Goal: Task Accomplishment & Management: Manage account settings

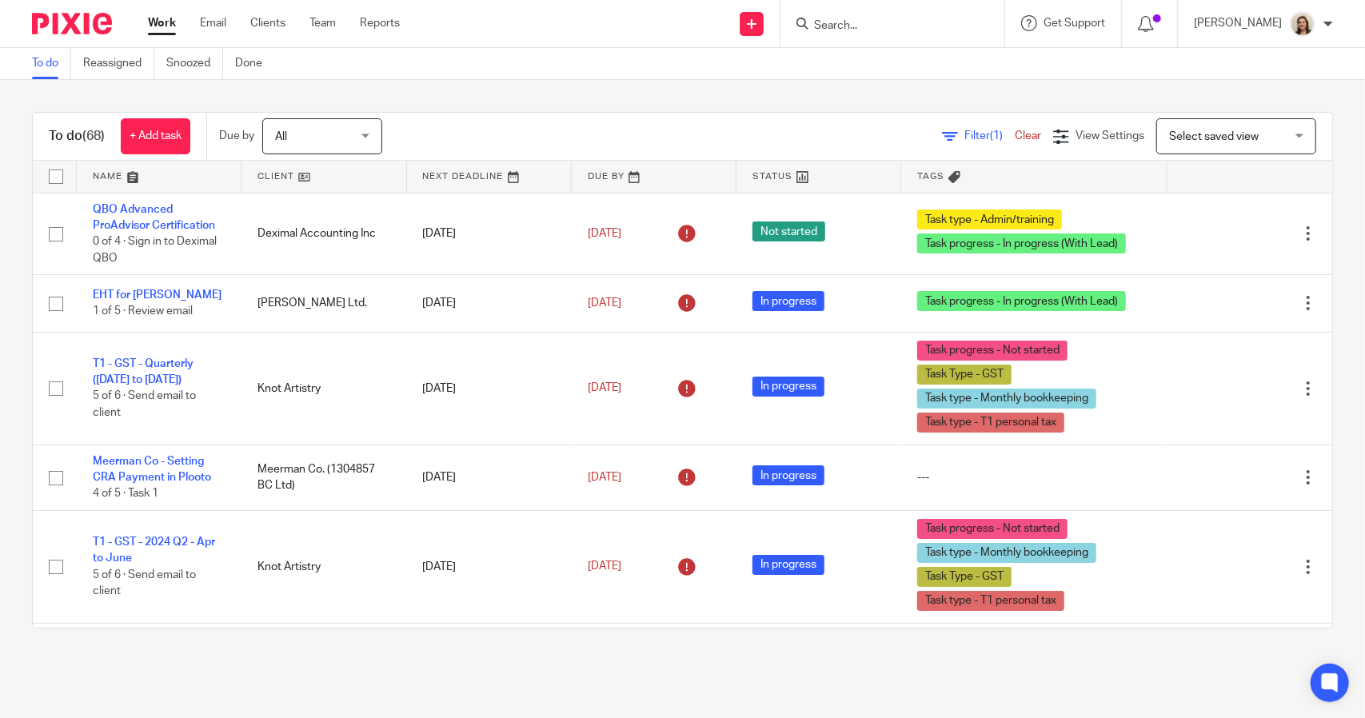
click at [964, 137] on span "Filter (1)" at bounding box center [989, 135] width 50 height 11
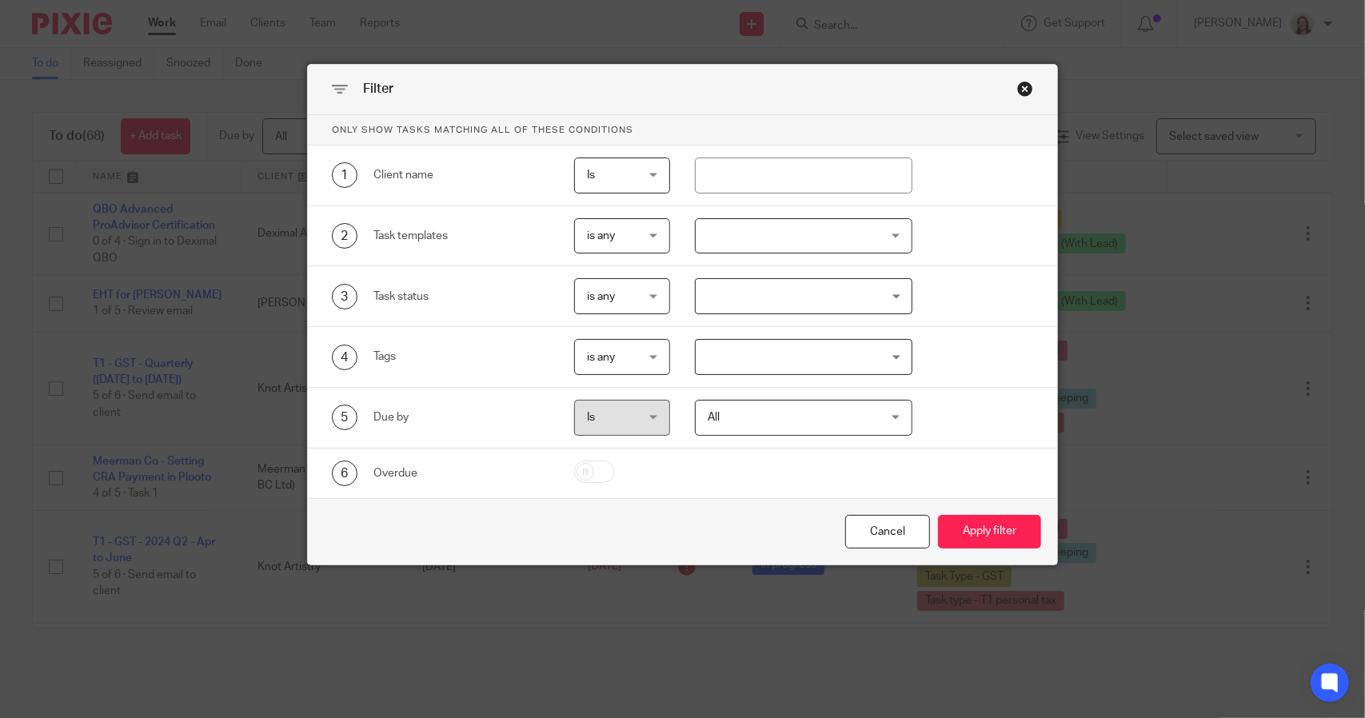
drag, startPoint x: 784, startPoint y: 352, endPoint x: 792, endPoint y: 360, distance: 11.9
click at [784, 352] on input "Search for option" at bounding box center [799, 357] width 205 height 28
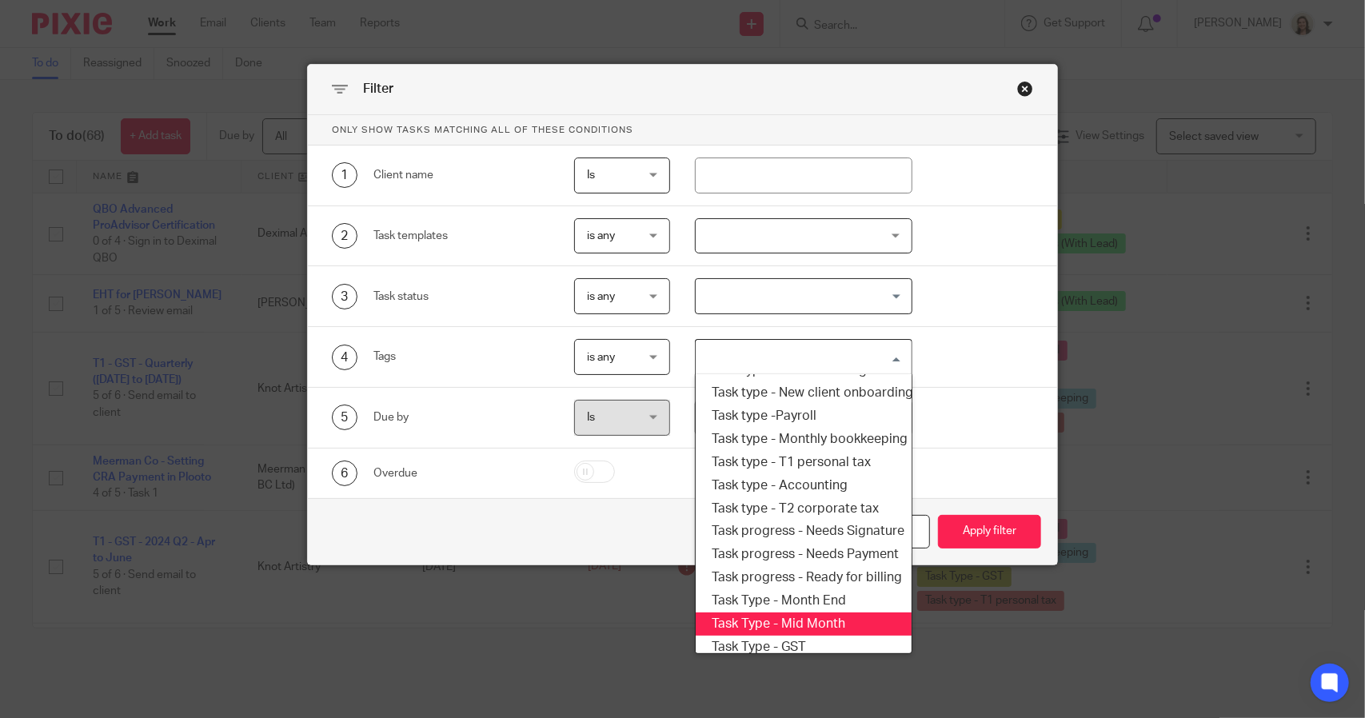
scroll to position [192, 0]
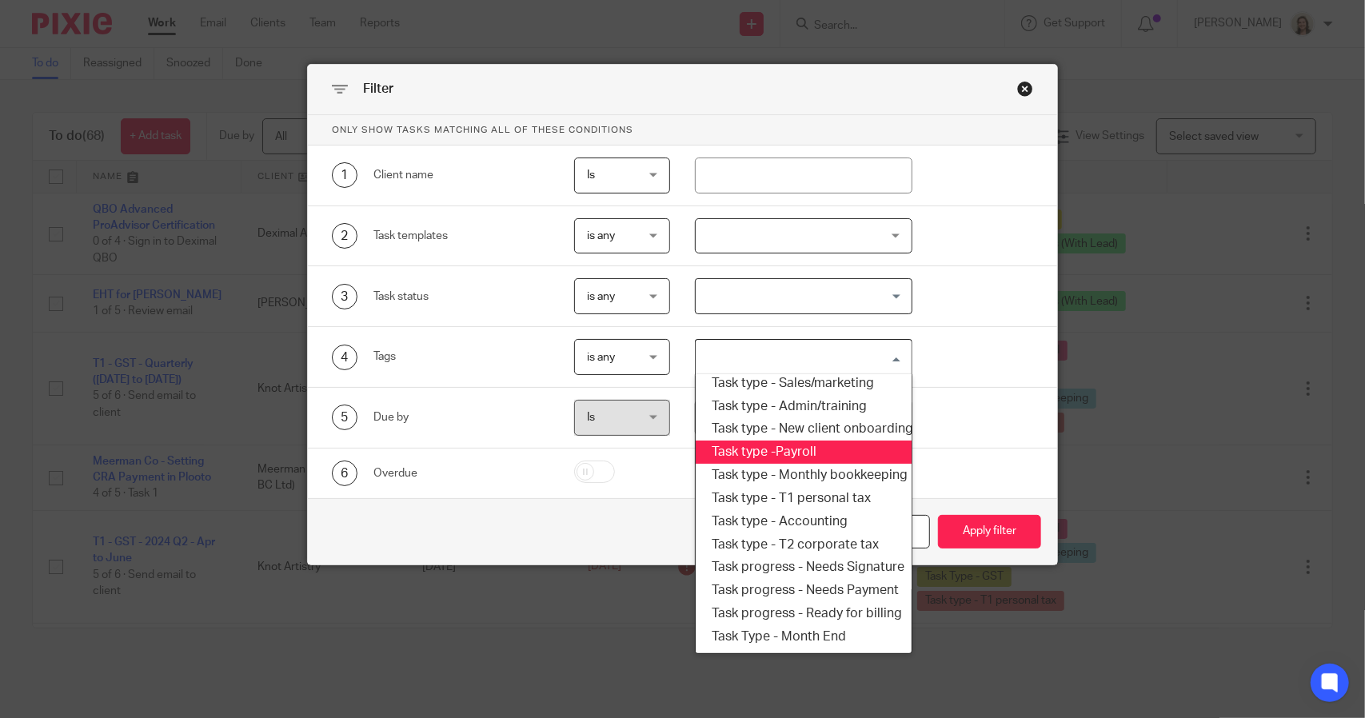
click at [784, 454] on li "Task type -Payroll" at bounding box center [803, 452] width 215 height 23
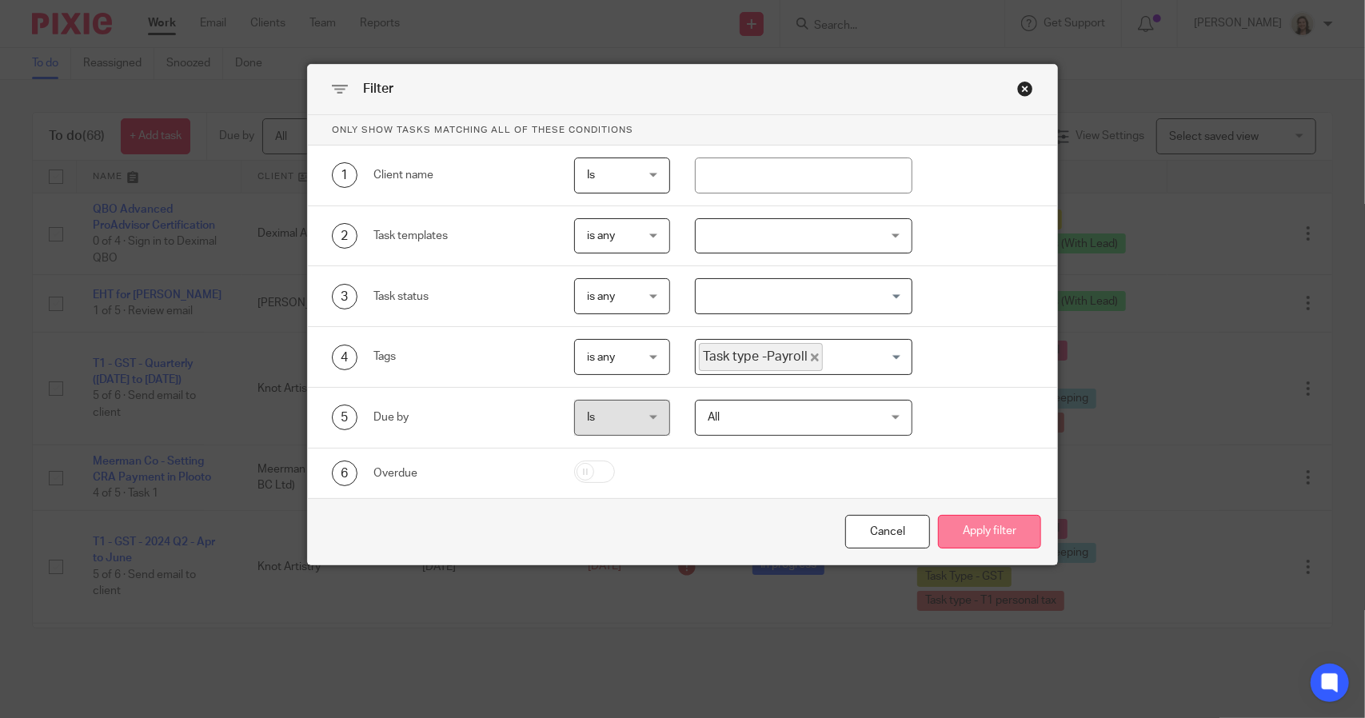
click at [996, 521] on button "Apply filter" at bounding box center [989, 532] width 103 height 34
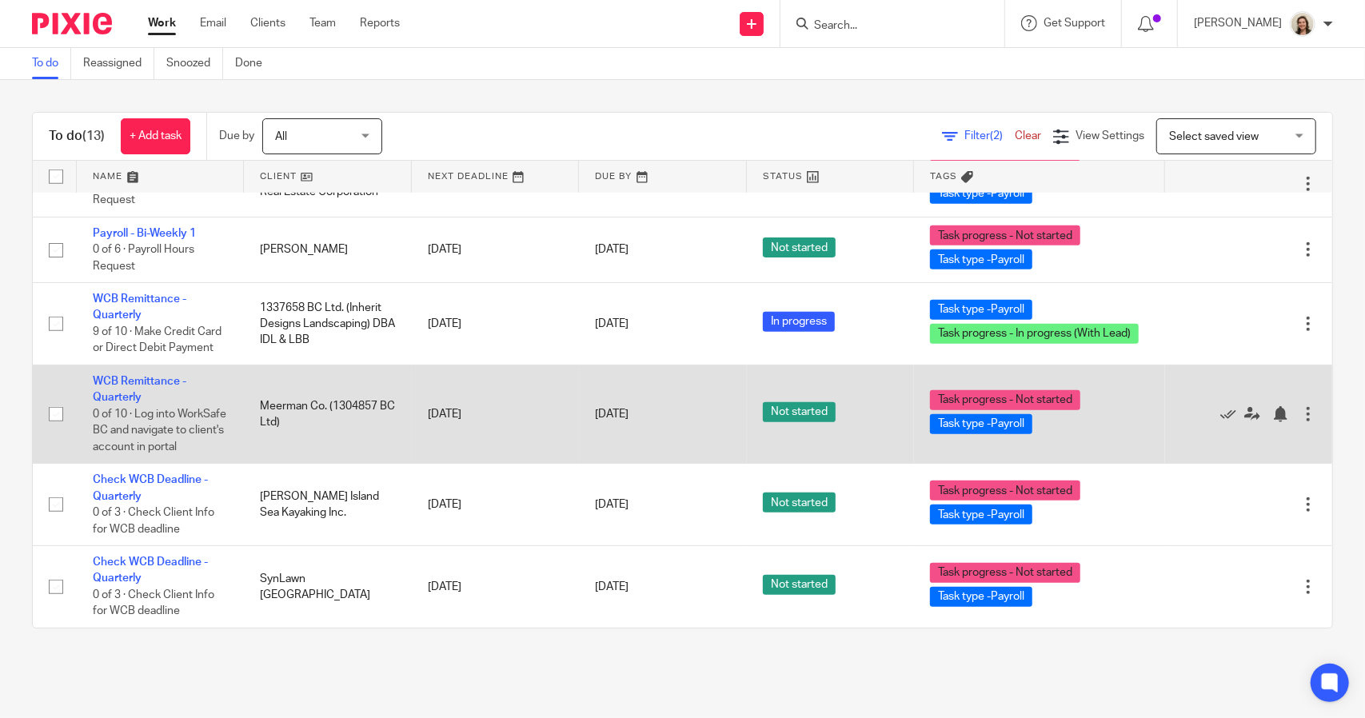
scroll to position [729, 0]
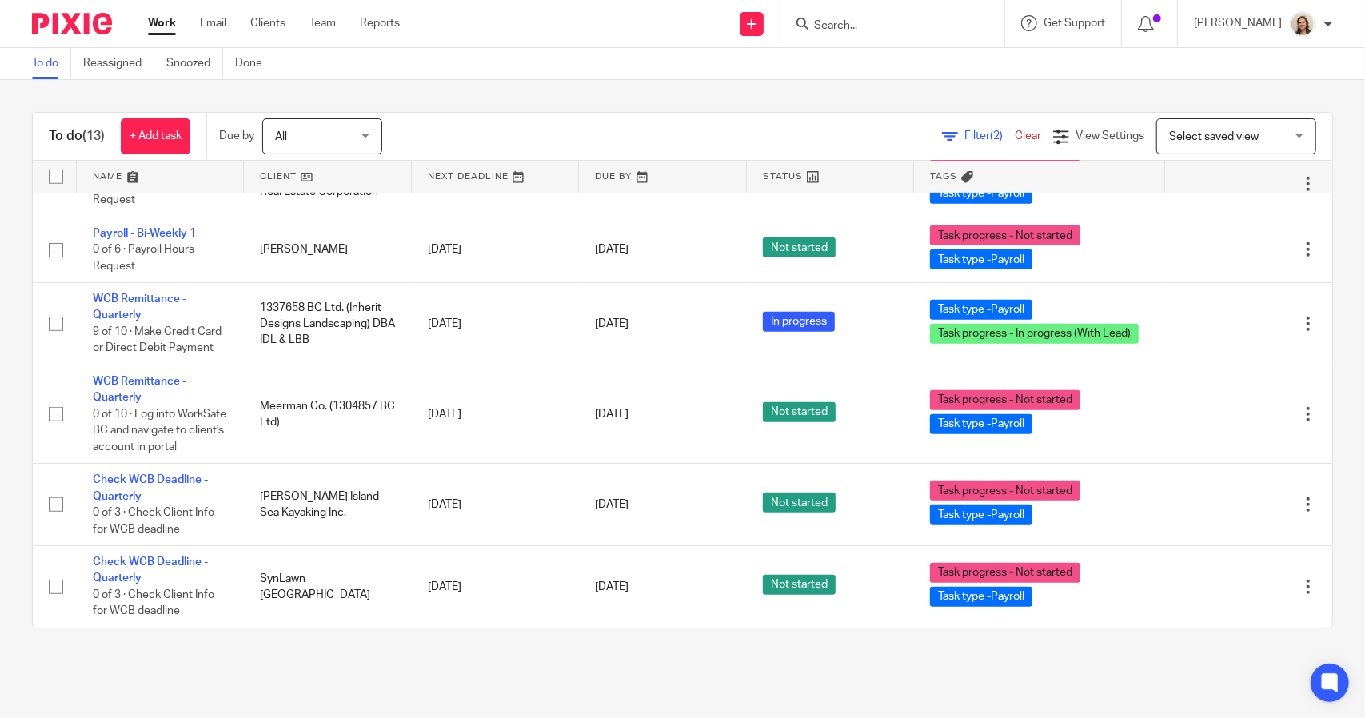
click at [964, 140] on span "Filter (2)" at bounding box center [989, 135] width 50 height 11
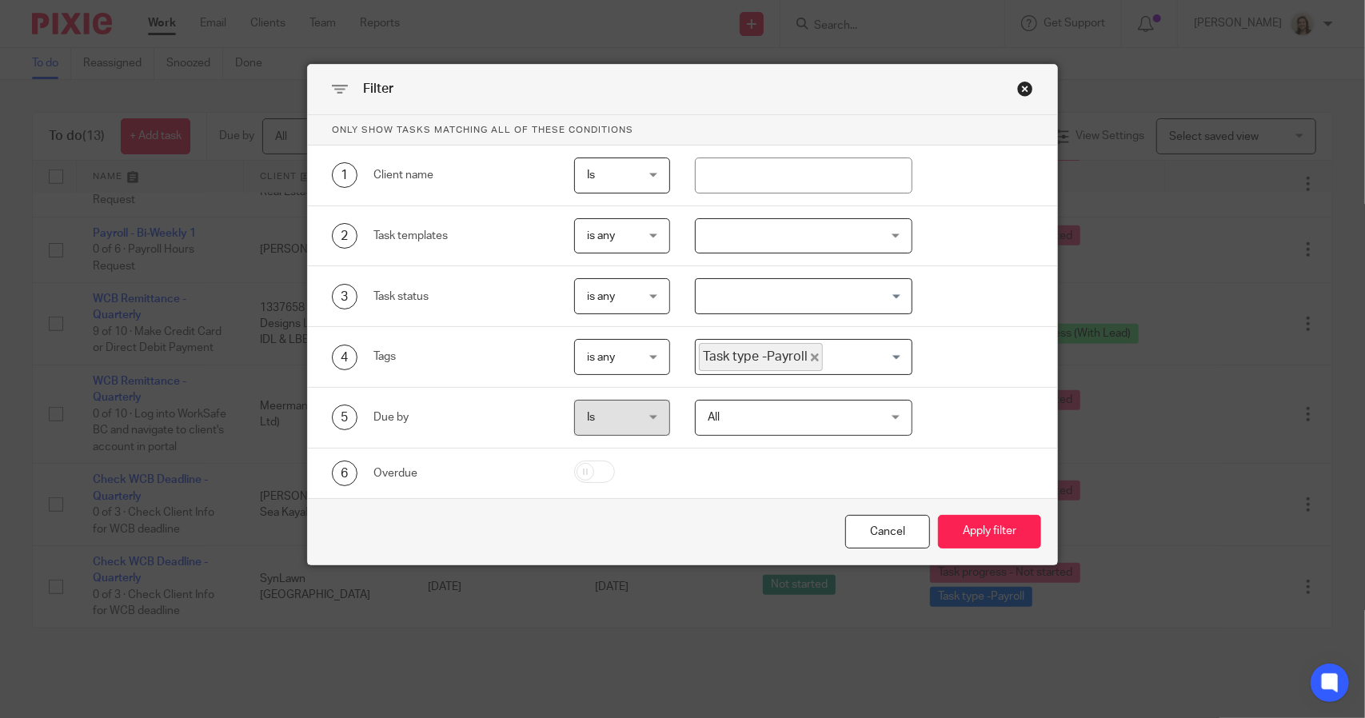
click at [811, 353] on icon "Deselect Task type -Payroll" at bounding box center [815, 357] width 8 height 8
click at [805, 358] on input "Search for option" at bounding box center [799, 357] width 205 height 28
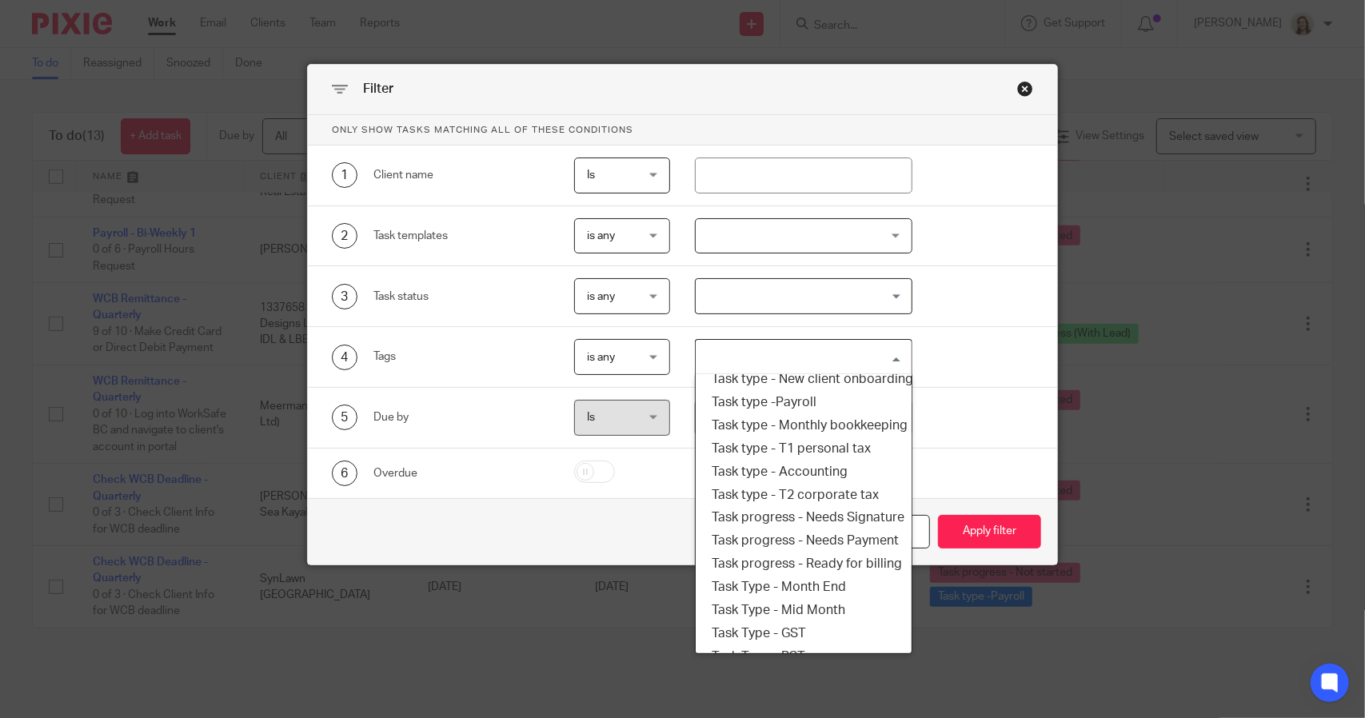
scroll to position [272, 0]
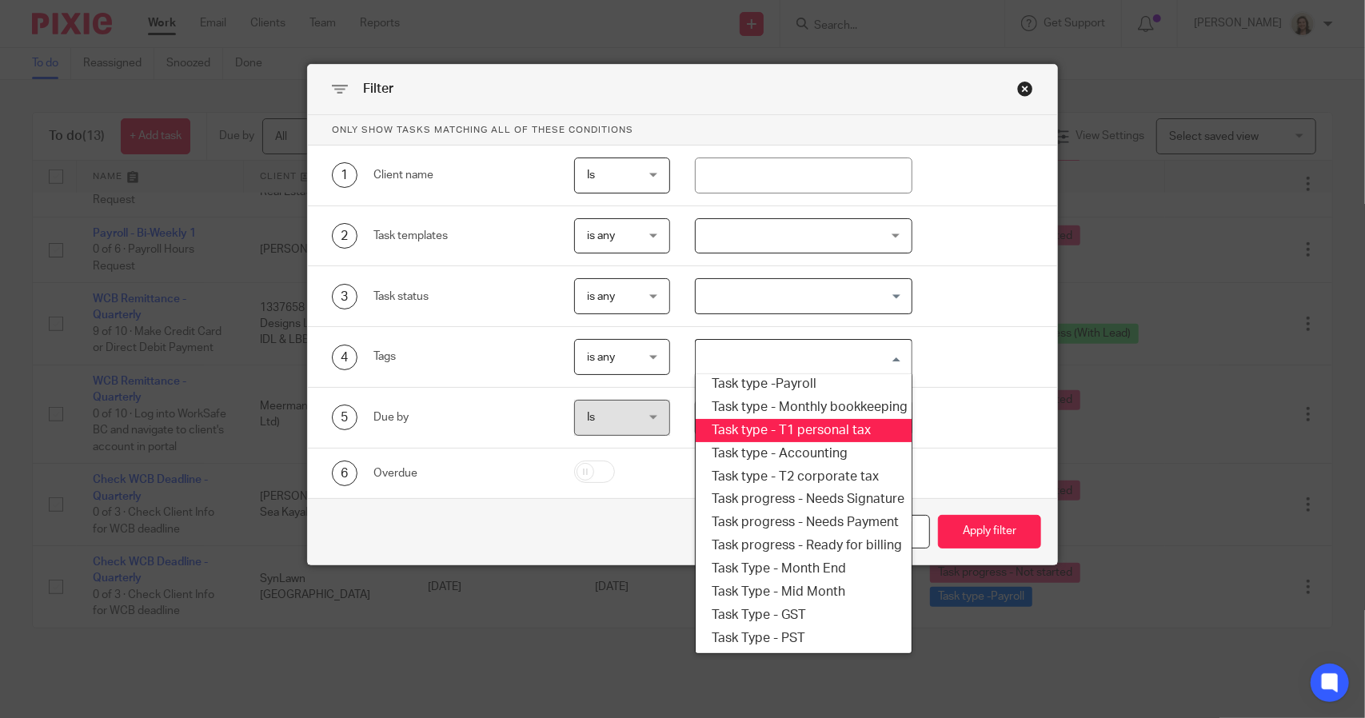
click at [812, 419] on li "Task type - T1 personal tax" at bounding box center [803, 430] width 215 height 23
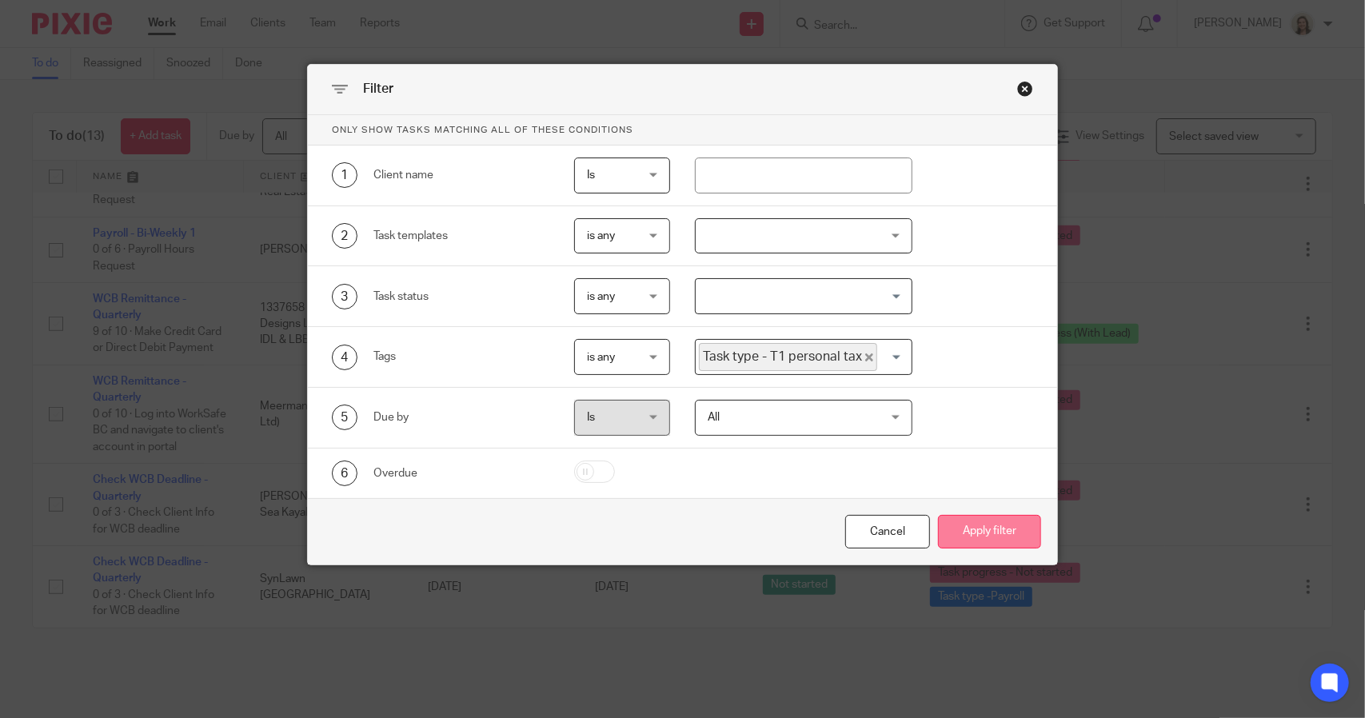
click at [976, 524] on button "Apply filter" at bounding box center [989, 532] width 103 height 34
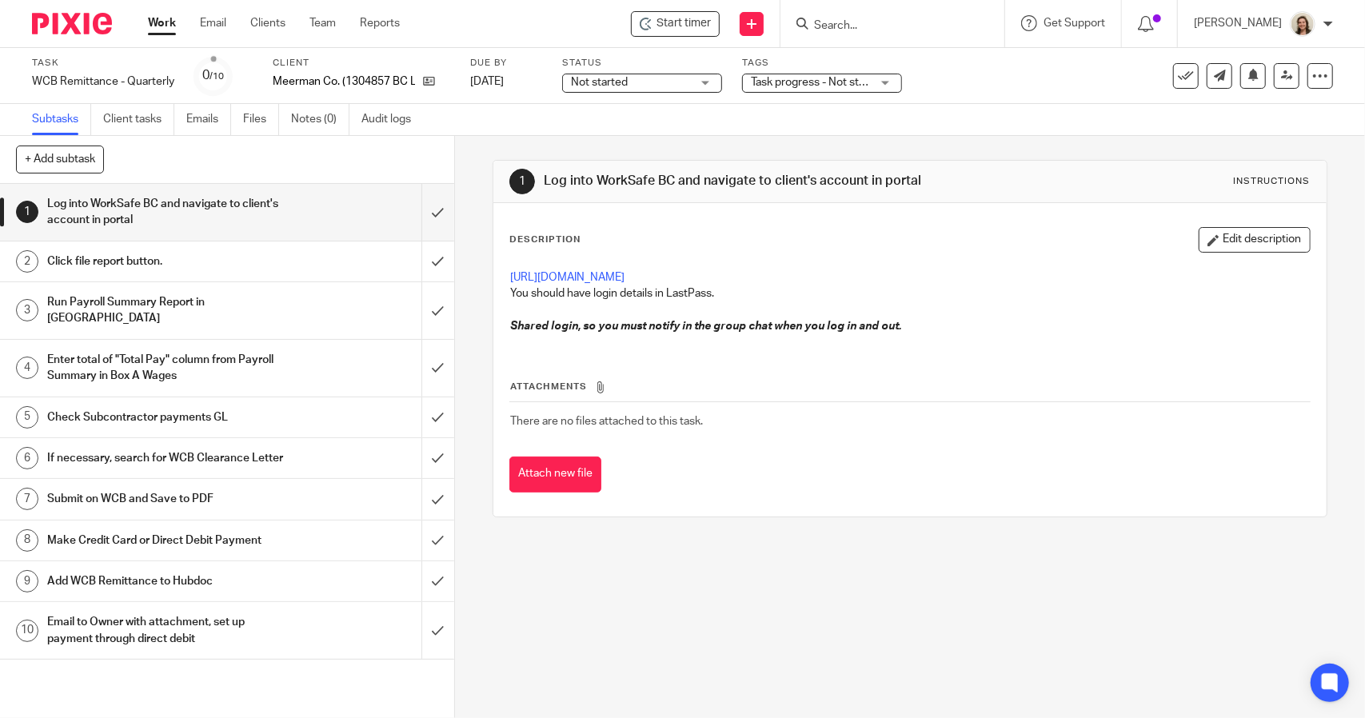
click at [597, 84] on span "Not started" at bounding box center [599, 82] width 57 height 11
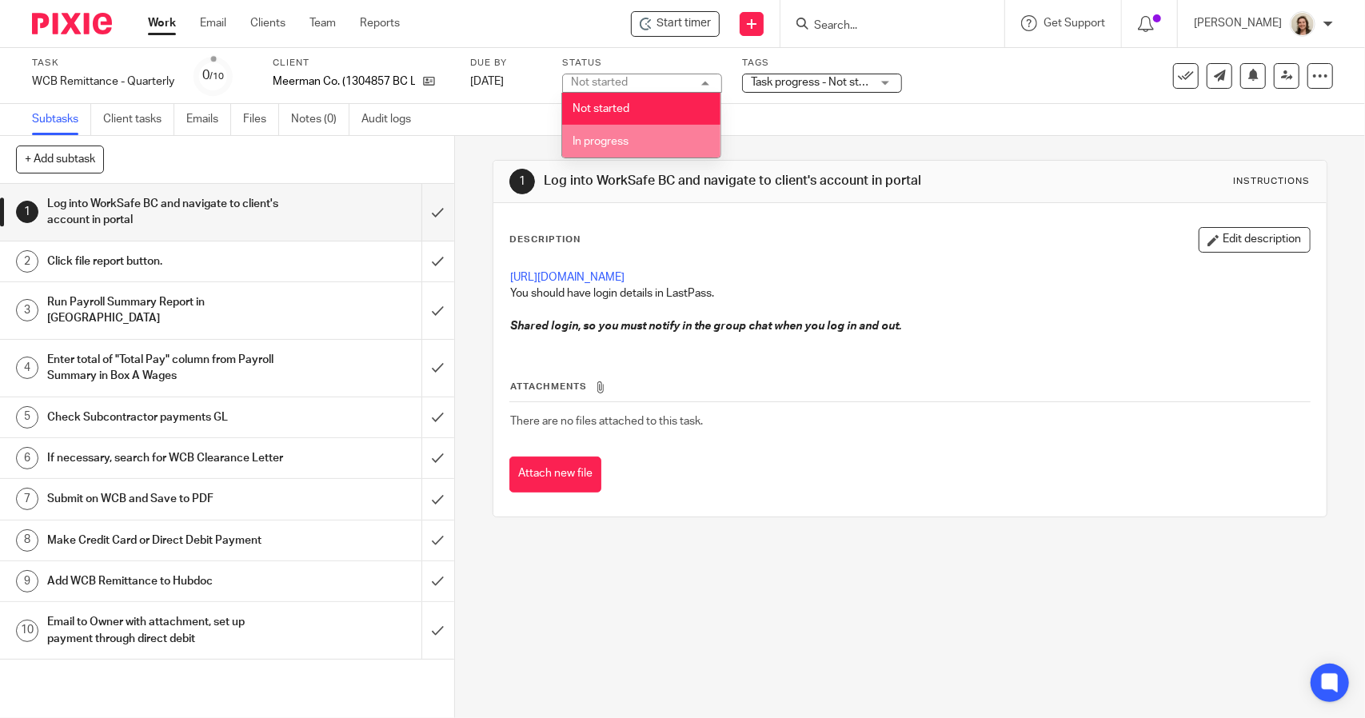
click at [612, 130] on li "In progress" at bounding box center [641, 141] width 158 height 33
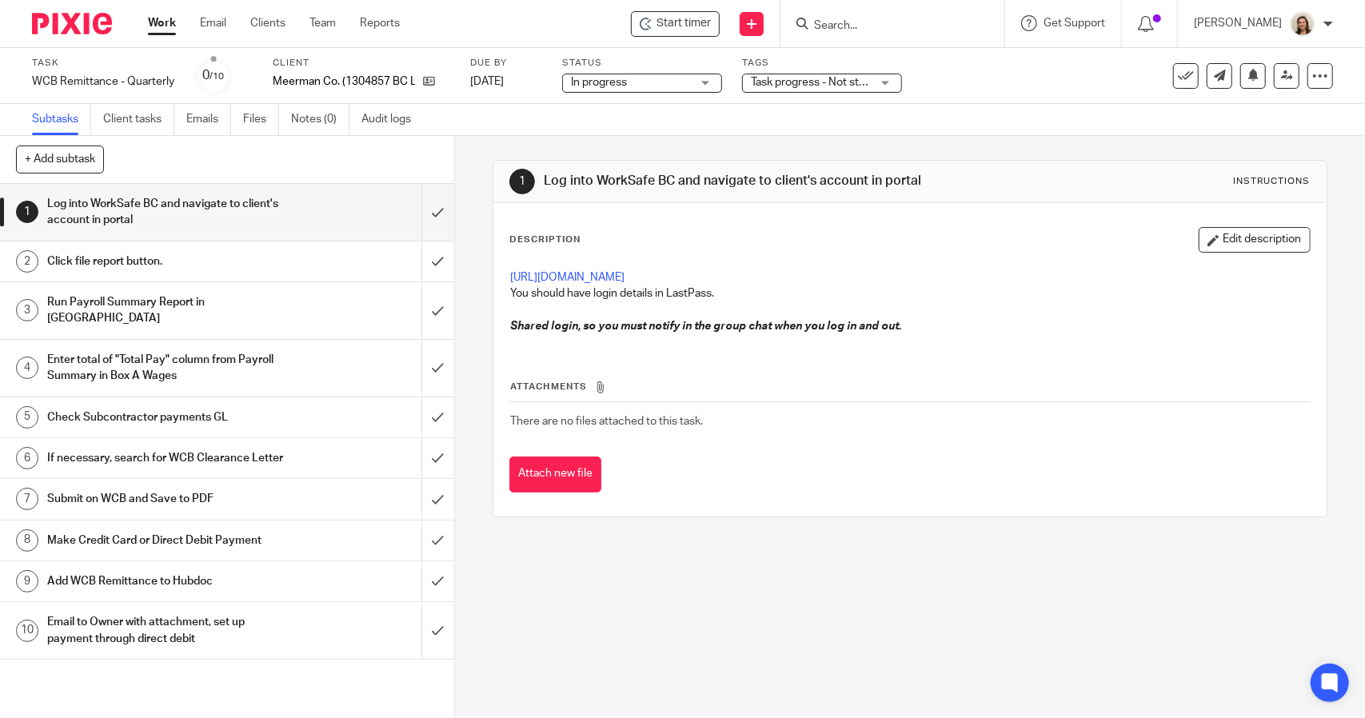
click at [762, 84] on span "Task progress - Not started + 1" at bounding box center [827, 82] width 152 height 11
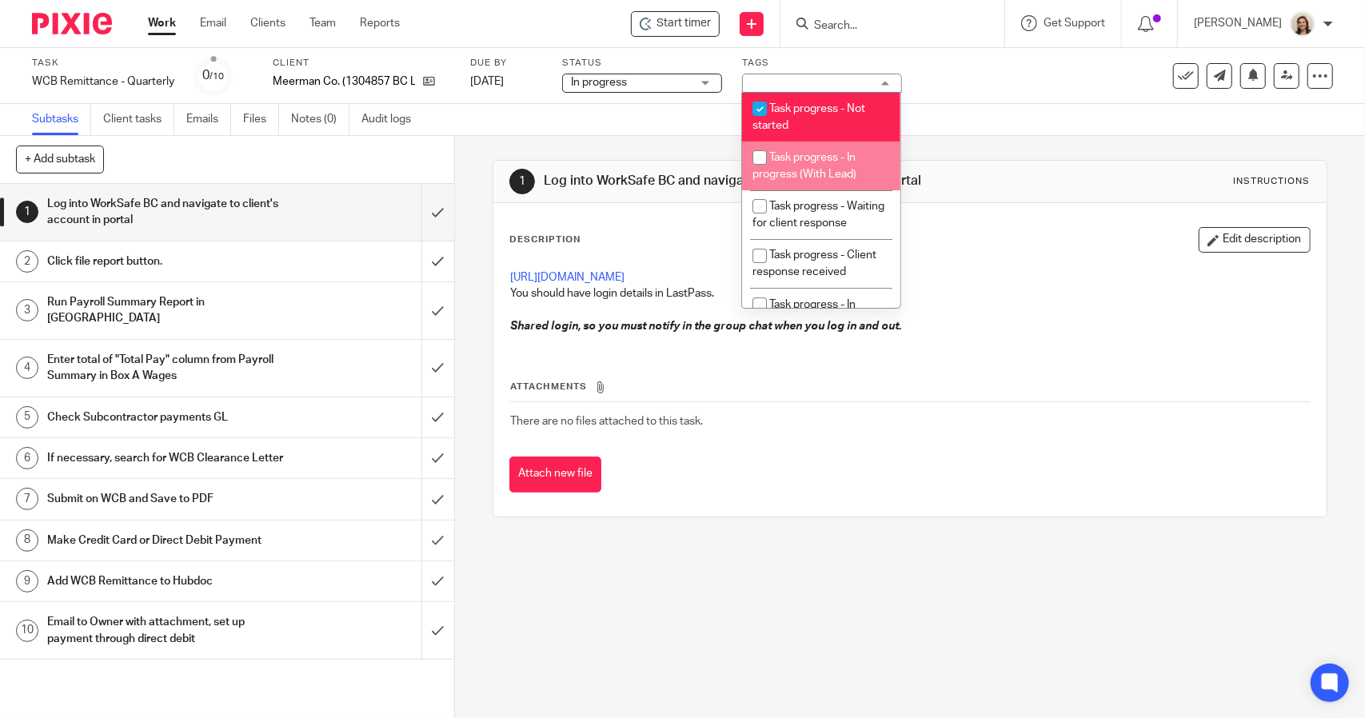
click at [819, 152] on span "Task progress - In progress (With Lead)" at bounding box center [804, 166] width 104 height 28
checkbox input "true"
click at [819, 119] on li "Task progress - Not started" at bounding box center [821, 117] width 158 height 49
checkbox input "false"
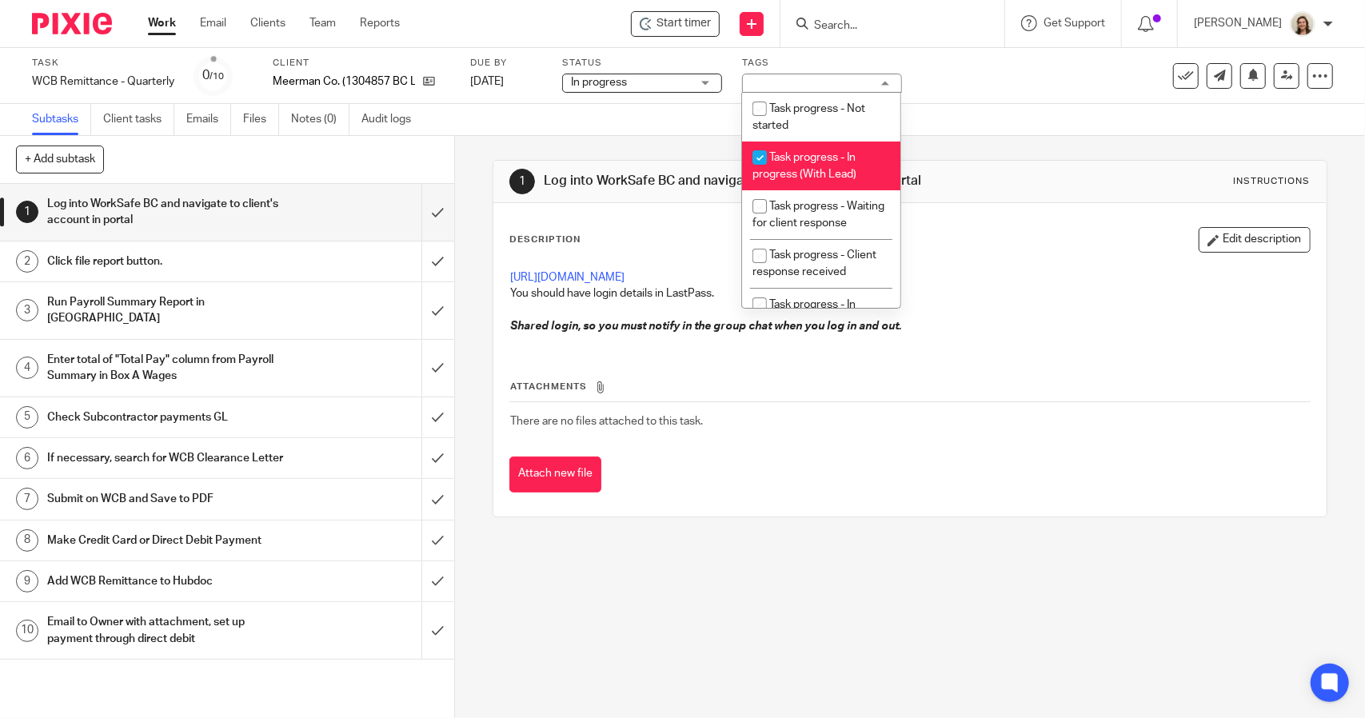
click at [974, 120] on div "Subtasks Client tasks Emails Files Notes (0) Audit logs" at bounding box center [682, 120] width 1365 height 32
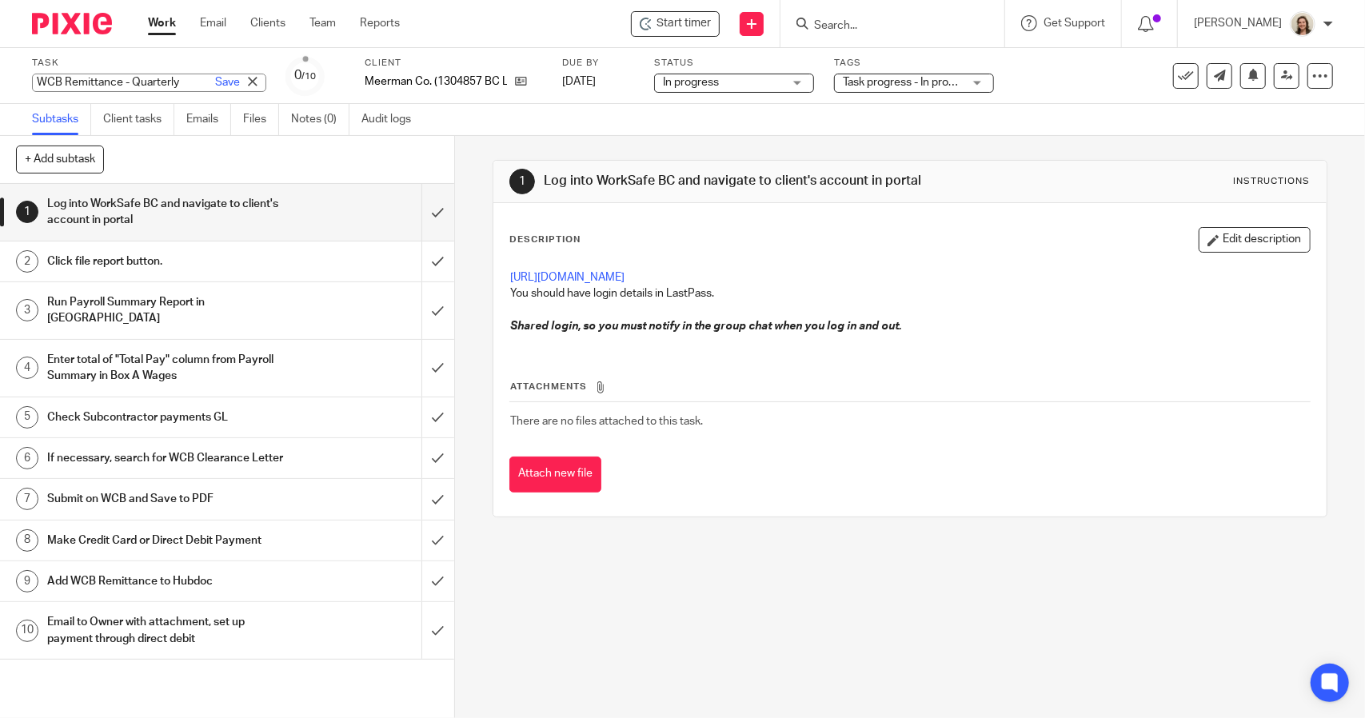
click at [126, 81] on div "WCB Remittance - Quarterly Save WCB Remittance - Quarterly" at bounding box center [149, 83] width 234 height 18
click at [464, 140] on div "1 Log into WorkSafe BC and navigate to client's account in portal Instructions …" at bounding box center [910, 427] width 910 height 582
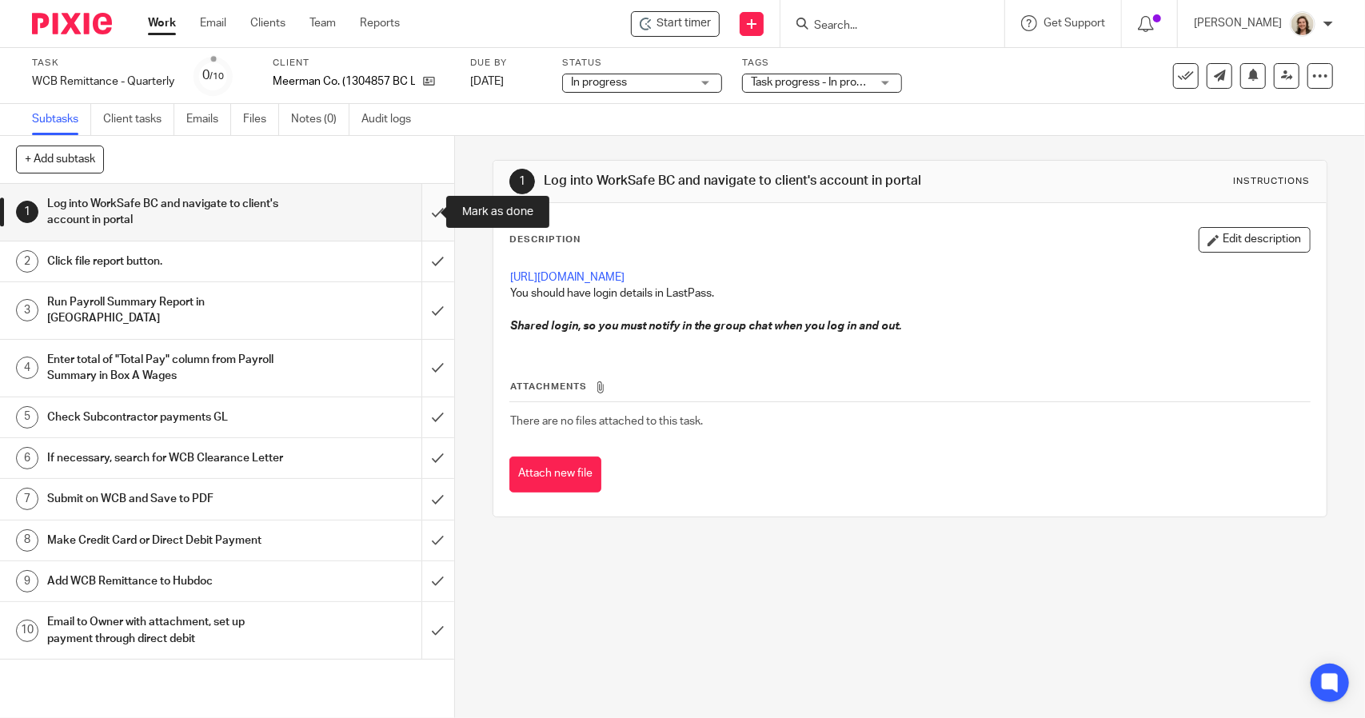
click at [419, 211] on input "submit" at bounding box center [227, 212] width 454 height 57
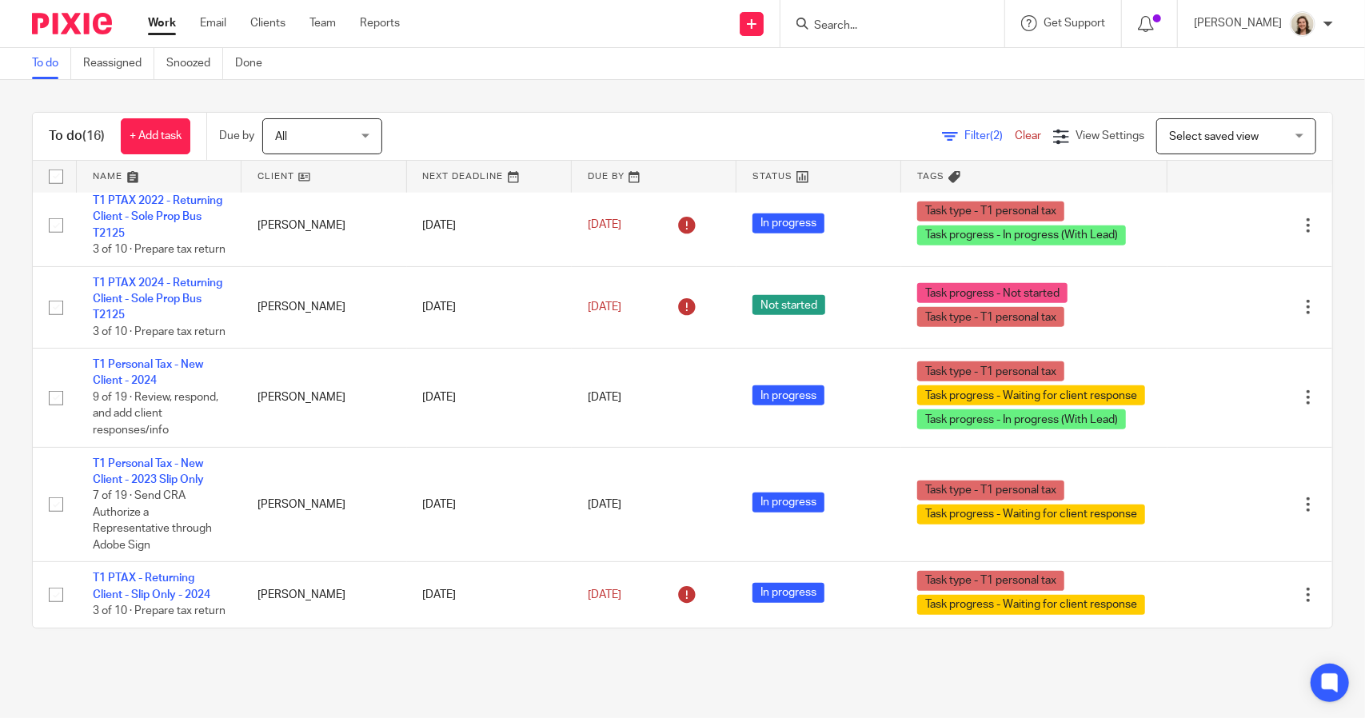
scroll to position [1241, 0]
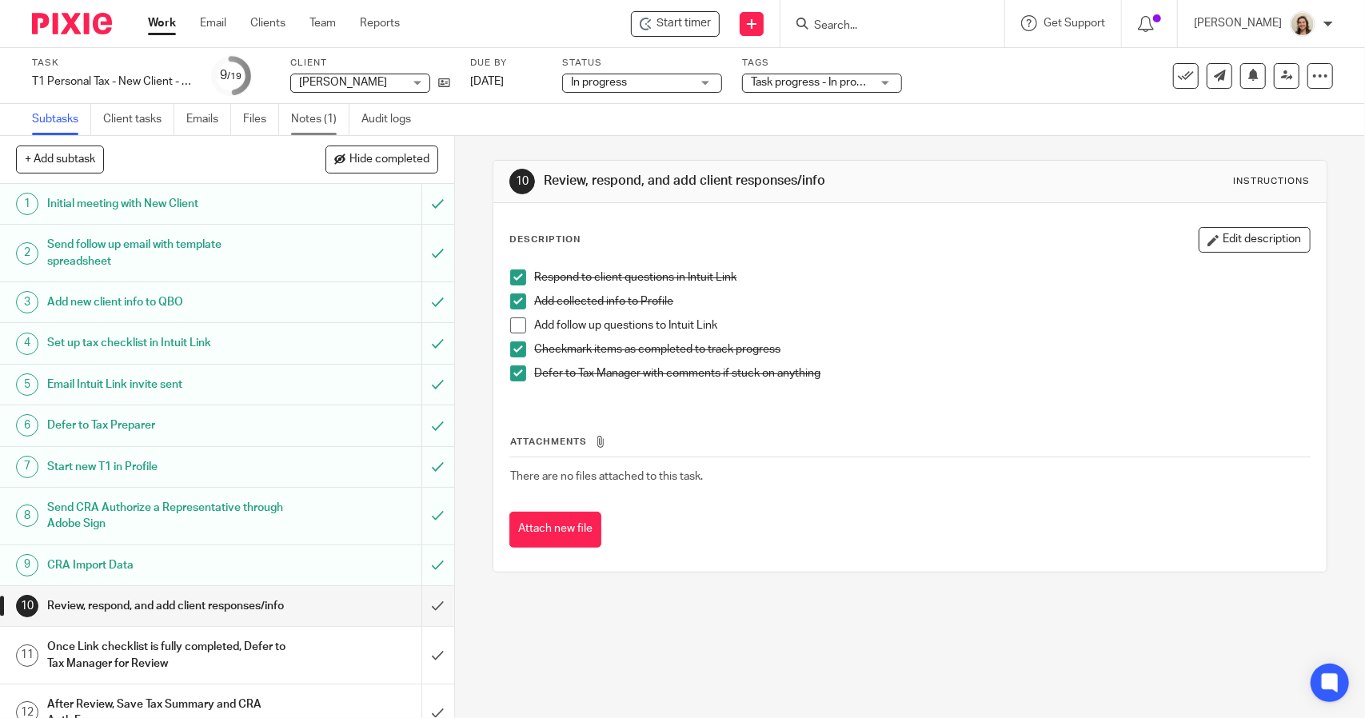
click at [325, 119] on link "Notes (1)" at bounding box center [320, 119] width 58 height 31
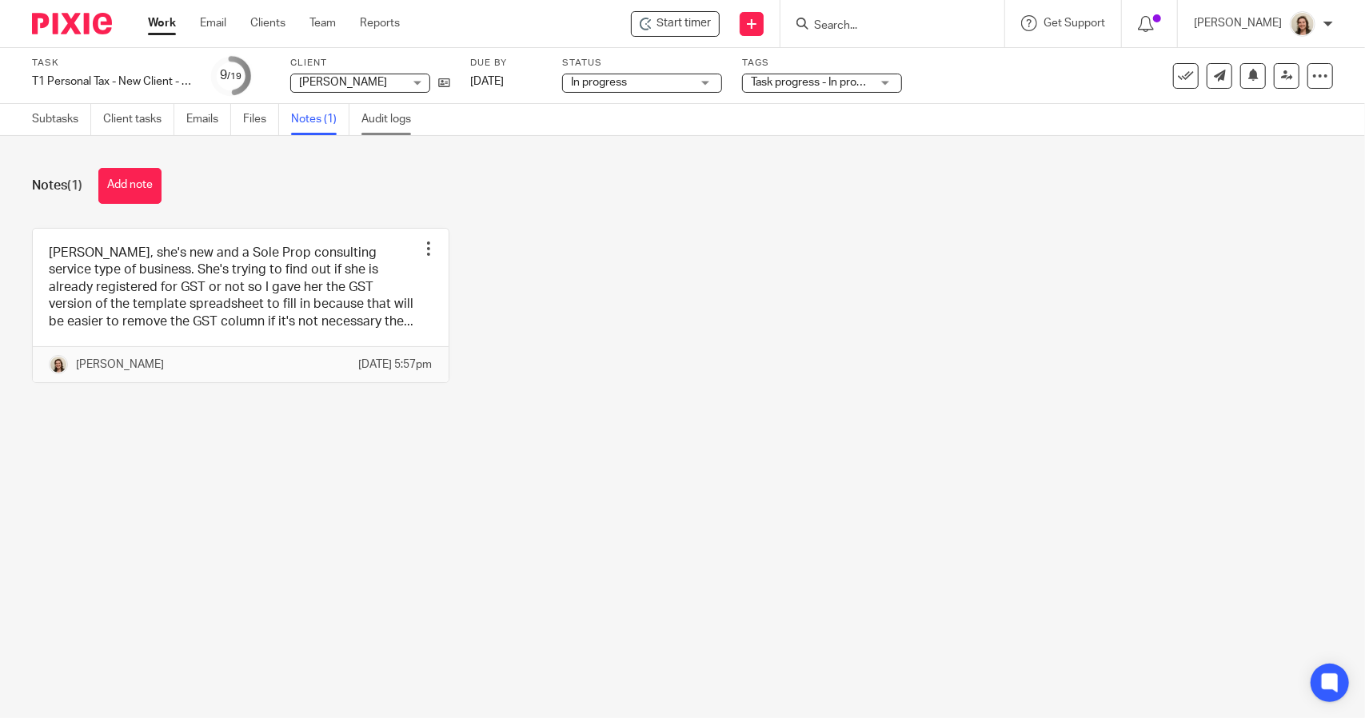
click at [393, 114] on link "Audit logs" at bounding box center [392, 119] width 62 height 31
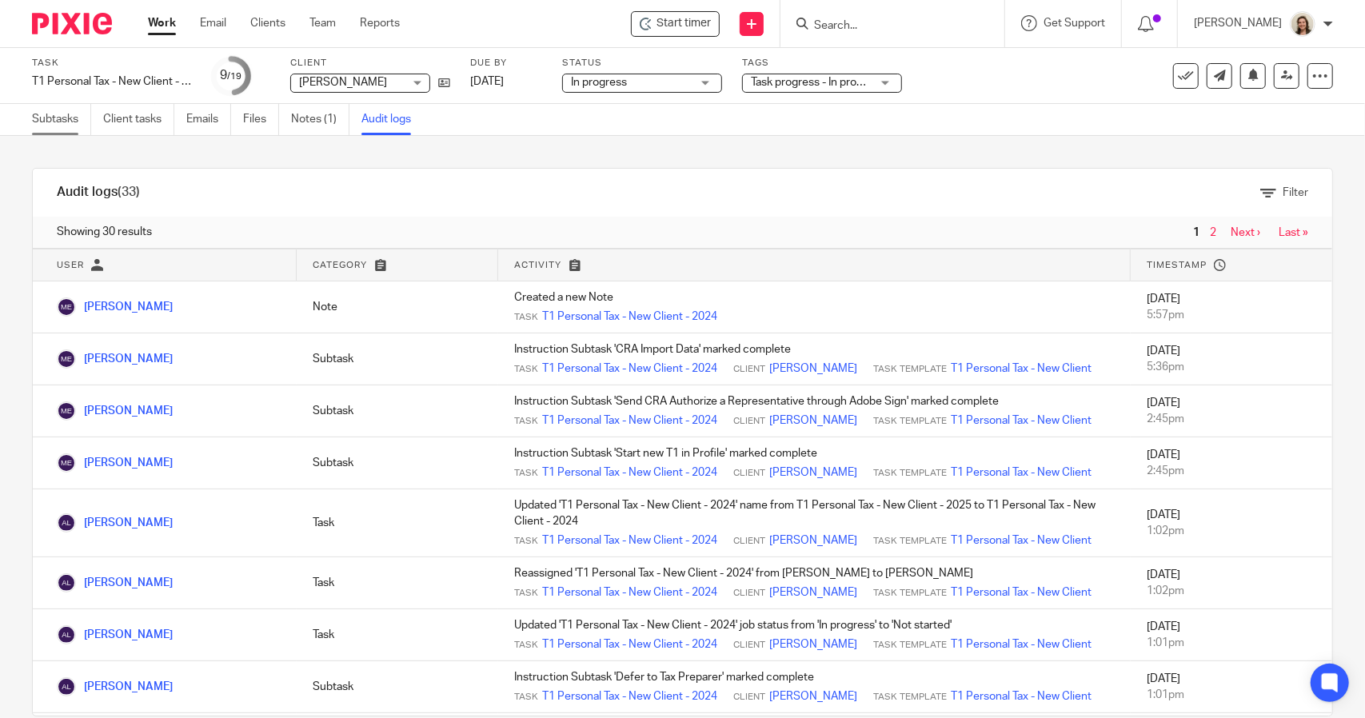
click at [51, 122] on link "Subtasks" at bounding box center [61, 119] width 59 height 31
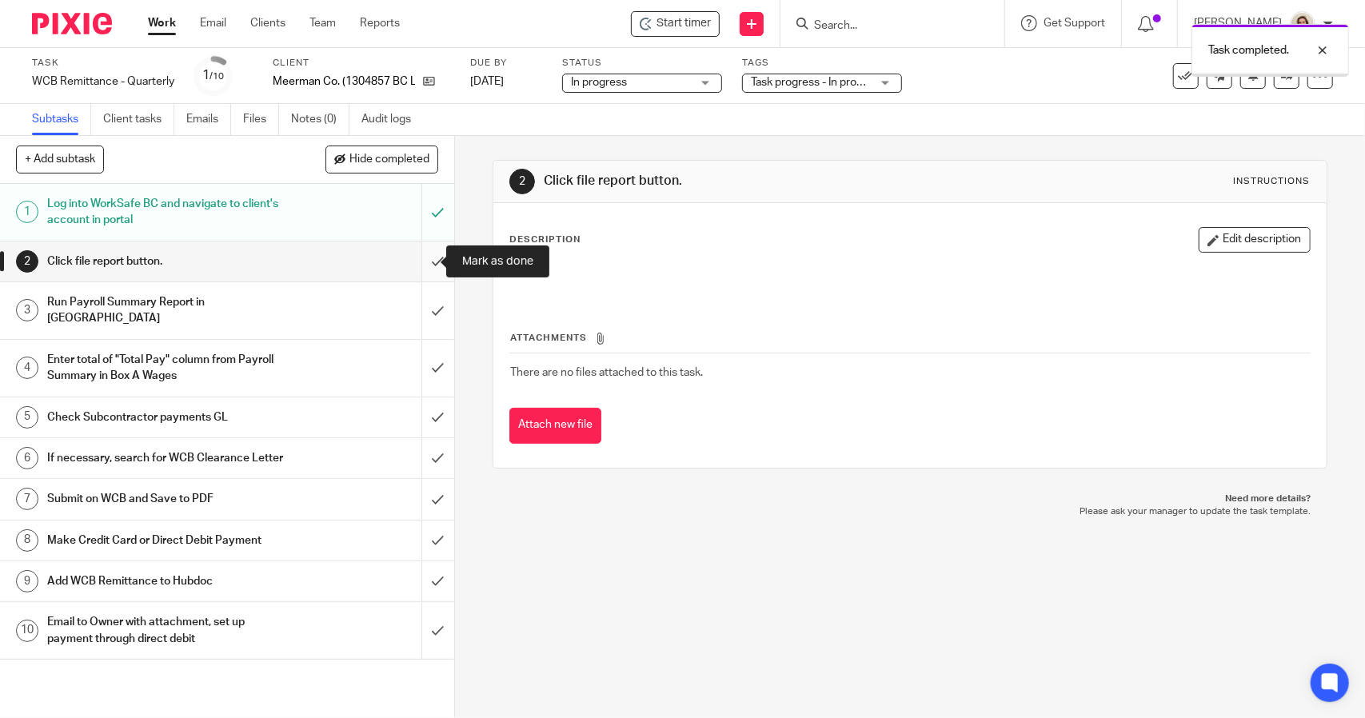
click at [421, 261] on input "submit" at bounding box center [227, 261] width 454 height 40
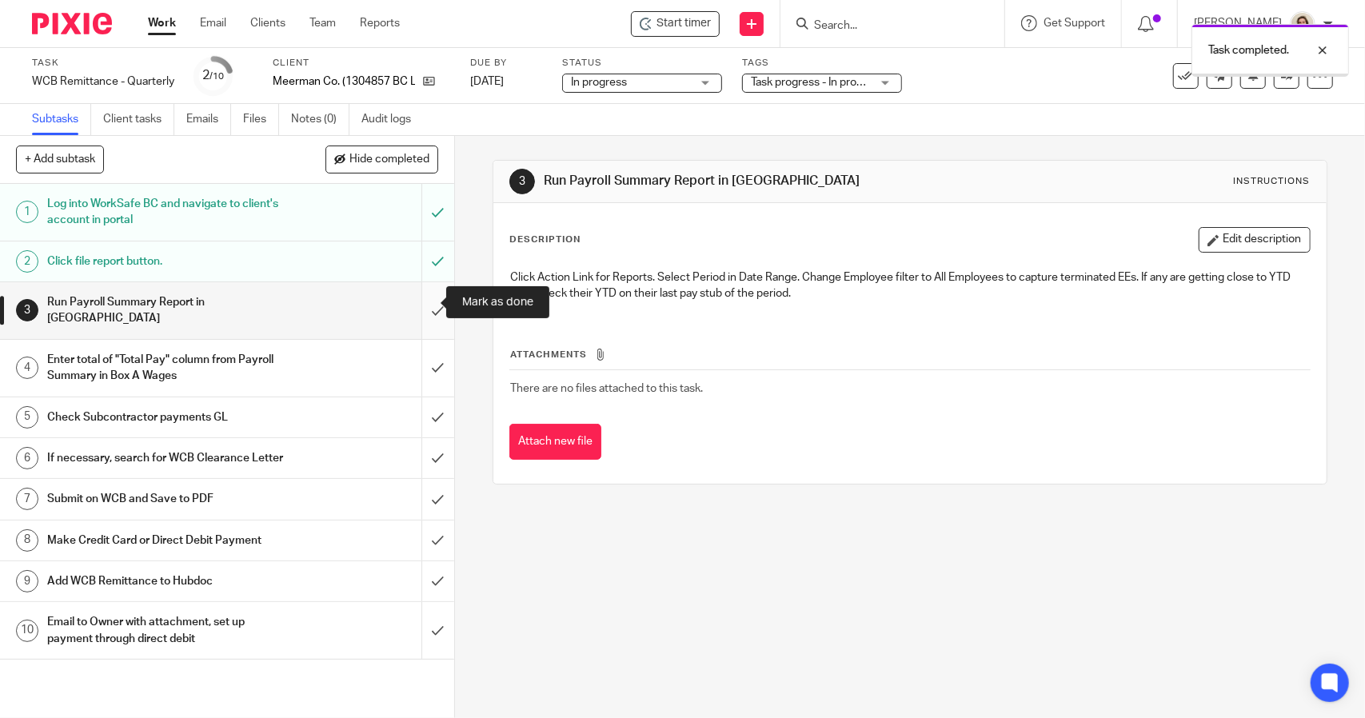
click at [421, 304] on input "submit" at bounding box center [227, 310] width 454 height 57
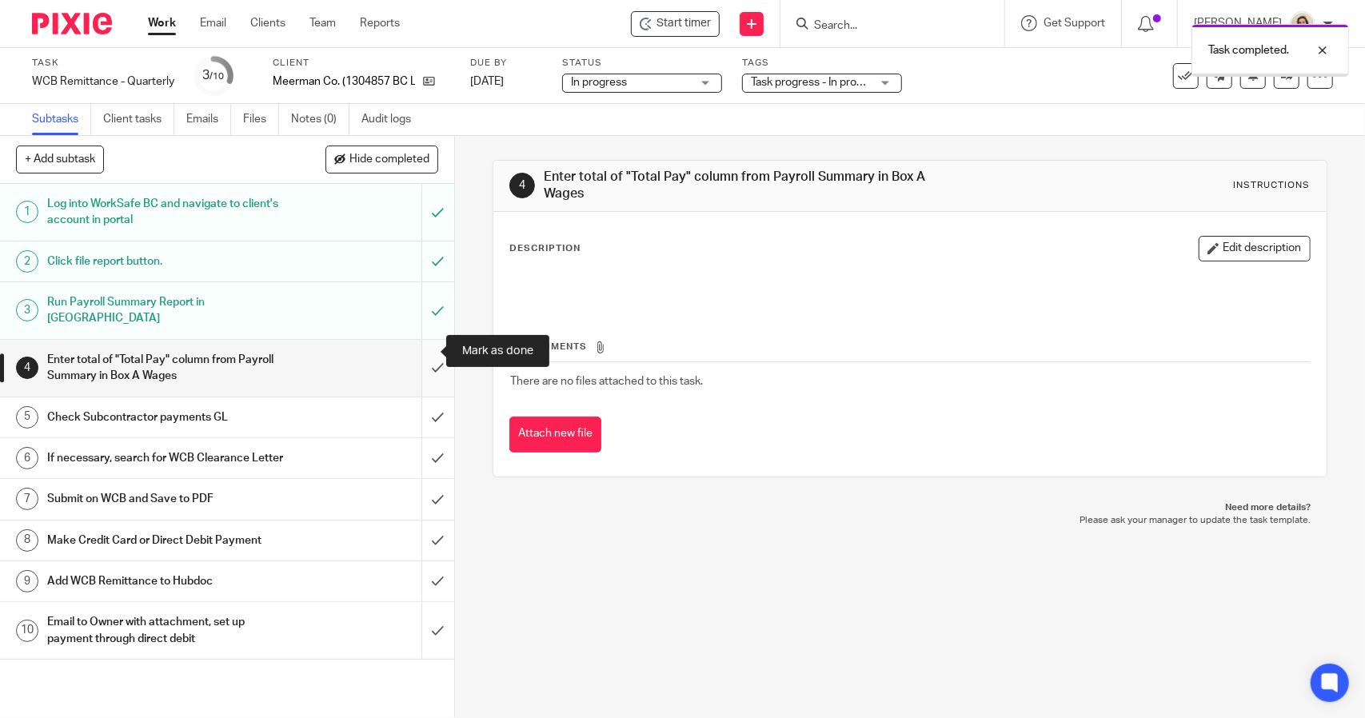
click at [430, 356] on input "submit" at bounding box center [227, 368] width 454 height 57
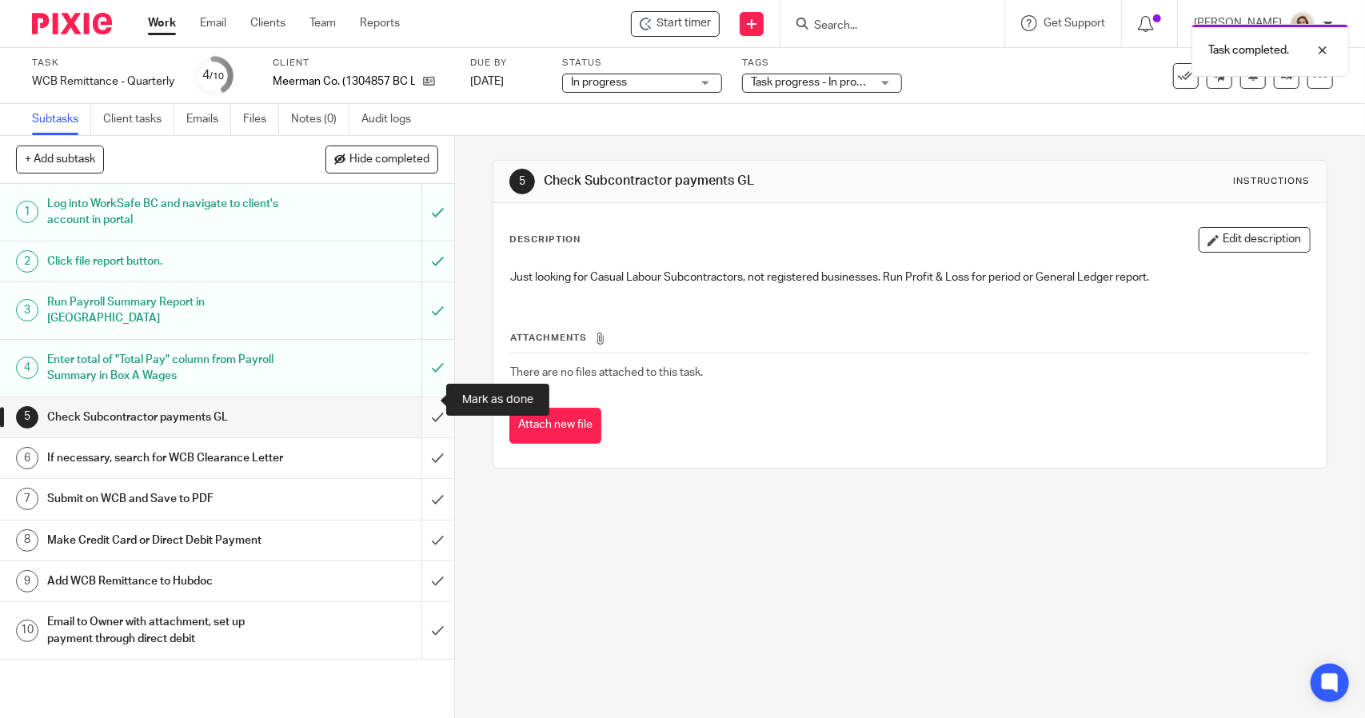
click at [429, 401] on input "submit" at bounding box center [227, 417] width 454 height 40
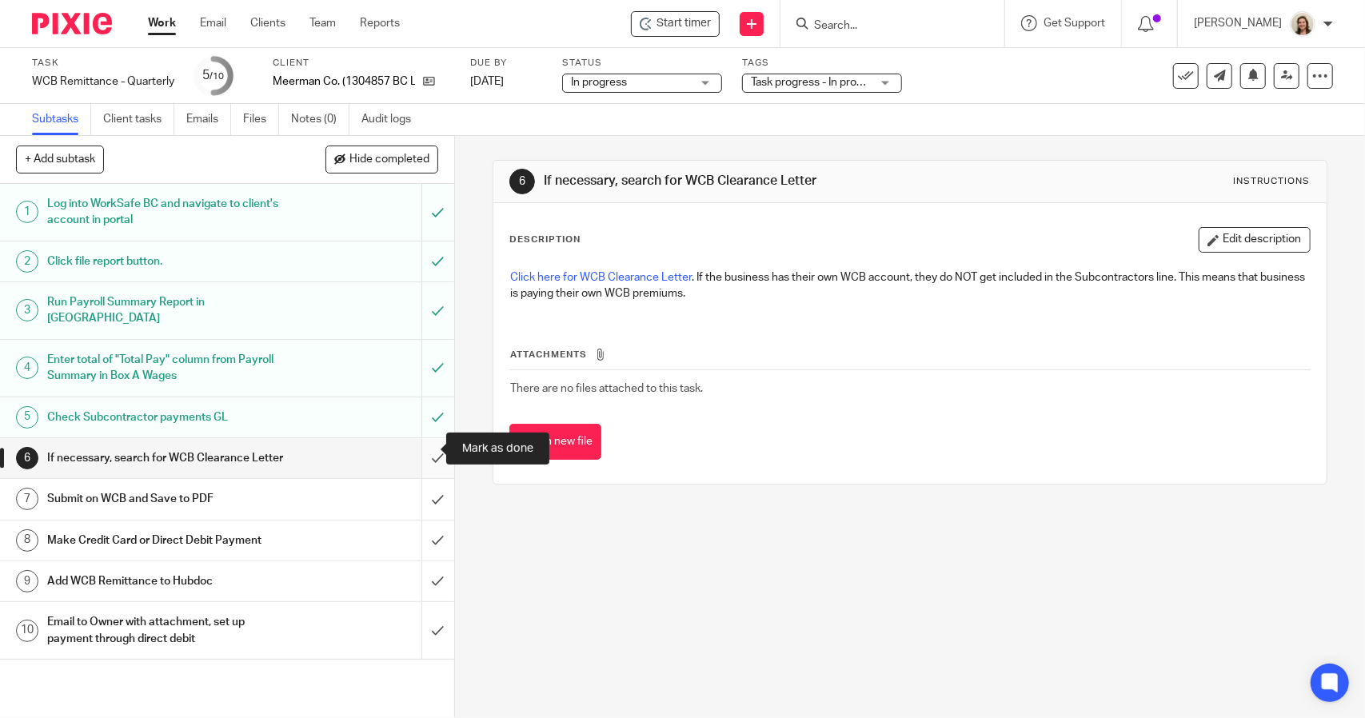
click at [417, 450] on input "submit" at bounding box center [227, 458] width 454 height 40
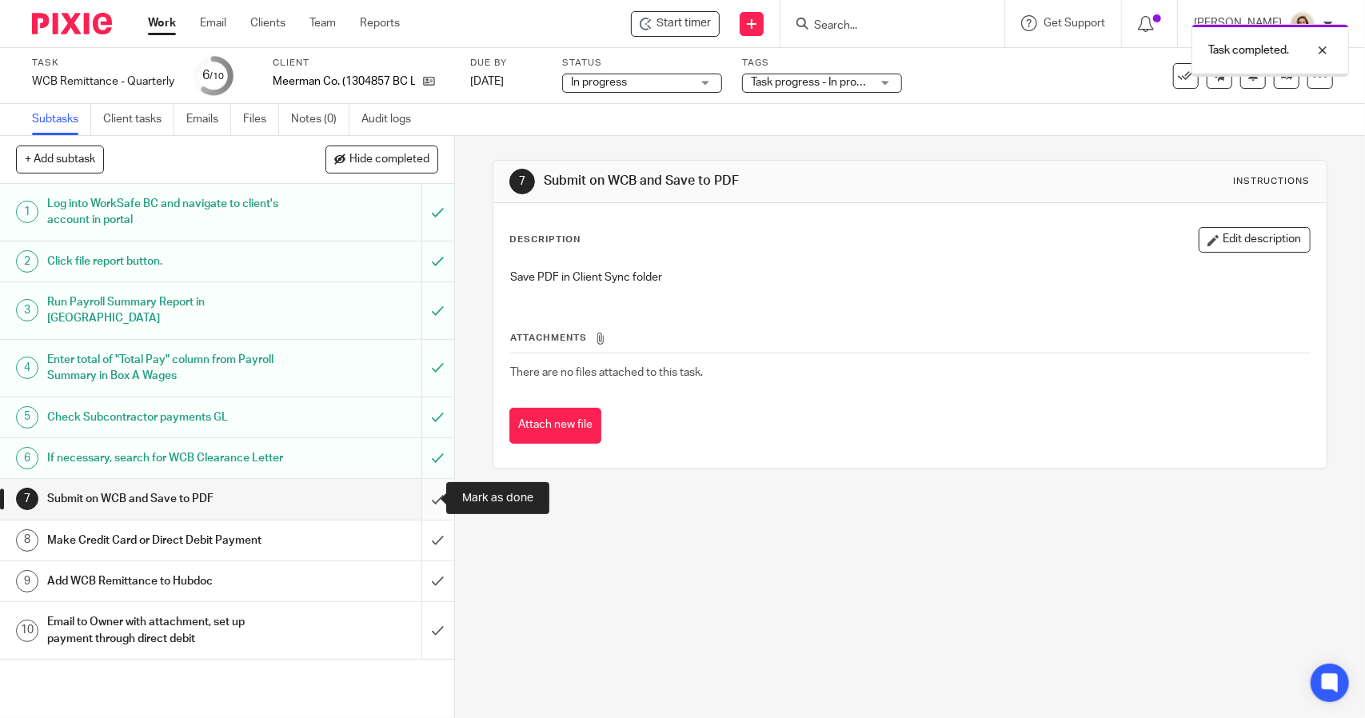
click at [416, 499] on input "submit" at bounding box center [227, 499] width 454 height 40
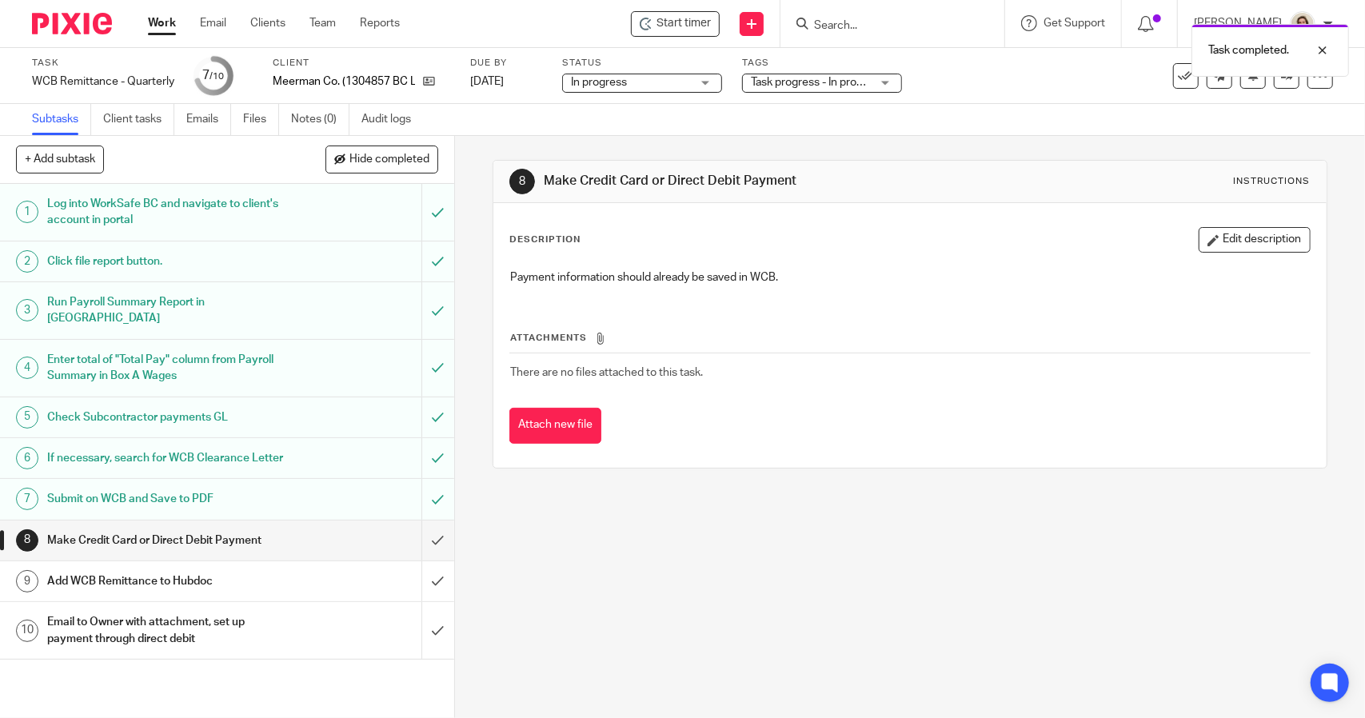
click at [241, 581] on h1 "Add WCB Remittance to Hubdoc" at bounding box center [166, 581] width 239 height 24
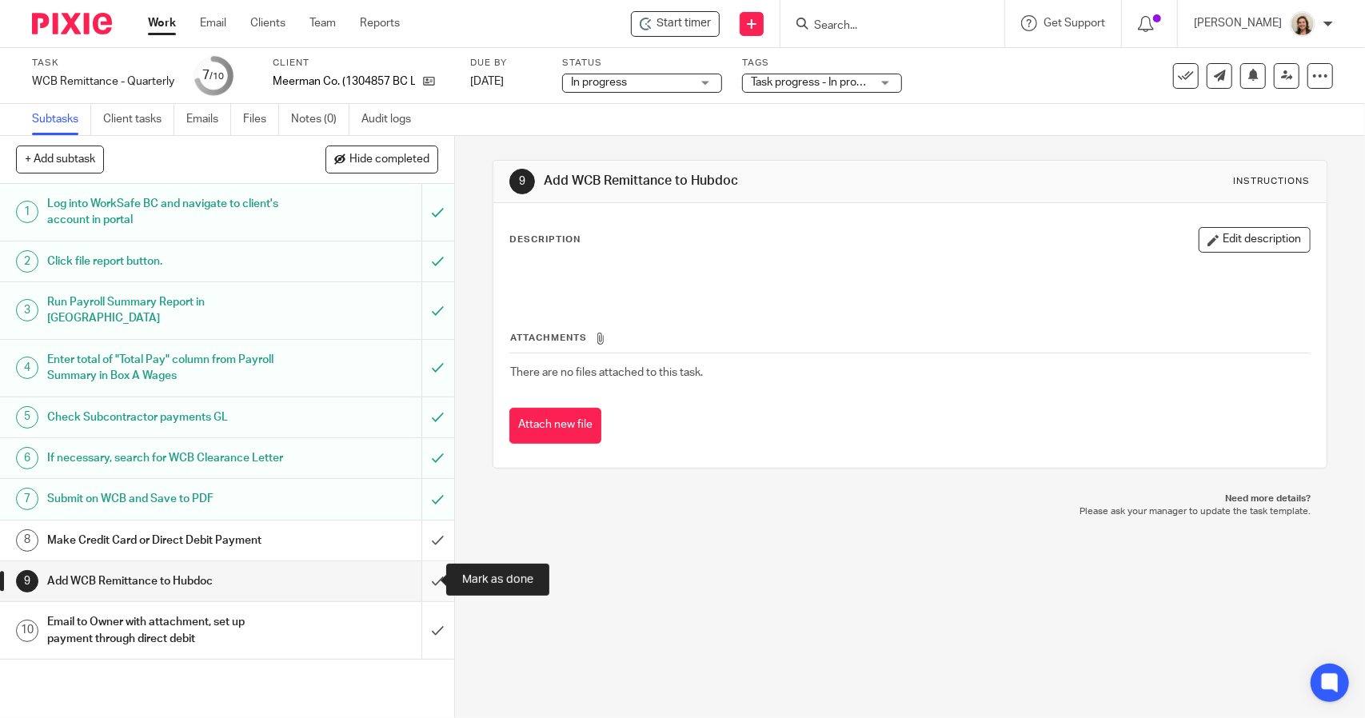
click at [422, 580] on input "submit" at bounding box center [227, 581] width 454 height 40
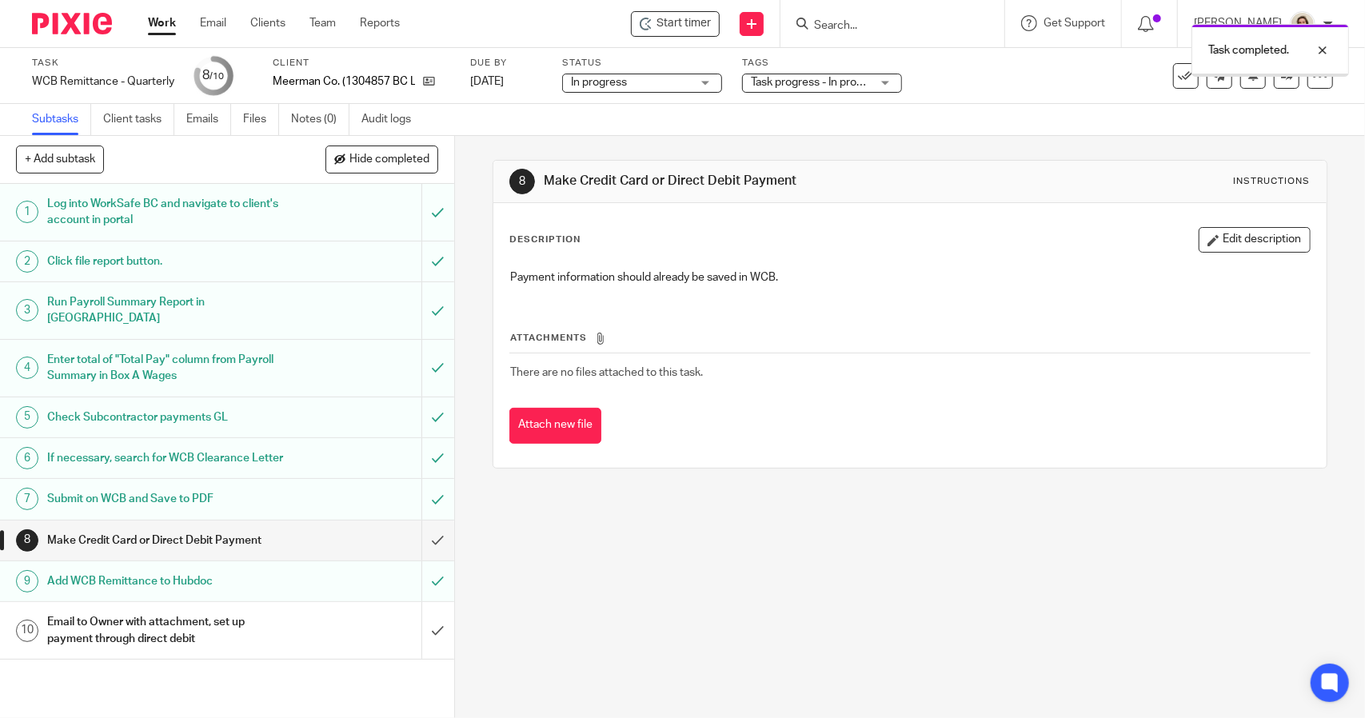
click at [269, 621] on h1 "Email to Owner with attachment, set up payment through direct debit" at bounding box center [166, 630] width 239 height 41
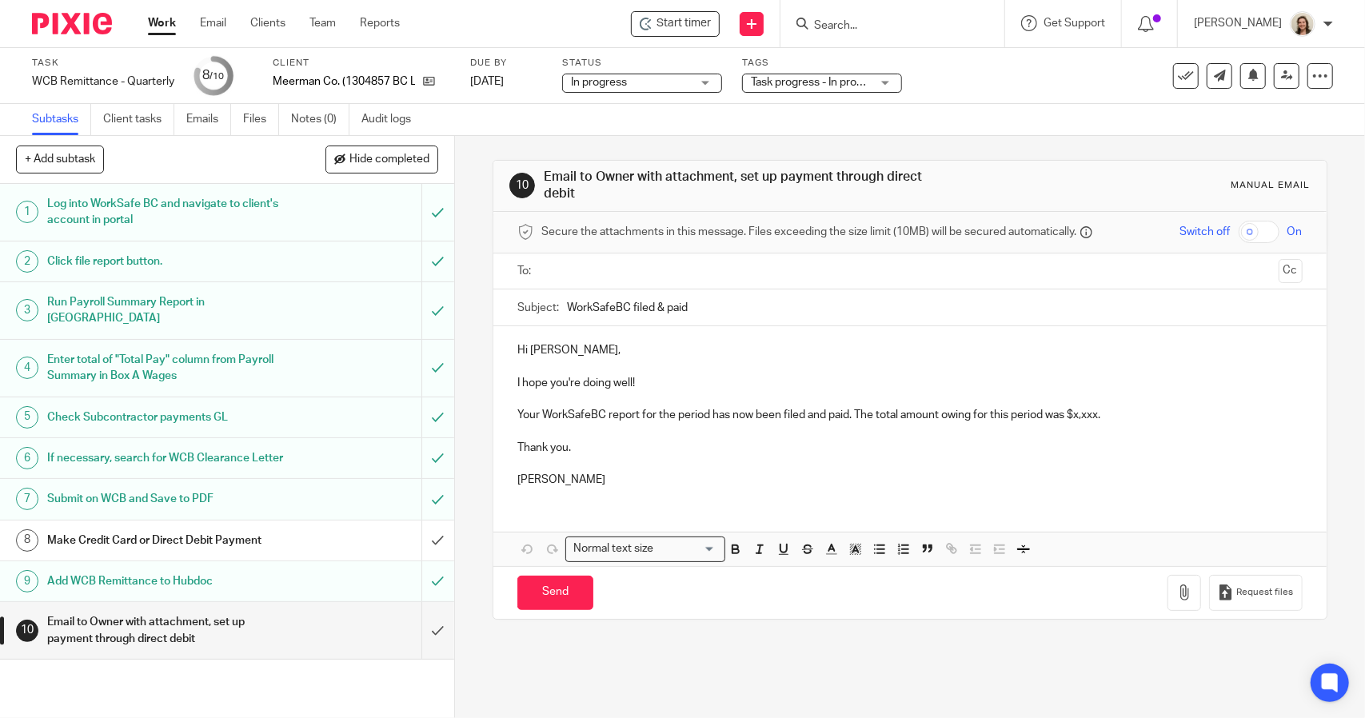
click at [567, 303] on input "WorkSafeBC filed & paid" at bounding box center [934, 307] width 735 height 36
click at [664, 303] on input "Quarterly WorkSafeBC filed & paid" at bounding box center [934, 307] width 735 height 36
click at [684, 302] on input "Quarterly WorkSafe BC filed & paid" at bounding box center [934, 307] width 735 height 36
click at [766, 303] on input "Quarterly WorkSafe BC Filed & paid" at bounding box center [934, 307] width 735 height 36
type input "Quarterly WorkSafe BC Filed - Payment due by October 20th."
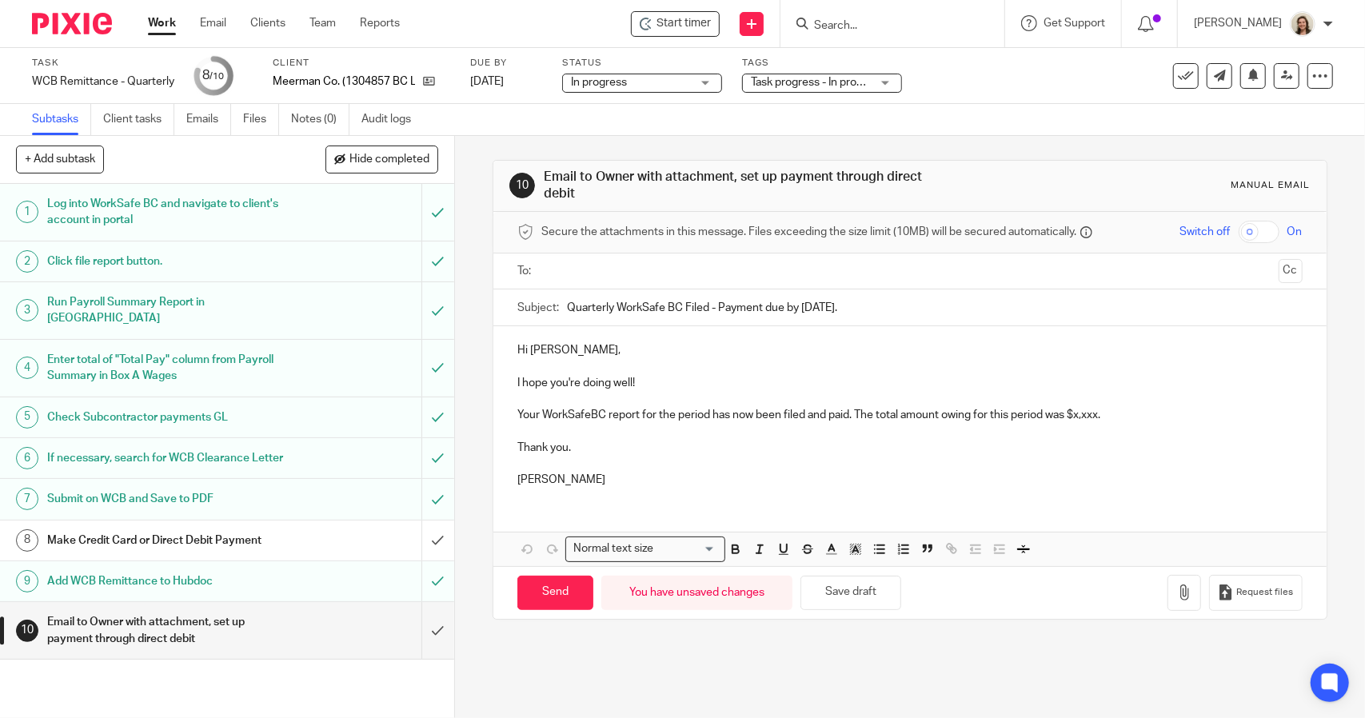
click at [536, 417] on p "Your WorkSafeBC report for the period has now been filed and paid. The total am…" at bounding box center [909, 415] width 784 height 16
click at [636, 417] on p "Your Quarterly WorkSafeBC report for the period has now been filed and paid. Th…" at bounding box center [909, 415] width 784 height 16
drag, startPoint x: 898, startPoint y: 418, endPoint x: 707, endPoint y: 418, distance: 191.1
click at [707, 418] on p "Your Quarterly WorkSafe BC report for the period has now been filed and paid. T…" at bounding box center [909, 415] width 784 height 16
click at [723, 415] on p "Your Quarterly WorkSafe BC report for the period has now been filed and paid. T…" at bounding box center [909, 415] width 784 height 16
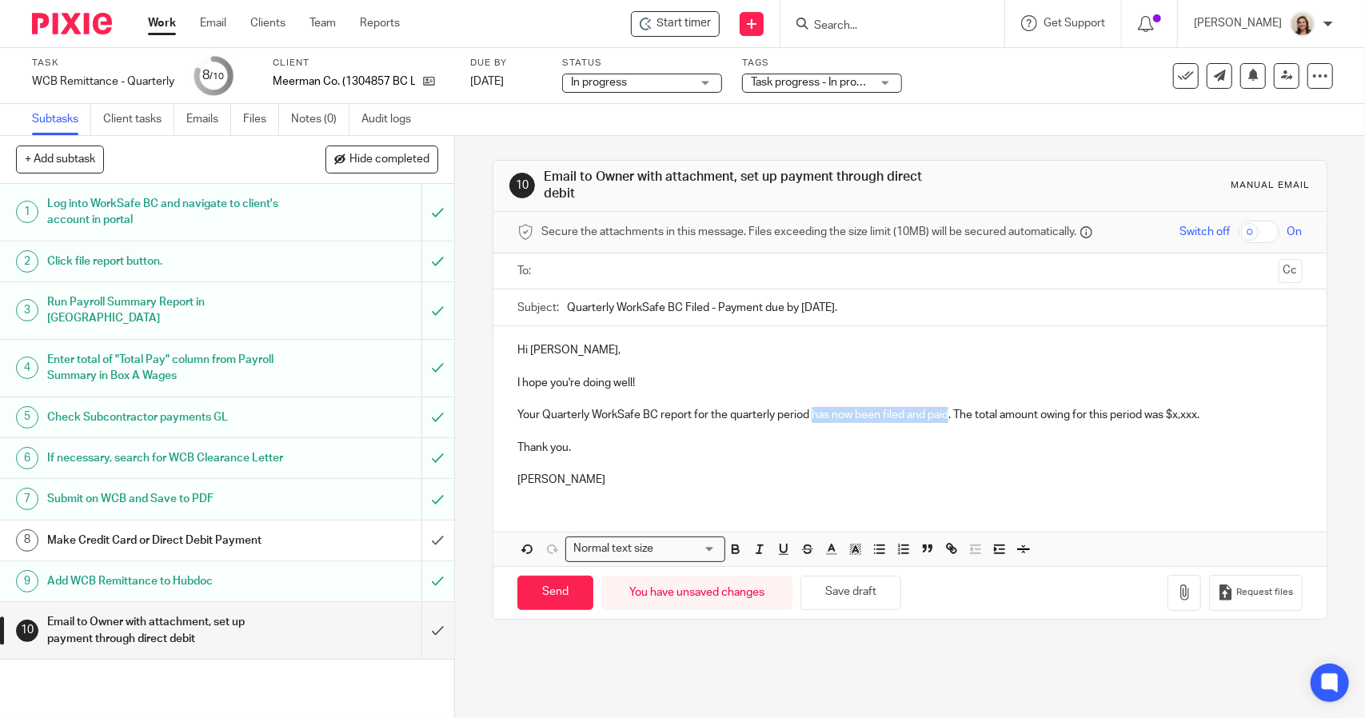
drag, startPoint x: 947, startPoint y: 421, endPoint x: 809, endPoint y: 420, distance: 137.5
click at [809, 420] on p "Your Quarterly WorkSafe BC report for the quarterly period has now been filed a…" at bounding box center [909, 415] width 784 height 16
click at [1179, 420] on p "Your Quarterly WorkSafe BC report for the quarterly period end 2025.09.30 has b…" at bounding box center [909, 415] width 784 height 16
click at [1228, 417] on p "Your Quarterly WorkSafe BC report for the quarterly period end 2025.09.30 has b…" at bounding box center [909, 415] width 784 height 16
click at [1223, 413] on p "Your Quarterly WorkSafe BC report for the quarterly period end 2025.09.30 has b…" at bounding box center [909, 415] width 784 height 16
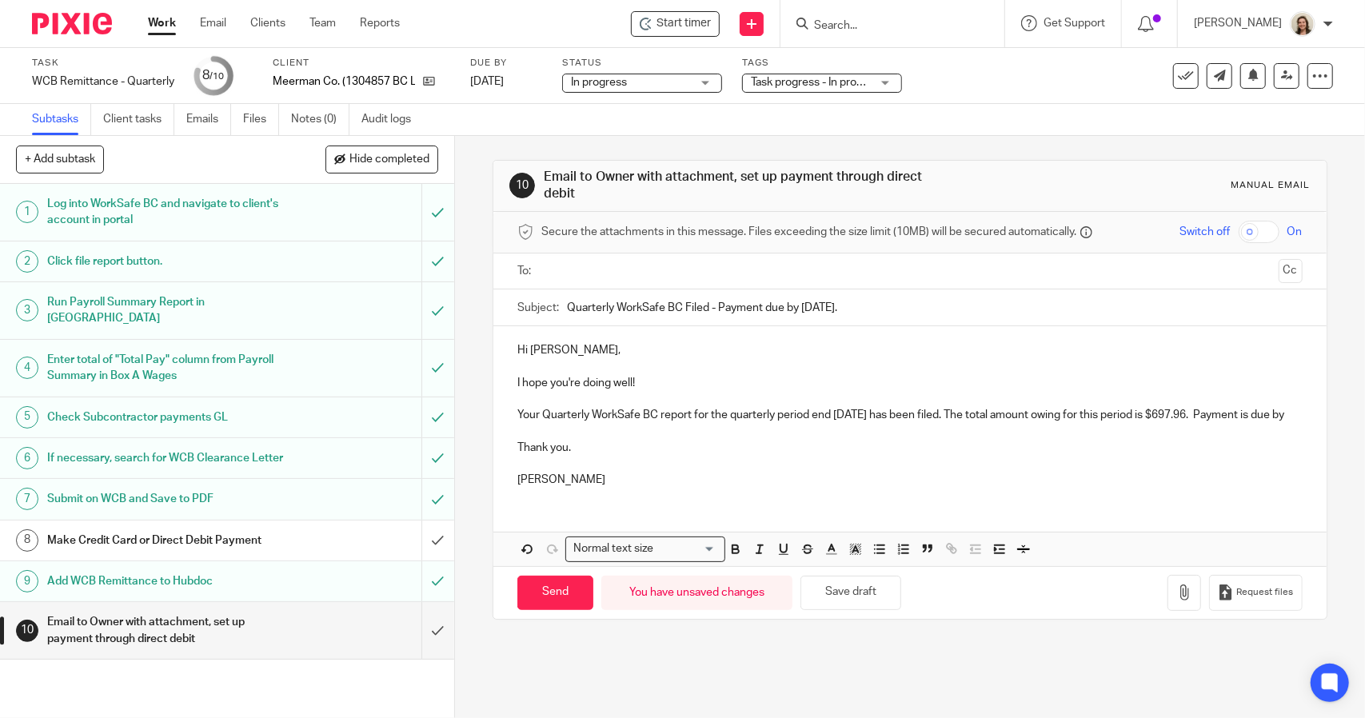
click at [614, 423] on p "Your Quarterly WorkSafe BC report for the quarterly period end 2025.09.30 has b…" at bounding box center [909, 415] width 784 height 16
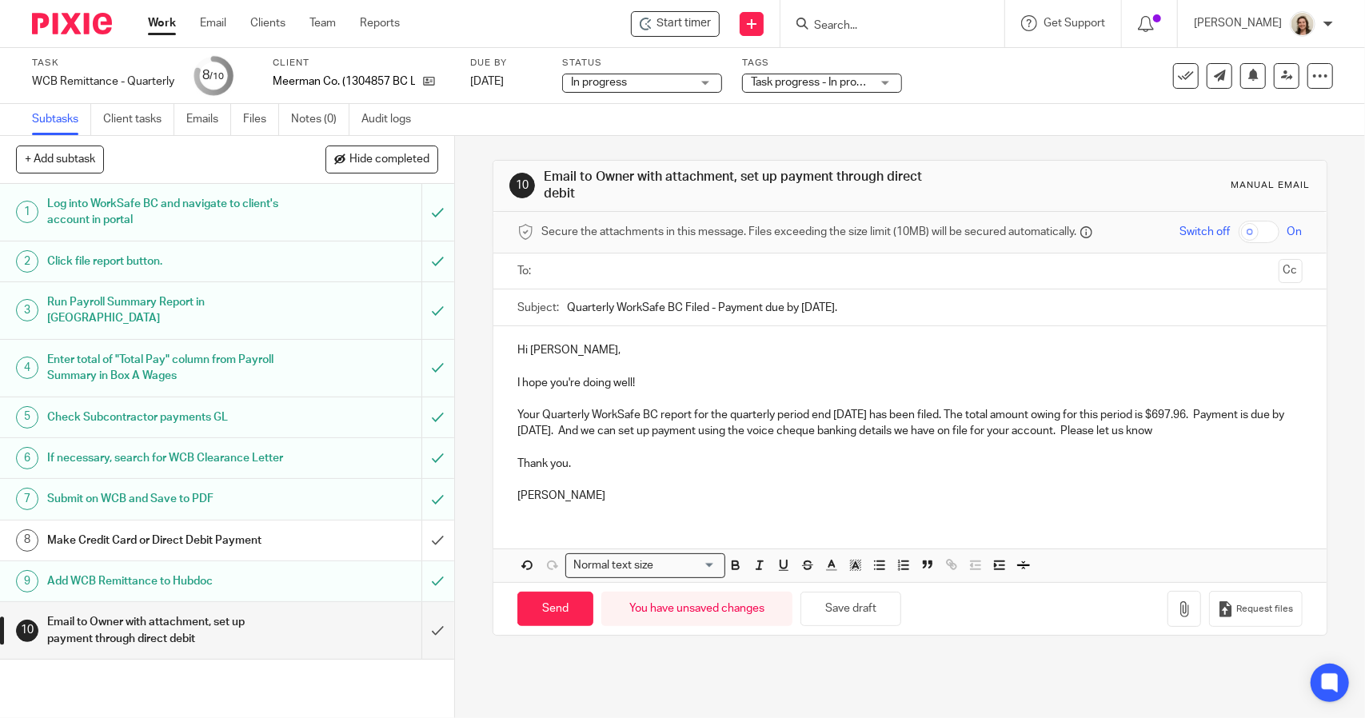
click at [898, 305] on input "Quarterly WorkSafe BC Filed - Payment due by October 20th." at bounding box center [934, 307] width 735 height 36
click at [567, 305] on input "Quarterly WorkSafe BC Filed - Payment due by October 20th." at bounding box center [934, 307] width 735 height 36
type input "Response Required - Quarterly WorkSafe BC Filed - Payment due by October 20th."
click at [769, 416] on p "Your Quarterly WorkSafe BC report for the quarterly period end 2025.09.30 has b…" at bounding box center [909, 423] width 784 height 33
click at [652, 431] on p "Your Quarterly WorkSafe BC report for the quarter period end 2025.09.30 has bee…" at bounding box center [909, 423] width 784 height 33
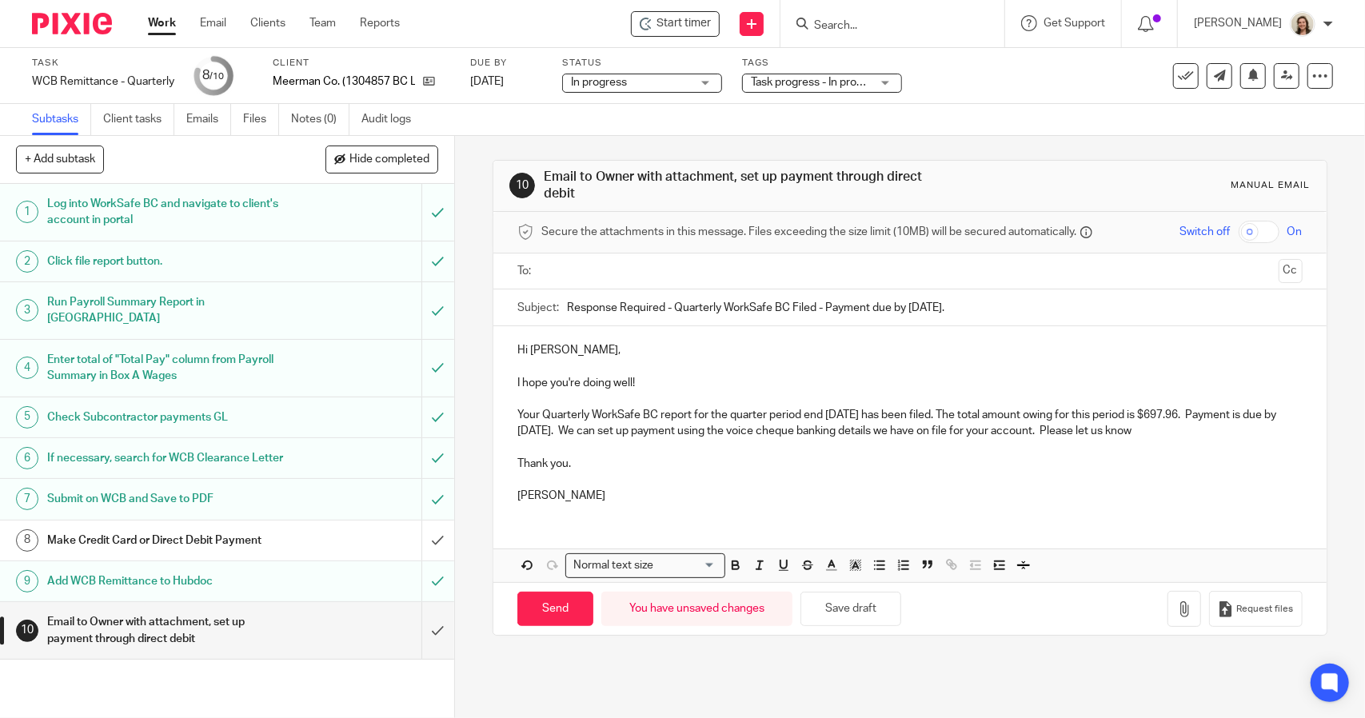
click at [820, 431] on p "Your Quarterly WorkSafe BC report for the quarter period end 2025.09.30 has bee…" at bounding box center [909, 423] width 784 height 33
click at [1211, 431] on p "Your Quarterly WorkSafe BC report for the quarter period end 2025.09.30 has bee…" at bounding box center [909, 423] width 784 height 33
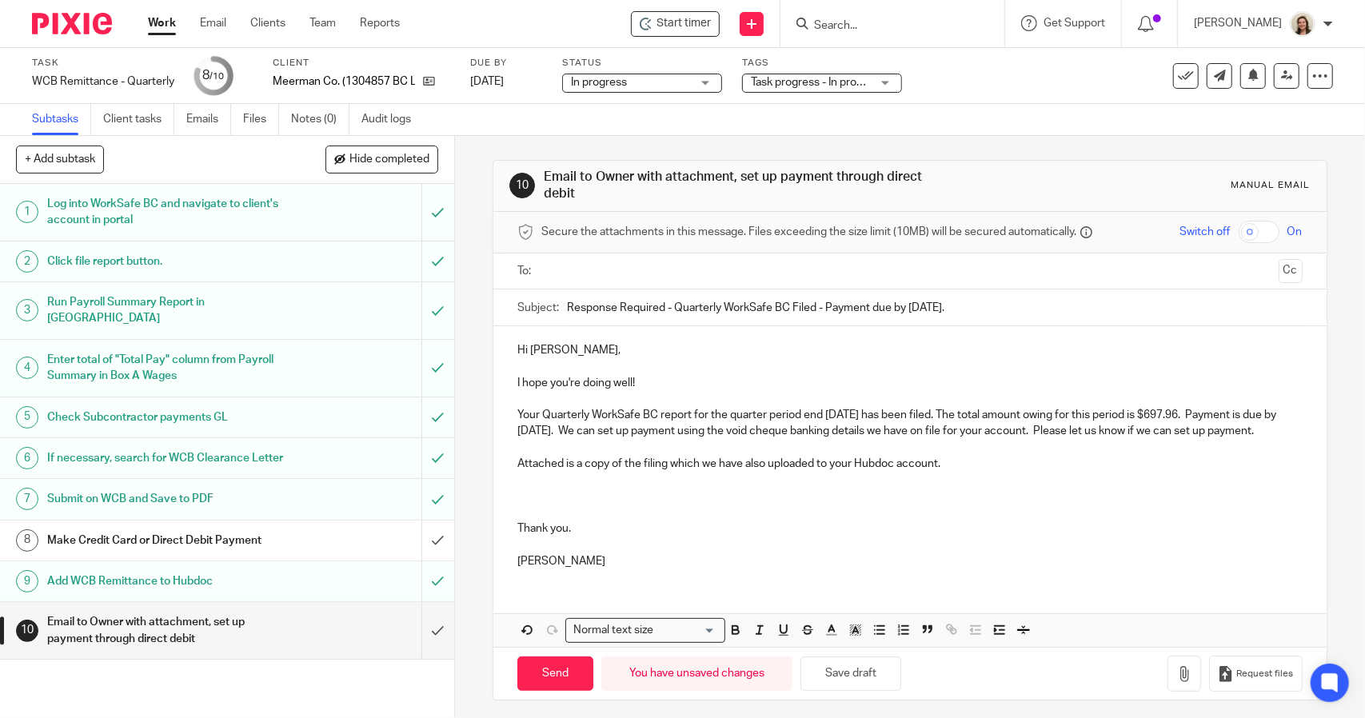
click at [622, 488] on p at bounding box center [909, 480] width 784 height 16
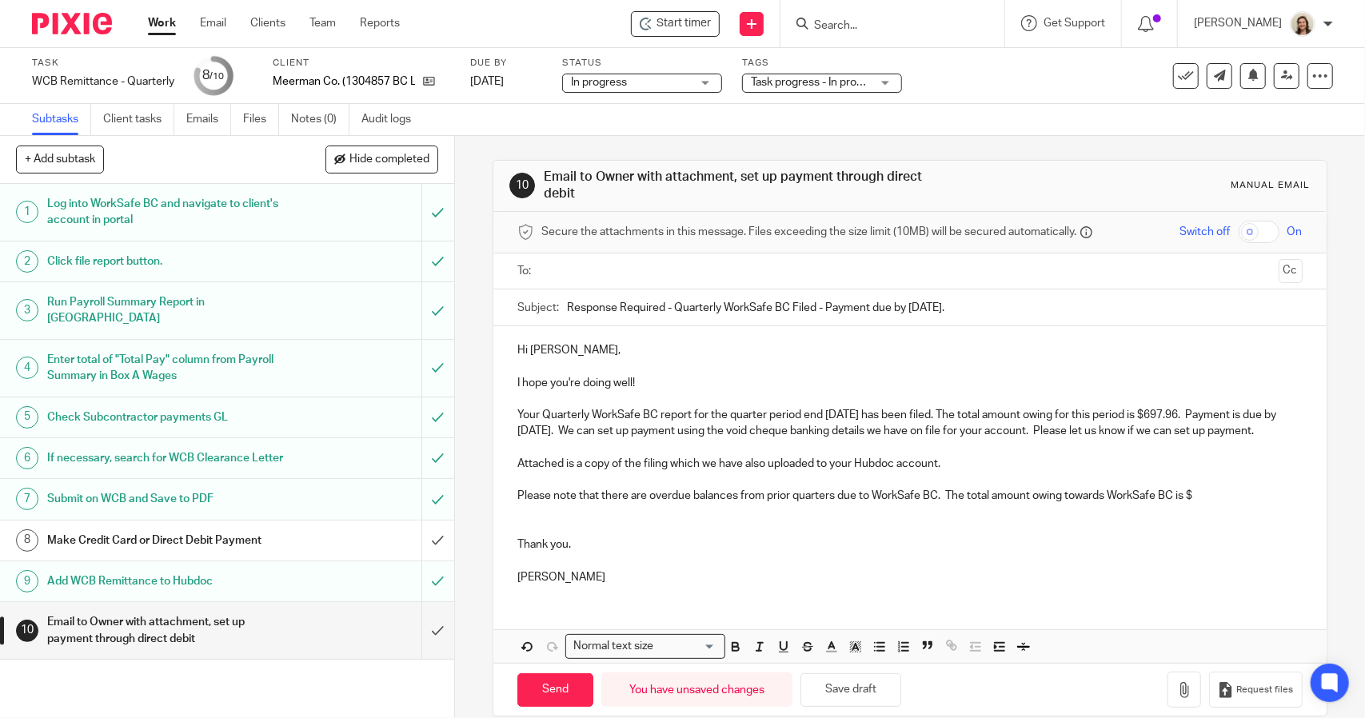
click at [1209, 504] on p "Please note that there are overdue balances from prior quarters due to WorkSafe…" at bounding box center [909, 496] width 784 height 16
drag, startPoint x: 958, startPoint y: 417, endPoint x: 1206, endPoint y: 421, distance: 247.9
click at [1206, 421] on p "Your Quarterly WorkSafe BC report for the quarter period end 2025.09.30 has bee…" at bounding box center [909, 423] width 784 height 33
drag, startPoint x: 618, startPoint y: 429, endPoint x: 548, endPoint y: 433, distance: 70.4
click at [548, 433] on p "Your Quarterly WorkSafe BC report for the quarter period end 2025.09.30 has bee…" at bounding box center [909, 423] width 784 height 33
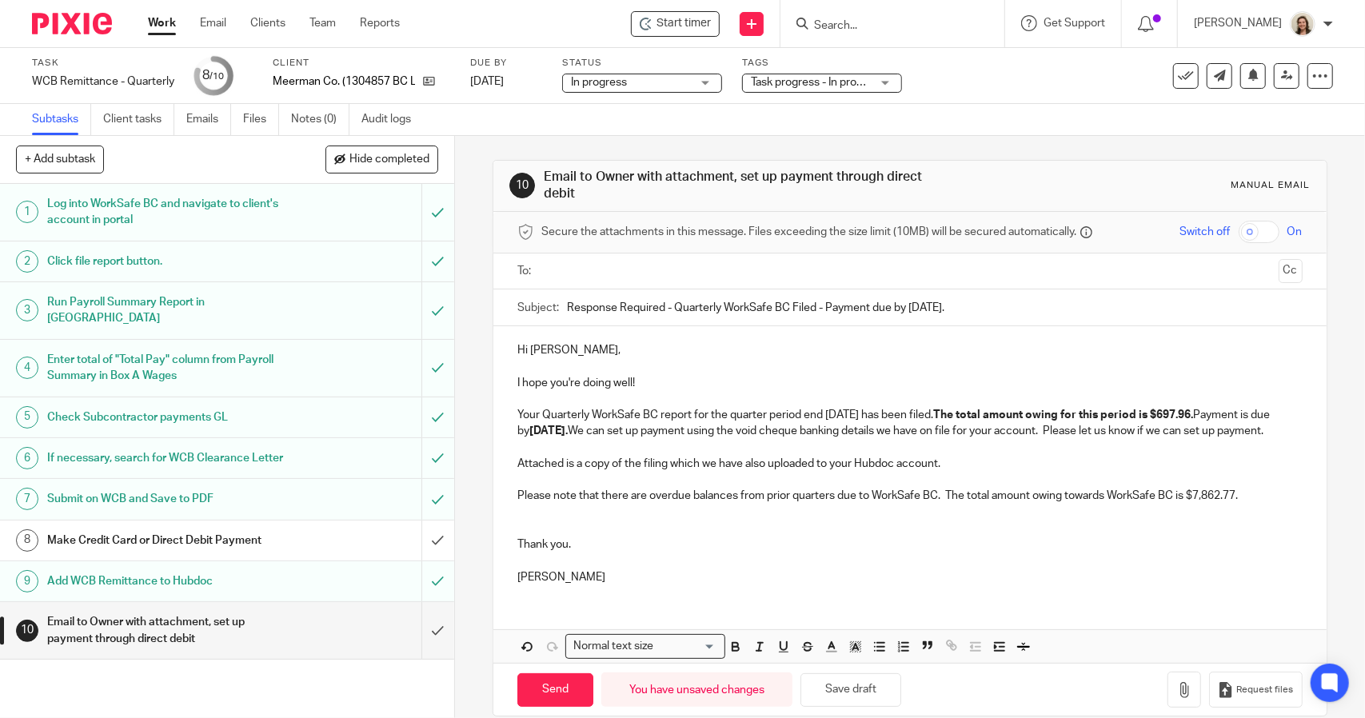
click at [585, 349] on p "Hi Chris," at bounding box center [909, 350] width 784 height 16
click at [640, 377] on p "I hope you're doing well!" at bounding box center [909, 383] width 784 height 16
click at [592, 440] on p "Your Quarterly WorkSafe BC report for the quarter period end 2025.09.30 has bee…" at bounding box center [909, 423] width 784 height 33
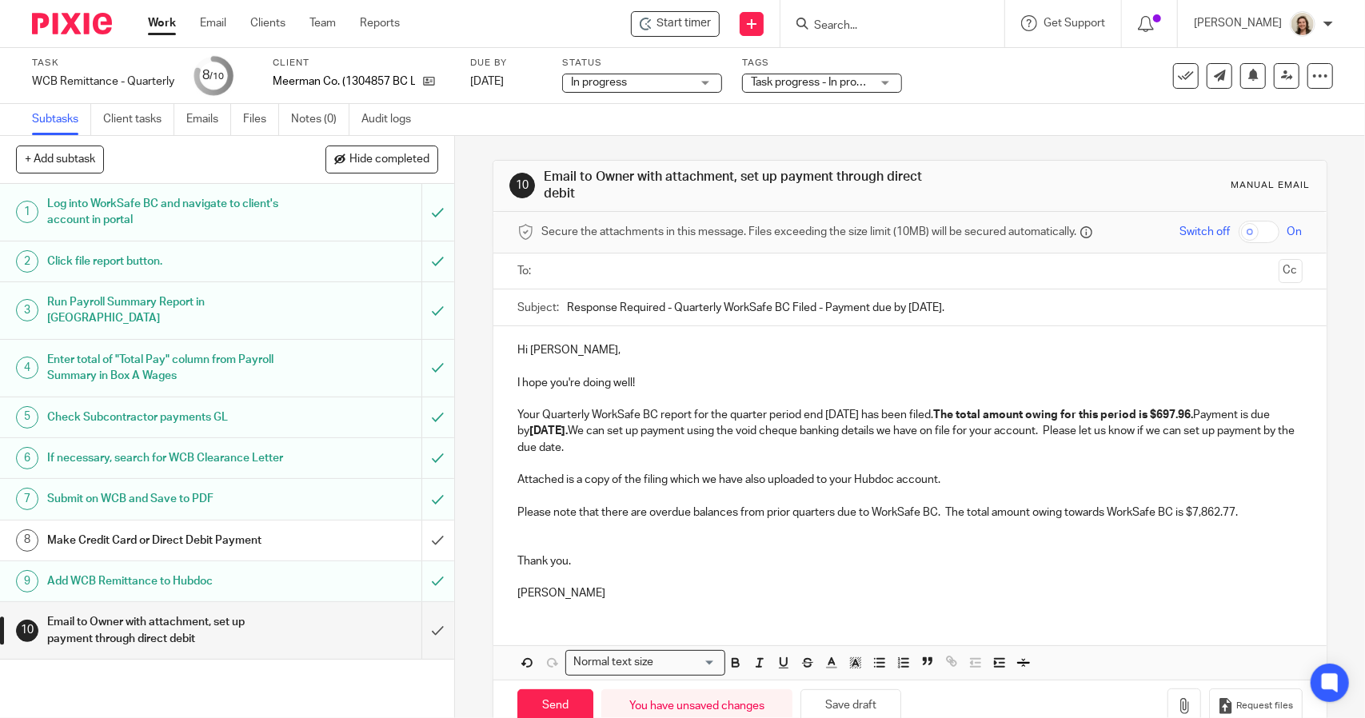
click at [960, 482] on p "Attached is a copy of the filing which we have also uploaded to your Hubdoc acc…" at bounding box center [909, 480] width 784 height 16
click at [736, 514] on p "Please note that there are overdue balances from prior quarters due to WorkSafe…" at bounding box center [909, 513] width 784 height 16
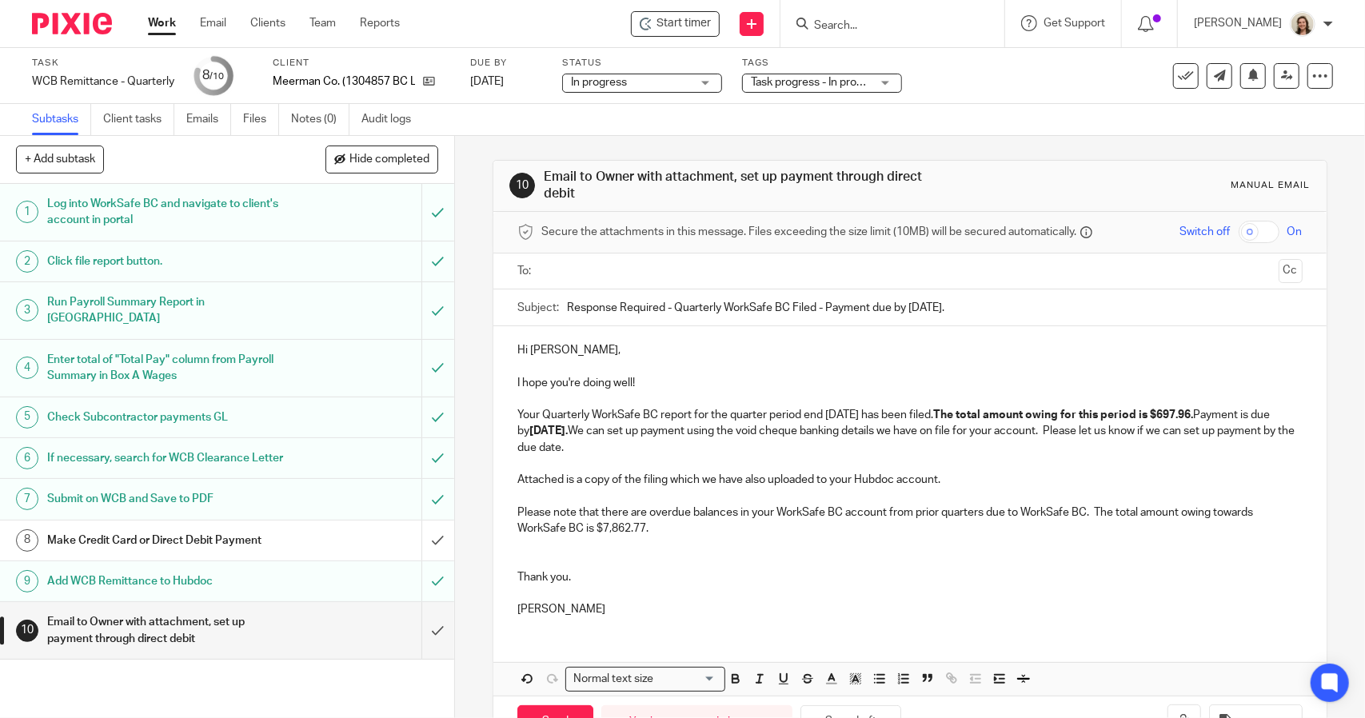
click at [1082, 514] on p "Please note that there are overdue balances in your WorkSafe BC account from pr…" at bounding box center [909, 521] width 784 height 33
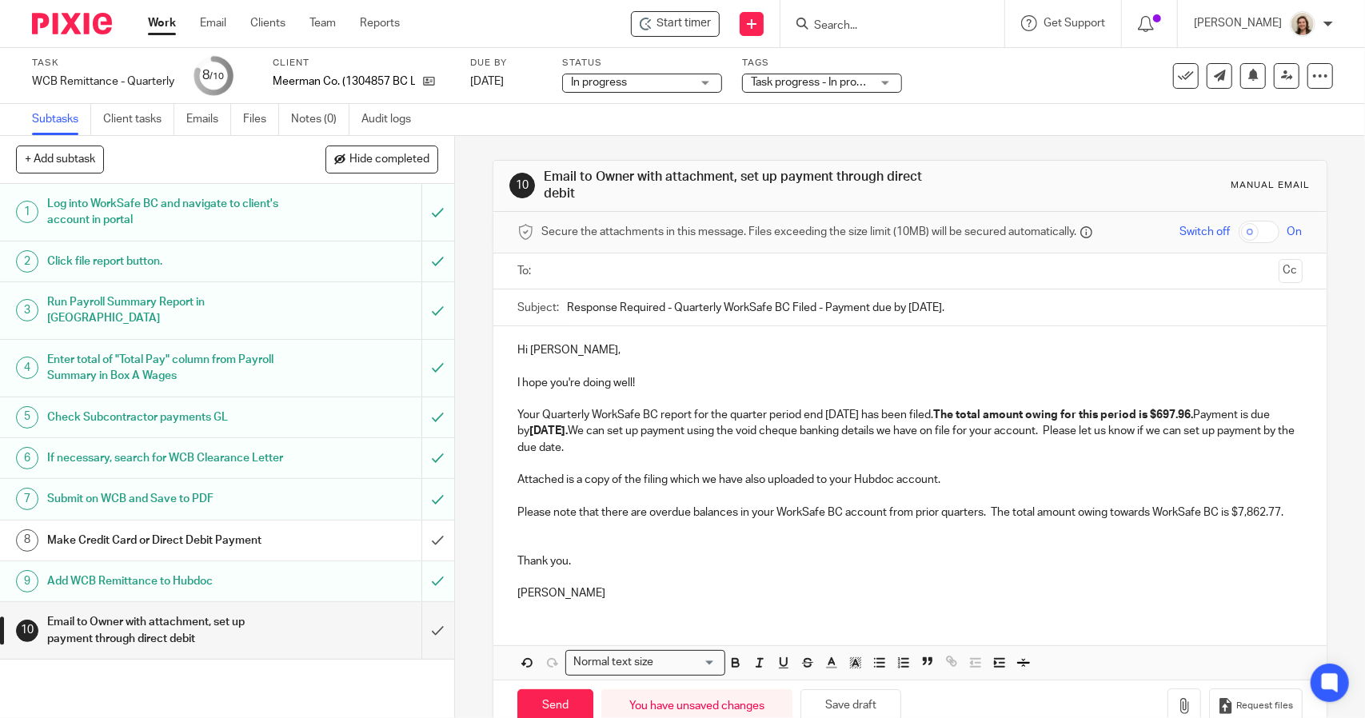
click at [579, 521] on p "Please note that there are overdue balances in your WorkSafe BC account from pr…" at bounding box center [909, 513] width 784 height 16
click at [614, 521] on p "Please note that there are overdue balances in your WorkSafe BC account from pr…" at bounding box center [909, 513] width 784 height 16
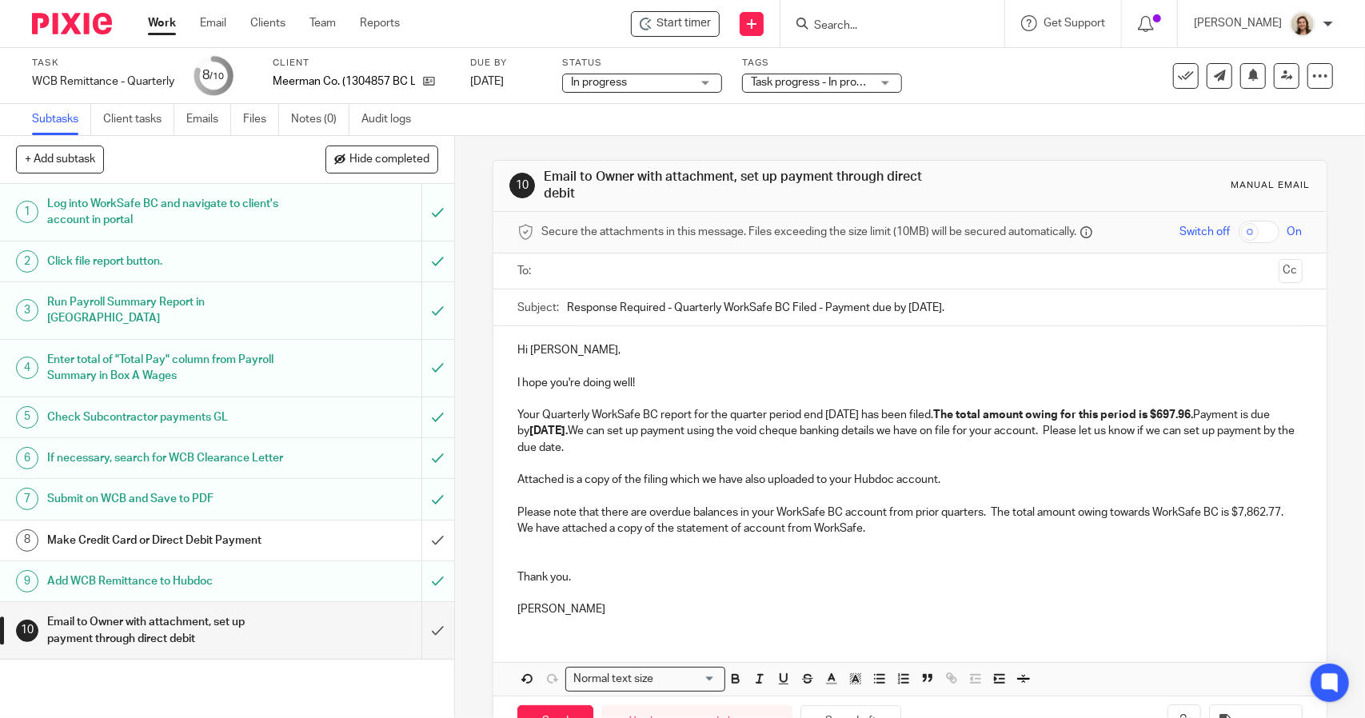
scroll to position [51, 0]
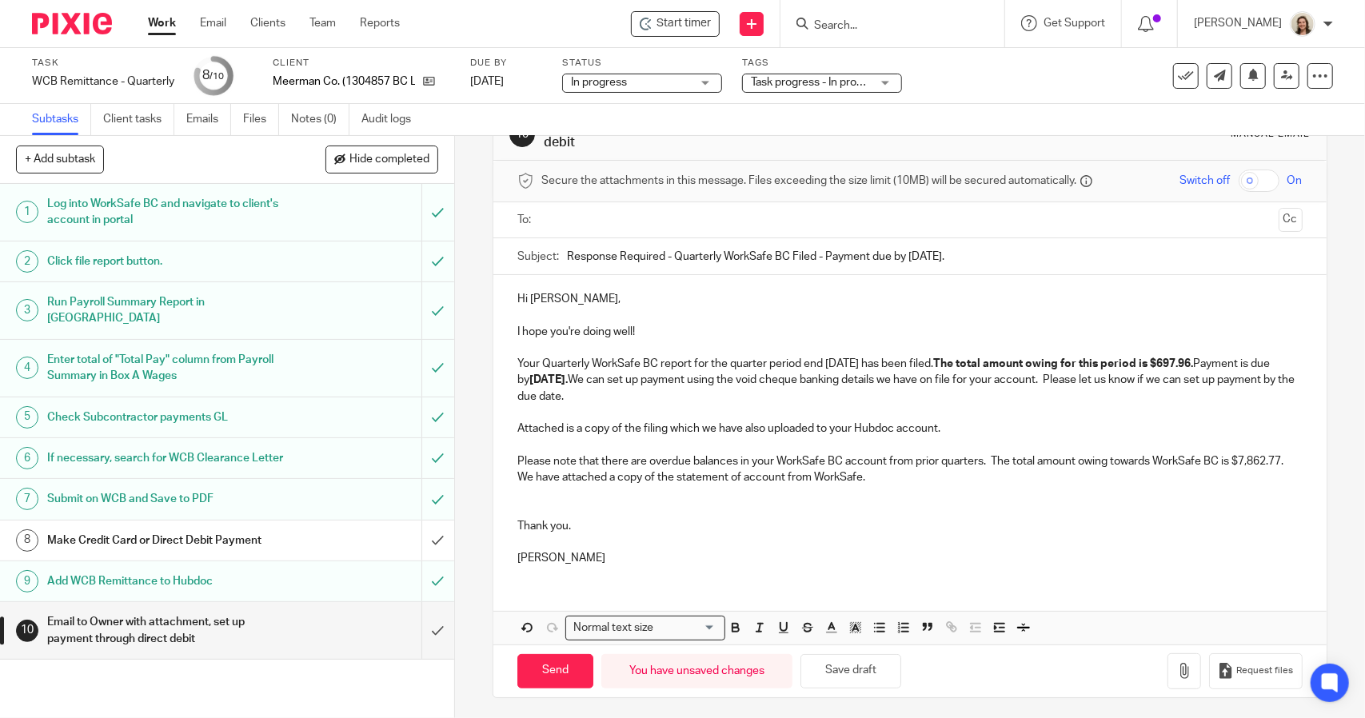
drag, startPoint x: 878, startPoint y: 661, endPoint x: 936, endPoint y: 661, distance: 57.6
click at [878, 661] on button "Save draft" at bounding box center [850, 671] width 101 height 34
click at [1176, 666] on icon "button" at bounding box center [1184, 671] width 16 height 16
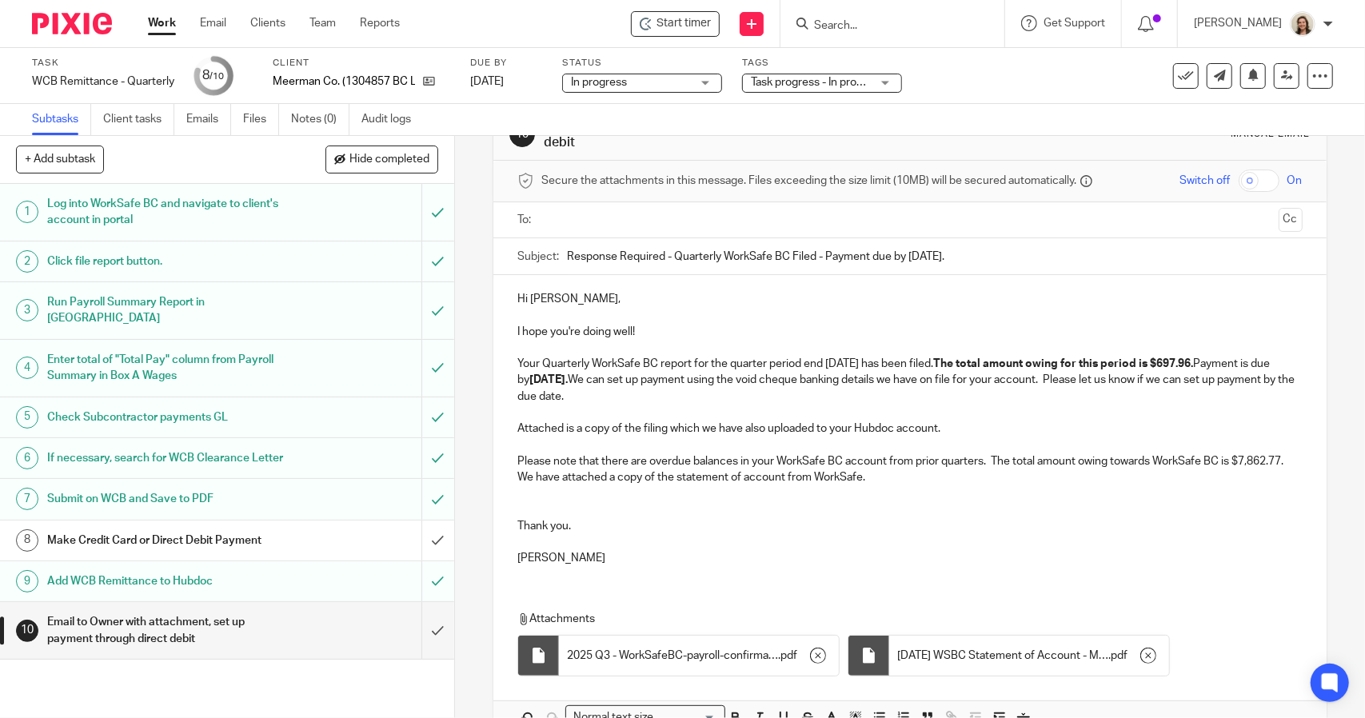
click at [563, 212] on input "text" at bounding box center [909, 220] width 724 height 18
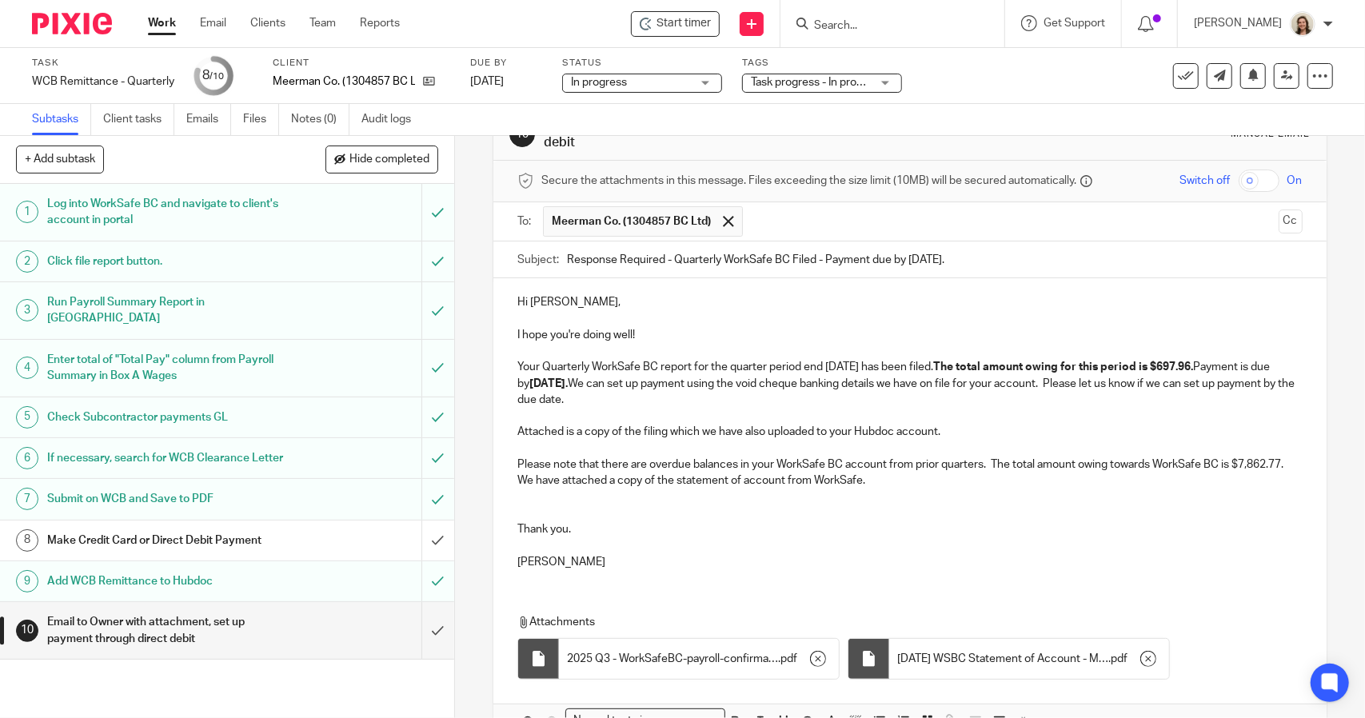
click at [627, 304] on p "Hi Chris," at bounding box center [909, 302] width 784 height 16
click at [724, 398] on p "Your Quarterly WorkSafe BC report for the quarter period end 2025.09.30 has bee…" at bounding box center [909, 383] width 784 height 49
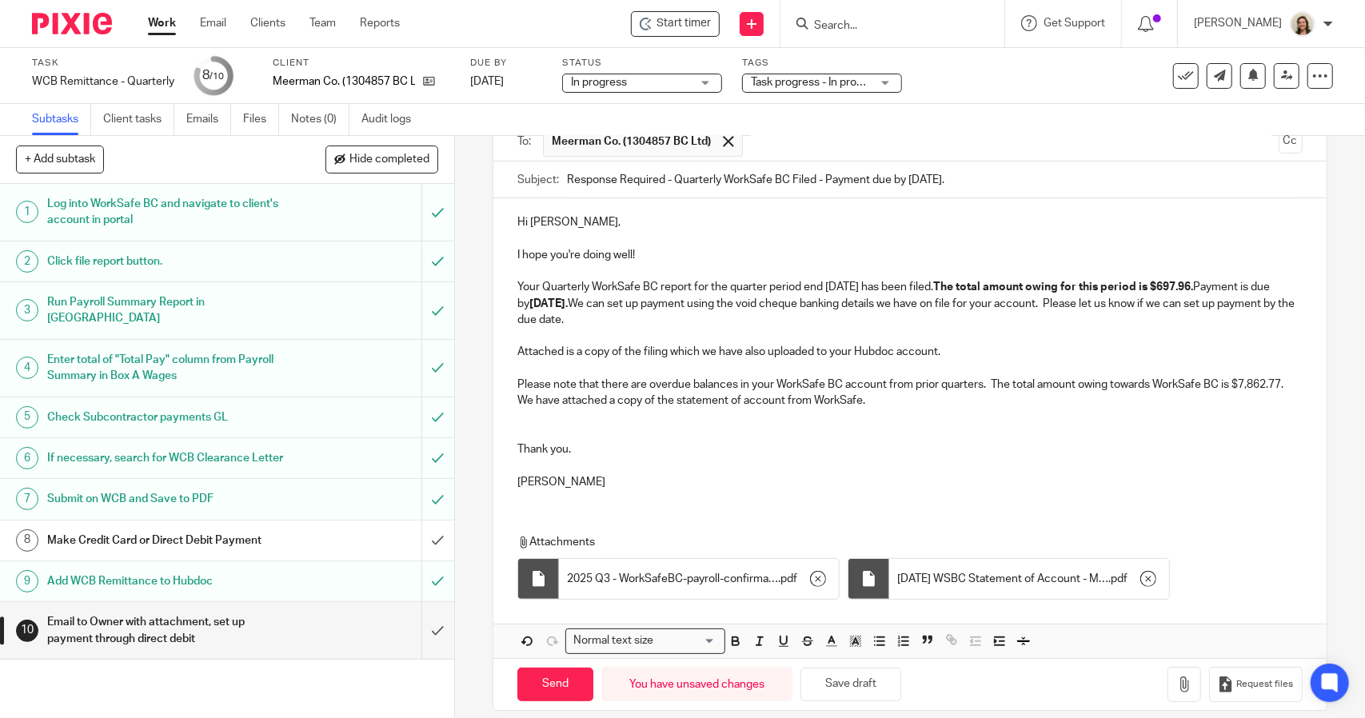
click at [964, 348] on p "Attached is a copy of the filing which we have also uploaded to your Hubdoc acc…" at bounding box center [909, 352] width 784 height 16
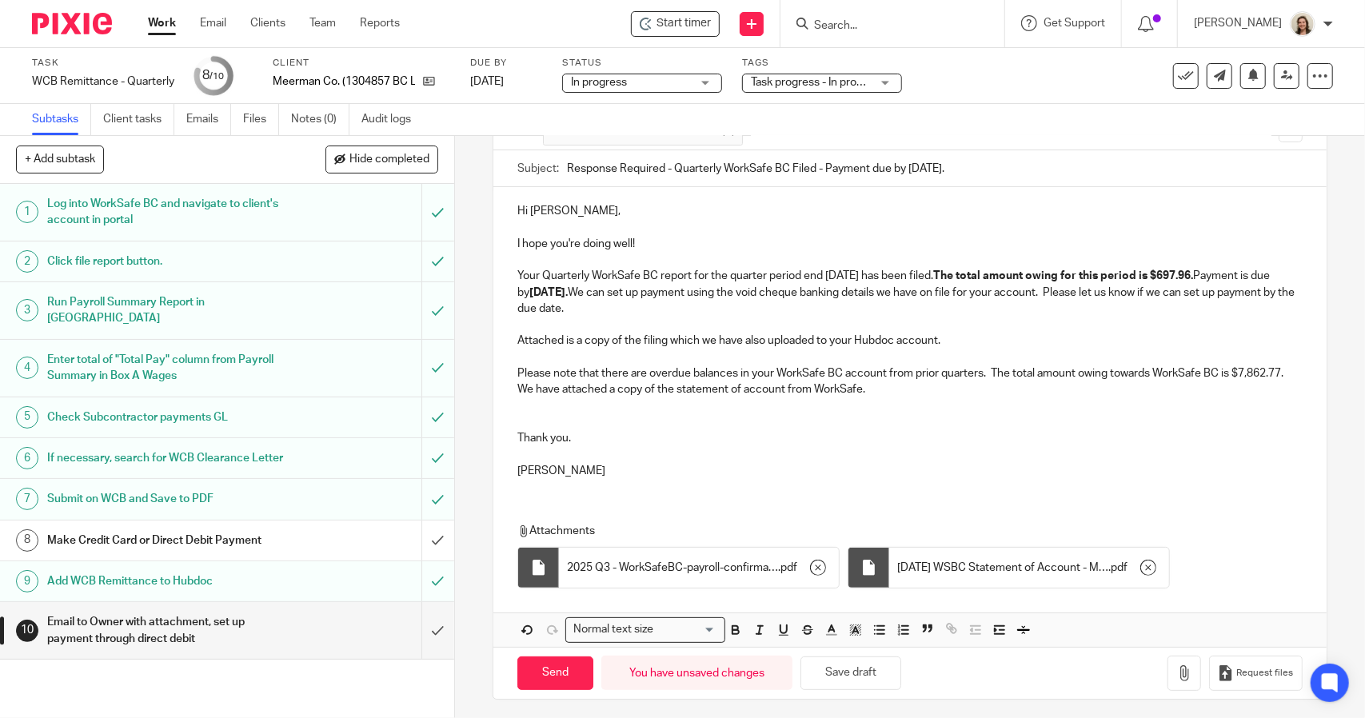
scroll to position [145, 0]
click at [556, 420] on p at bounding box center [909, 420] width 784 height 16
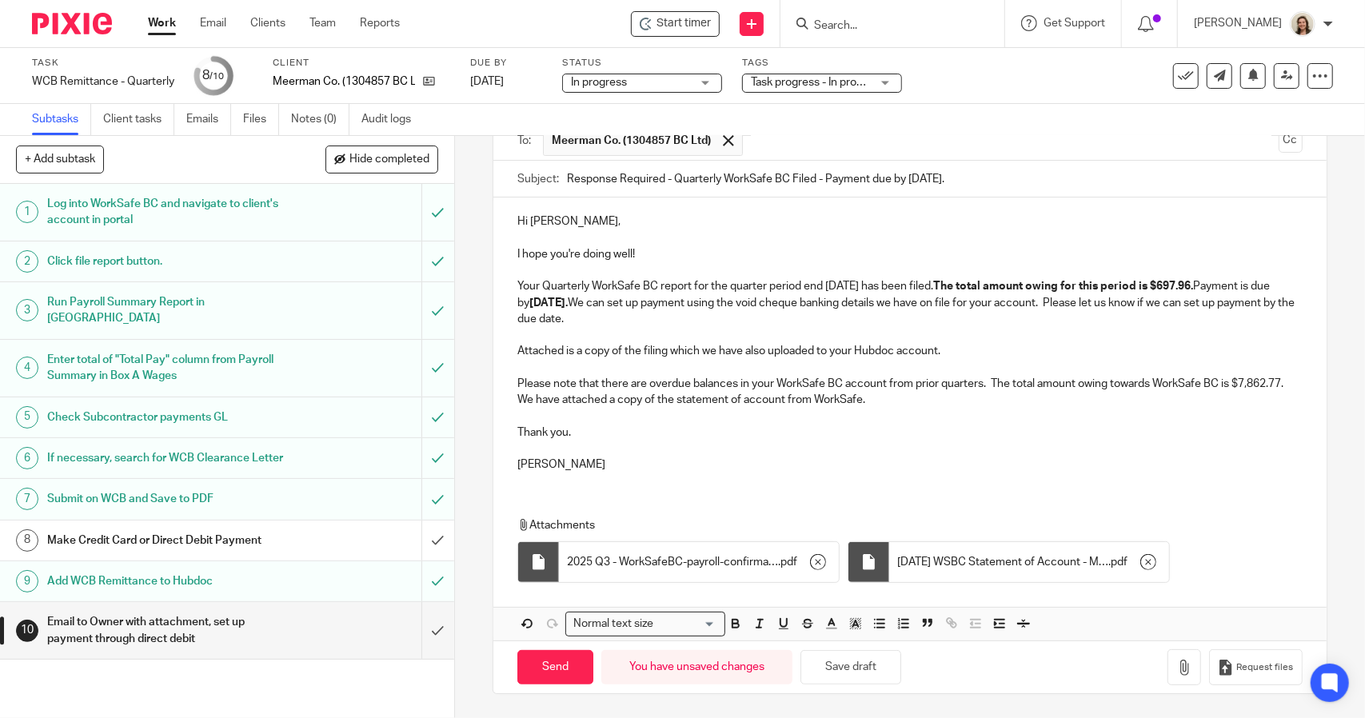
scroll to position [128, 0]
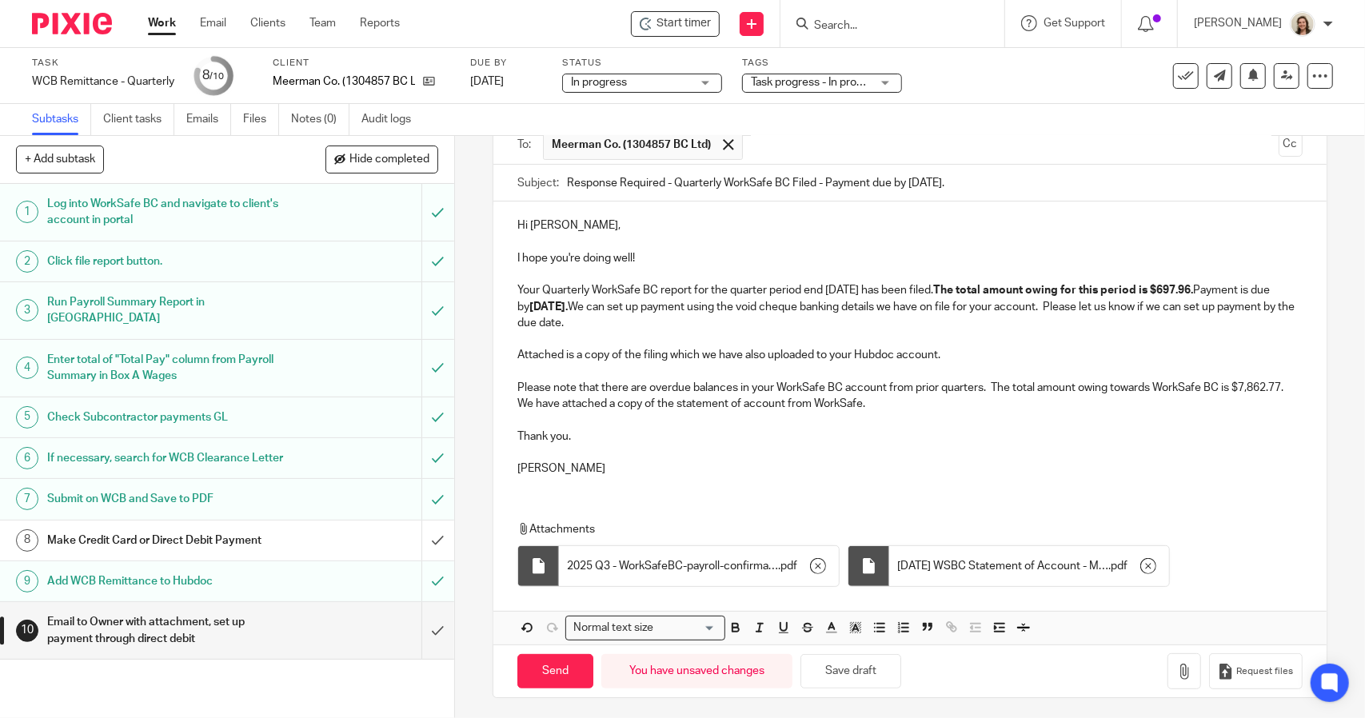
click at [545, 445] on p at bounding box center [909, 453] width 784 height 16
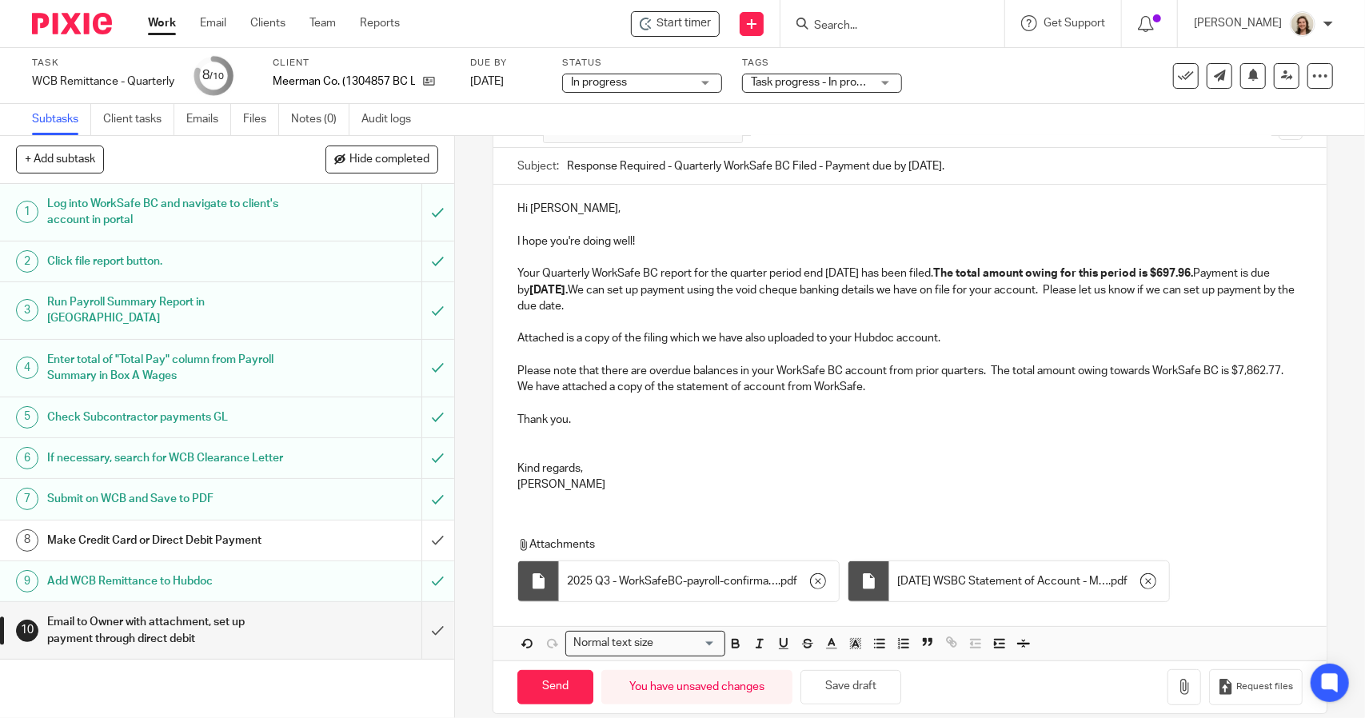
click at [545, 445] on p at bounding box center [909, 452] width 784 height 16
click at [602, 482] on p "Morgan" at bounding box center [909, 485] width 784 height 16
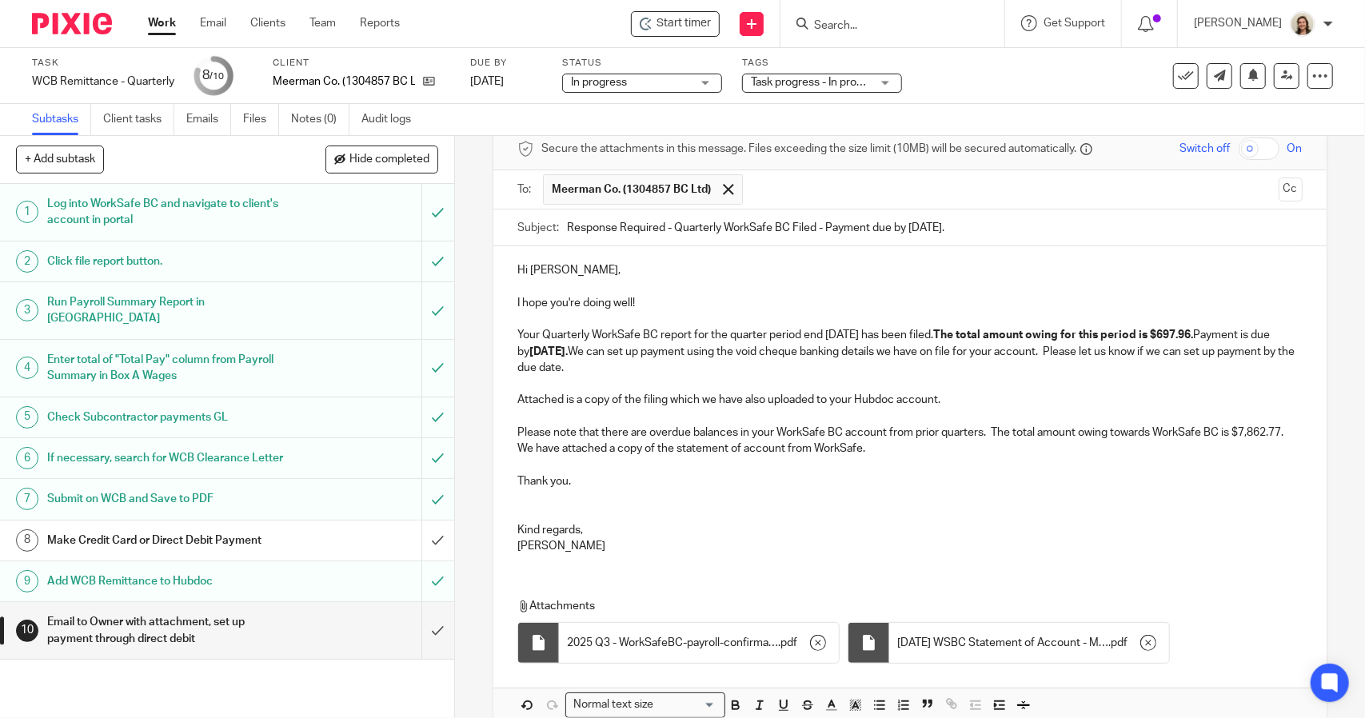
scroll to position [161, 0]
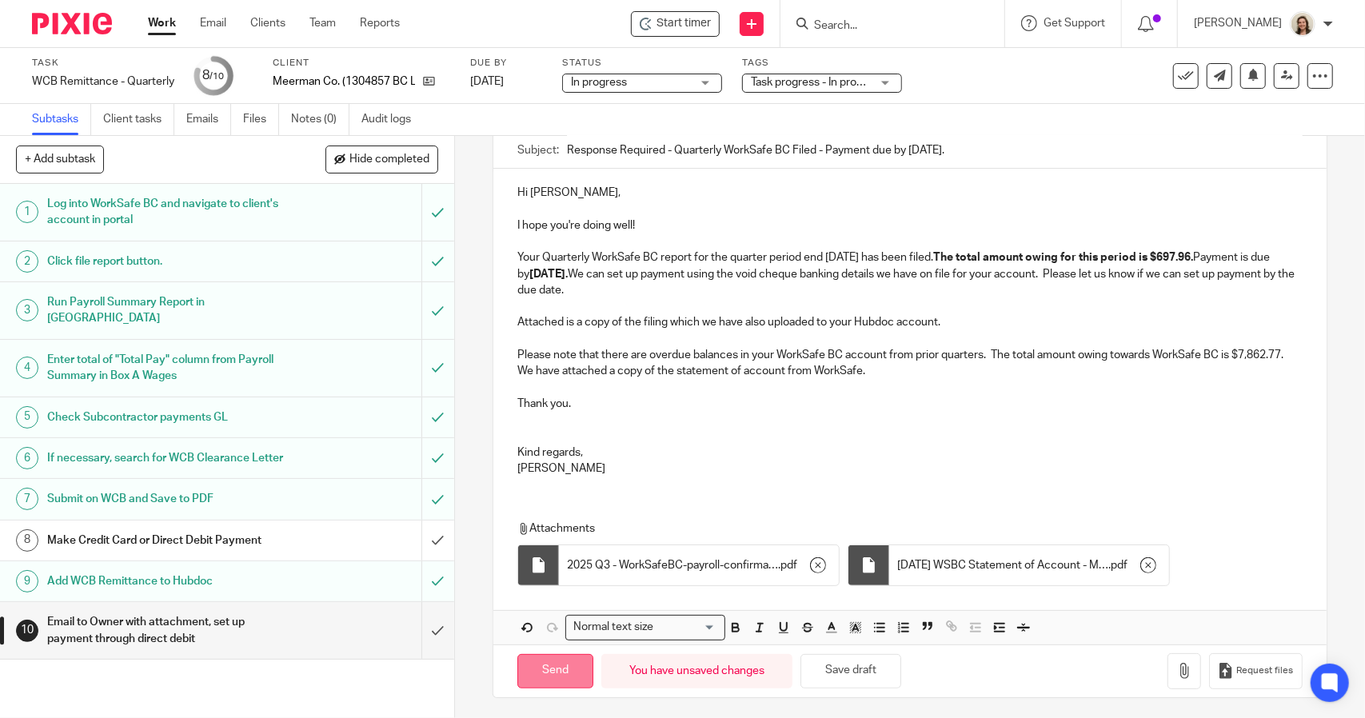
click at [569, 662] on input "Send" at bounding box center [555, 671] width 76 height 34
click at [118, 80] on div "WCB Remittance - Quarterly Save WCB Remittance - Quarterly" at bounding box center [103, 82] width 142 height 16
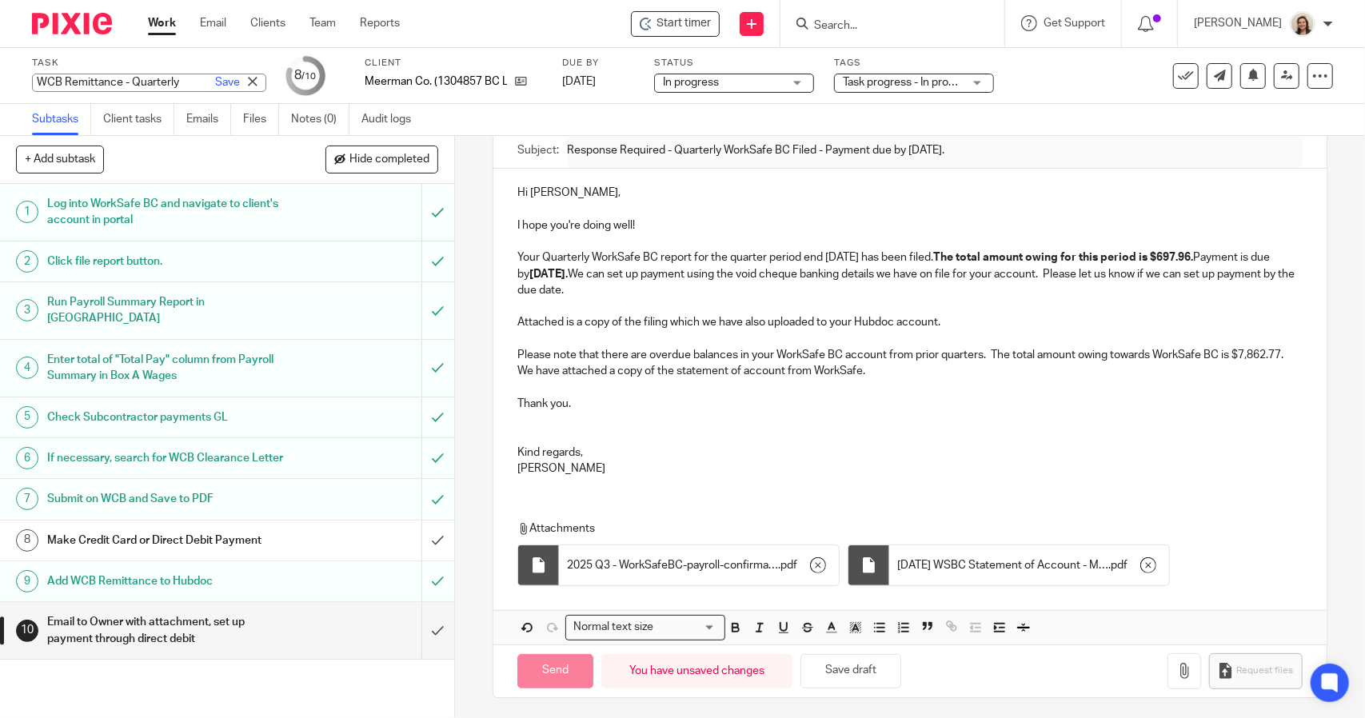
scroll to position [0, 0]
type input "Sent"
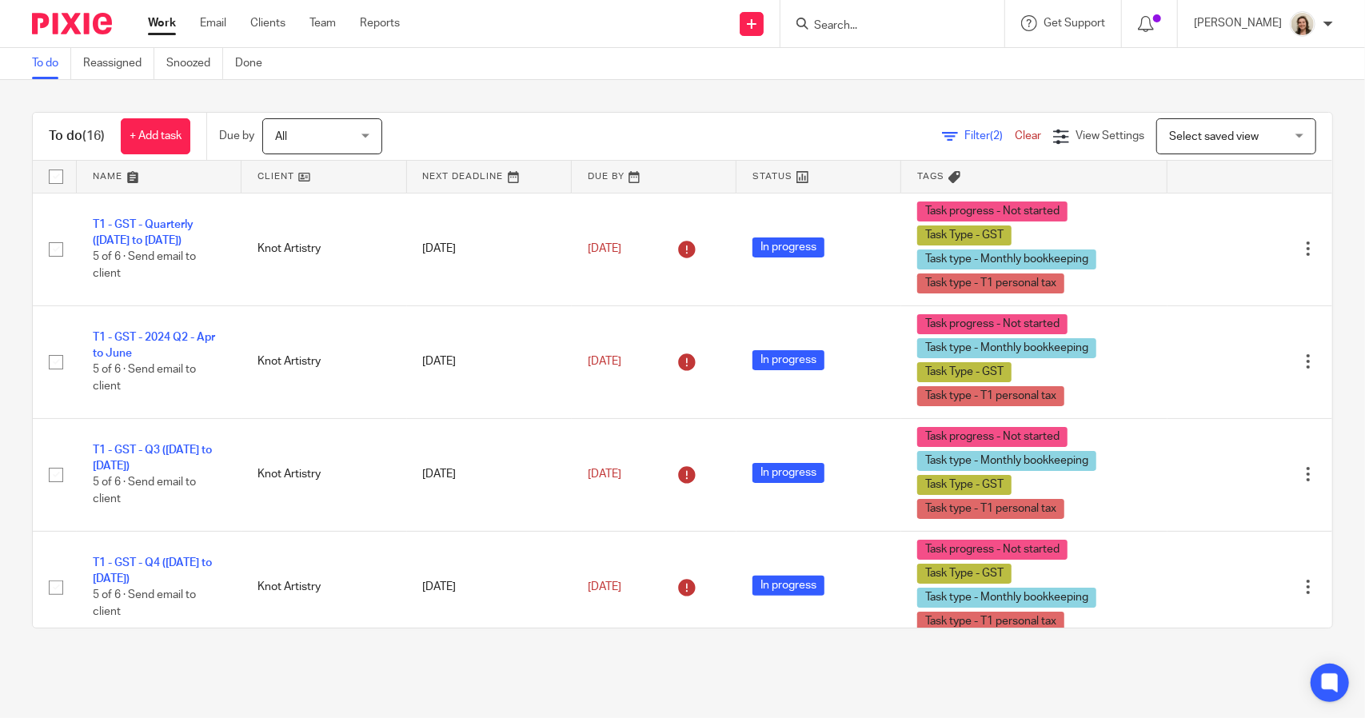
scroll to position [1241, 0]
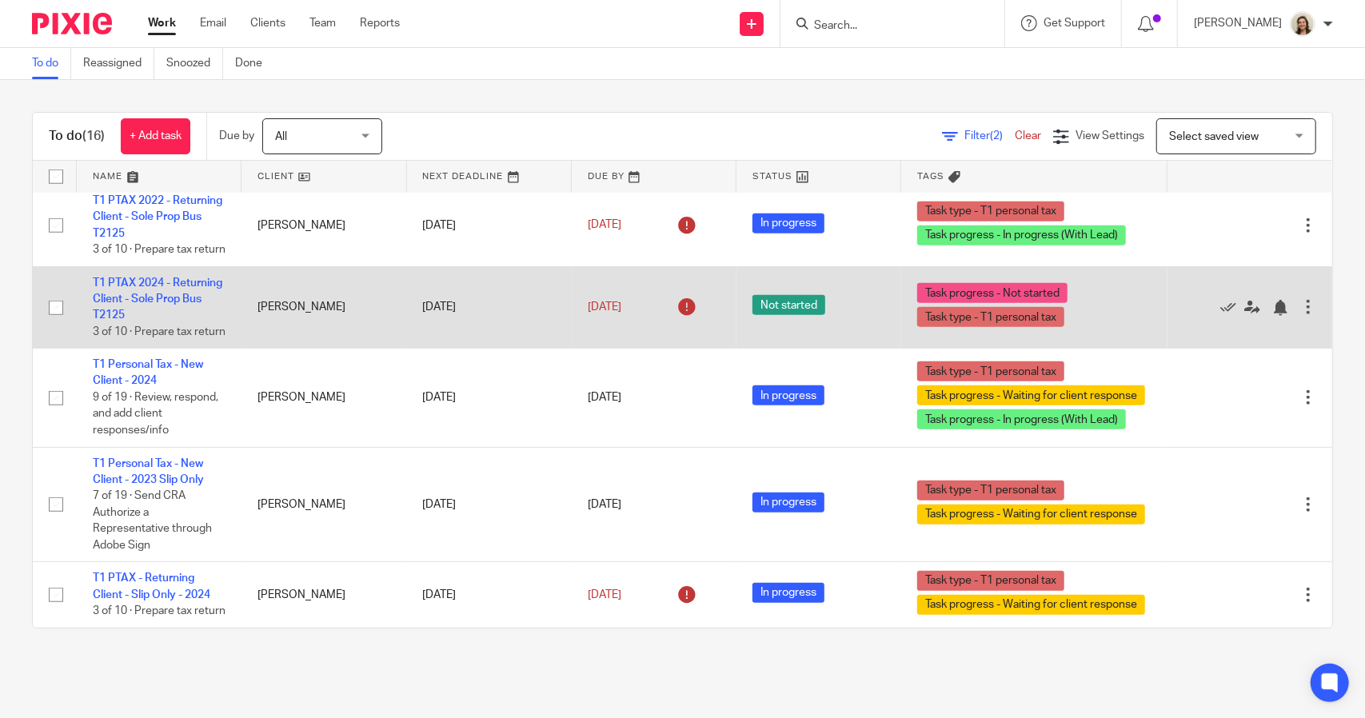
scroll to position [1241, 0]
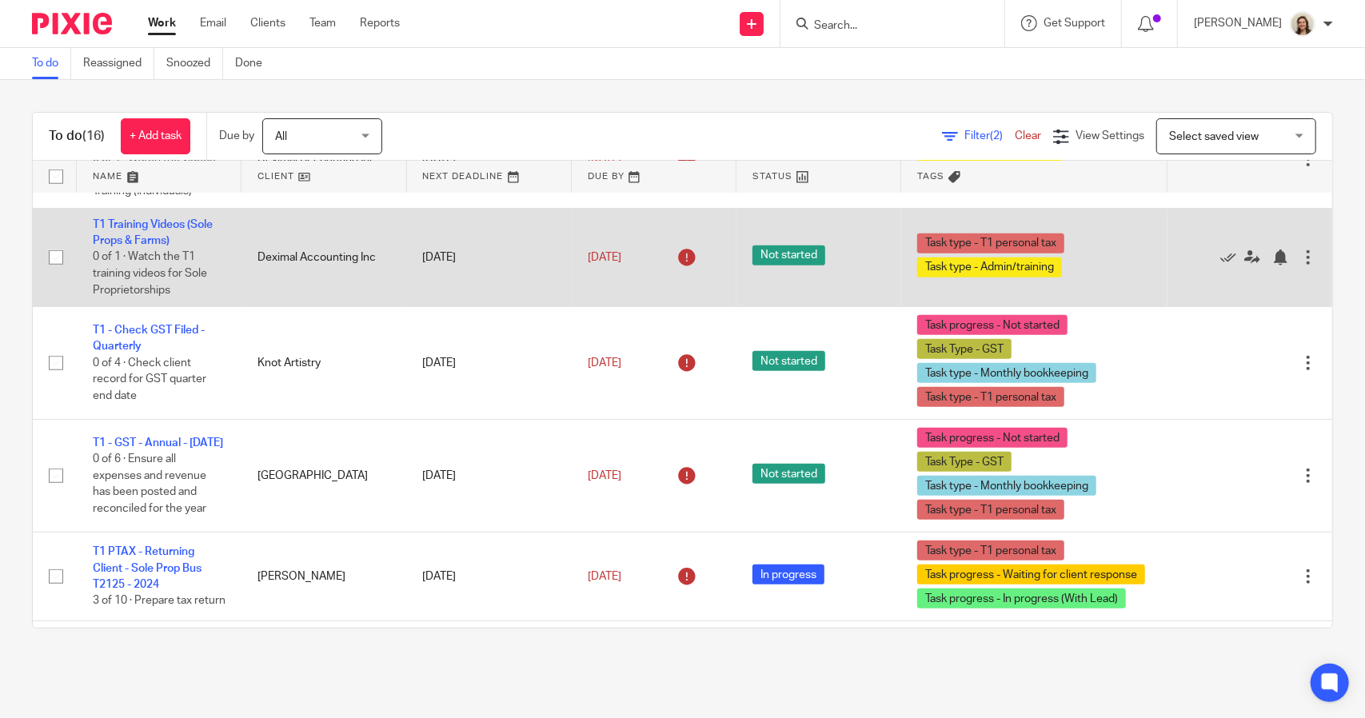
scroll to position [560, 0]
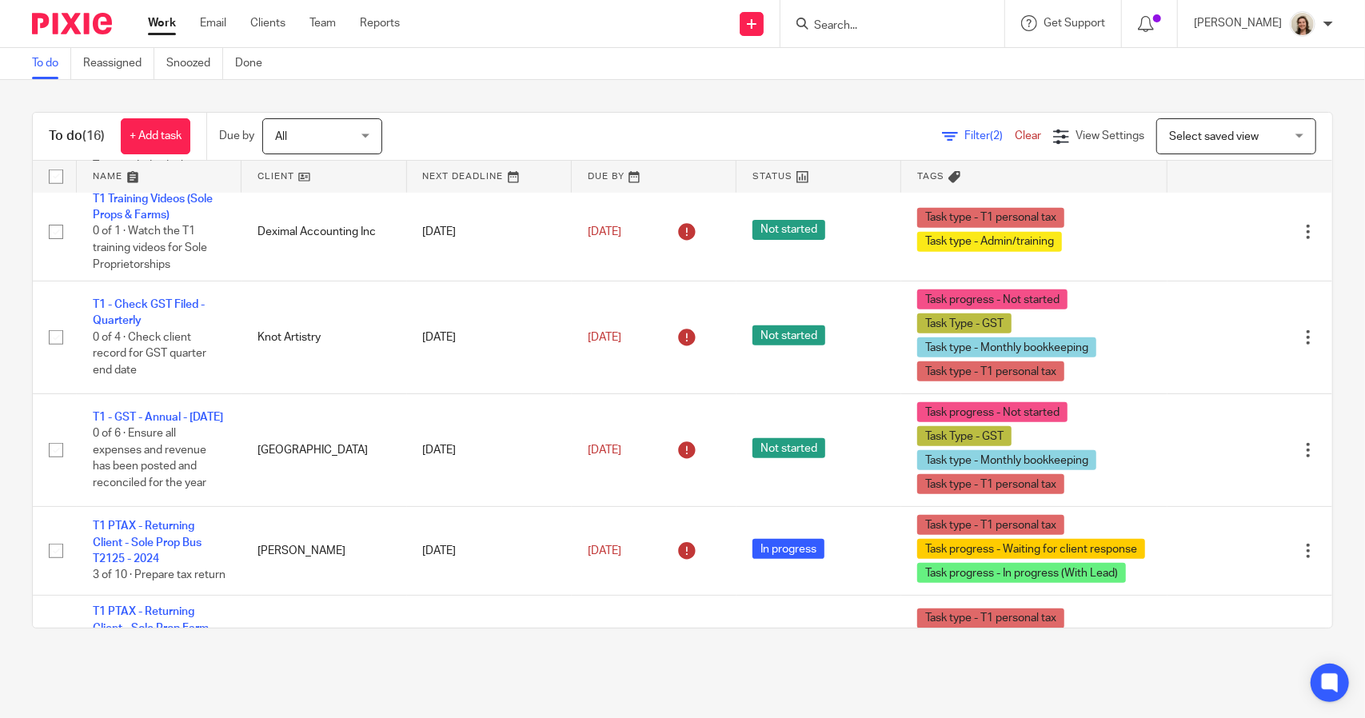
click at [964, 134] on span "Filter (2)" at bounding box center [989, 135] width 50 height 11
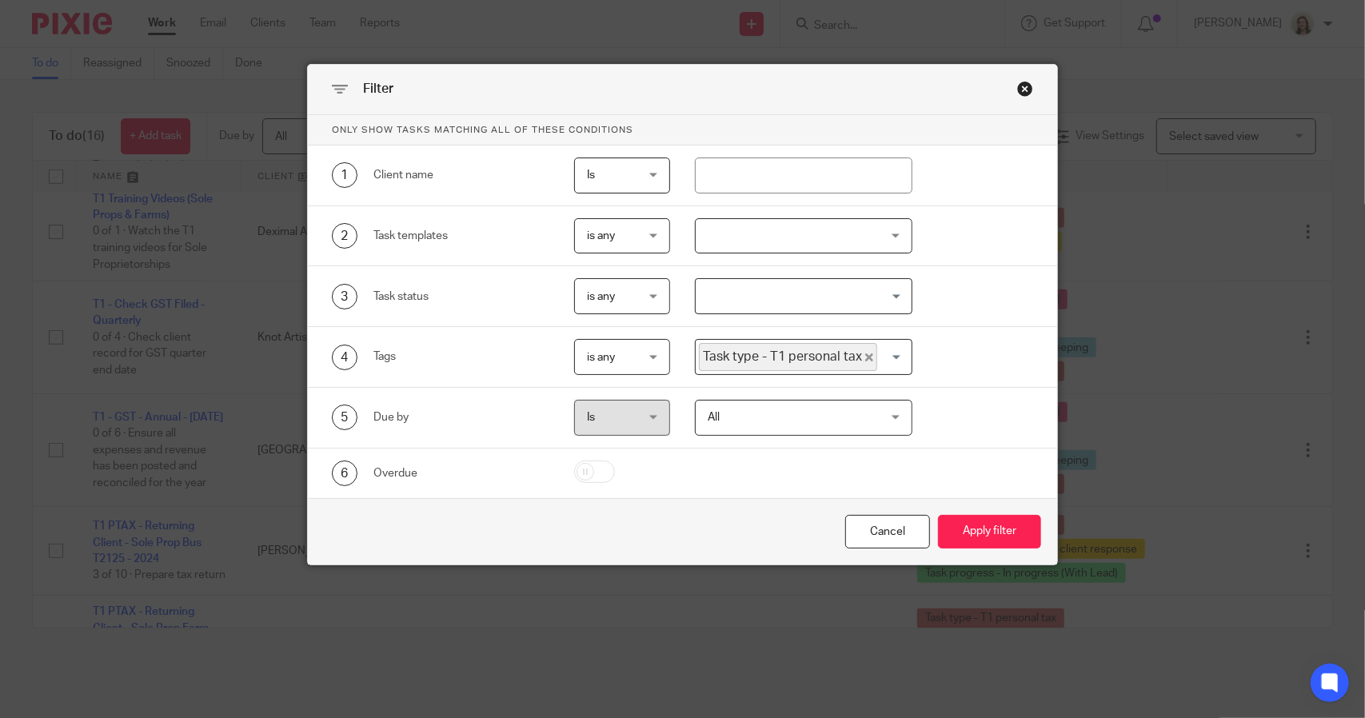
click at [865, 354] on icon "Deselect Task type - T1 personal tax" at bounding box center [869, 357] width 8 height 8
click at [832, 361] on input "Search for option" at bounding box center [799, 357] width 205 height 28
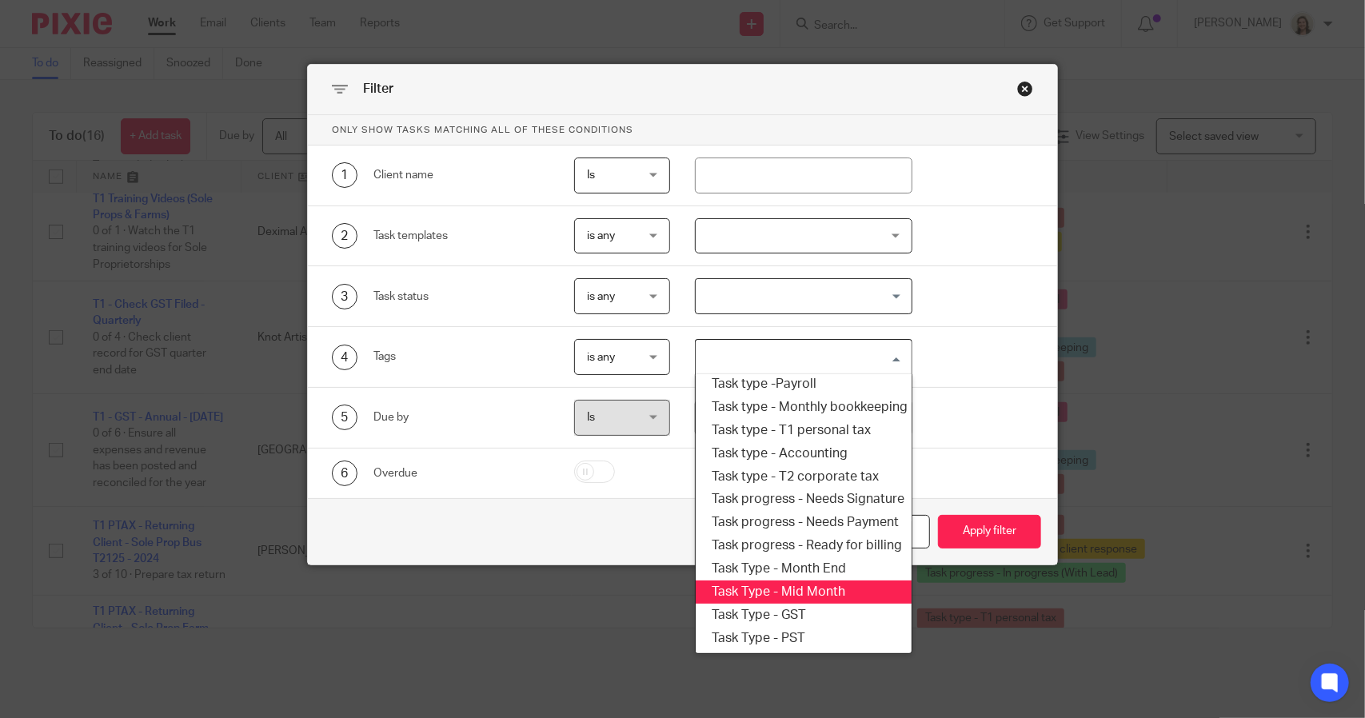
scroll to position [192, 0]
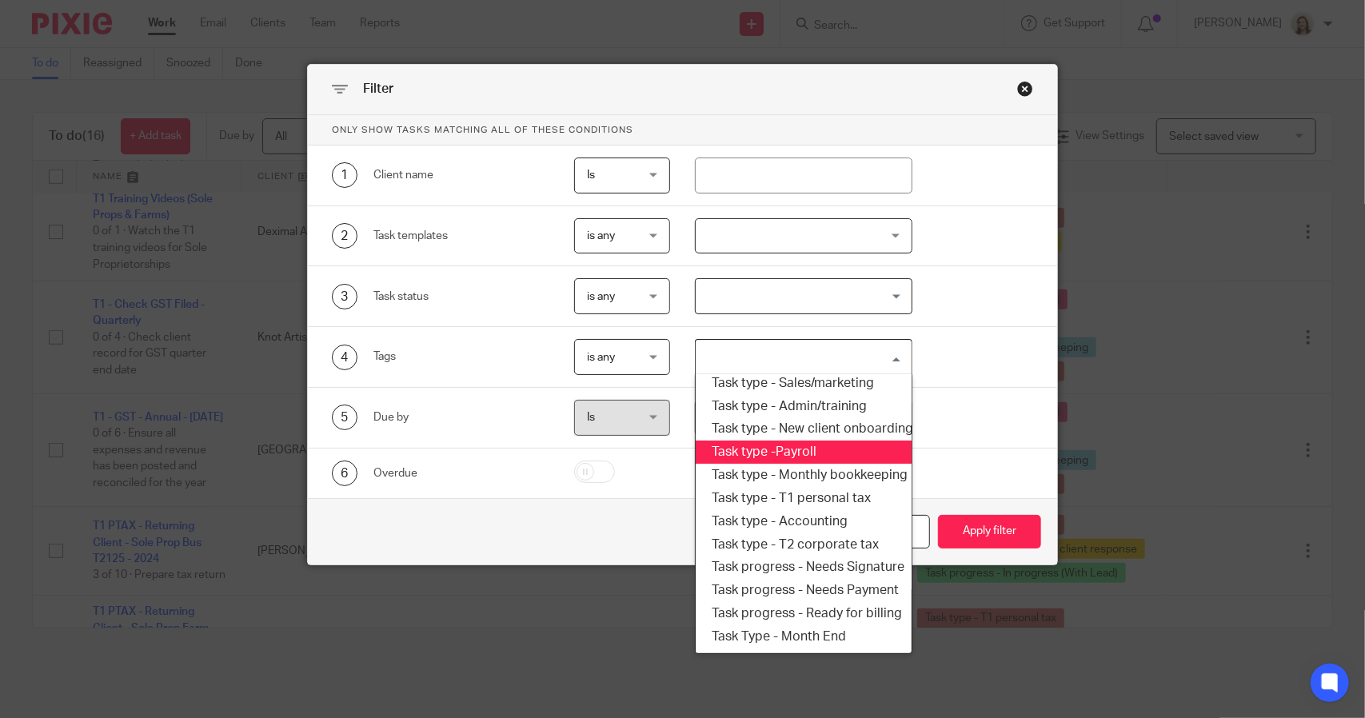
click at [782, 453] on li "Task type -Payroll" at bounding box center [803, 452] width 215 height 23
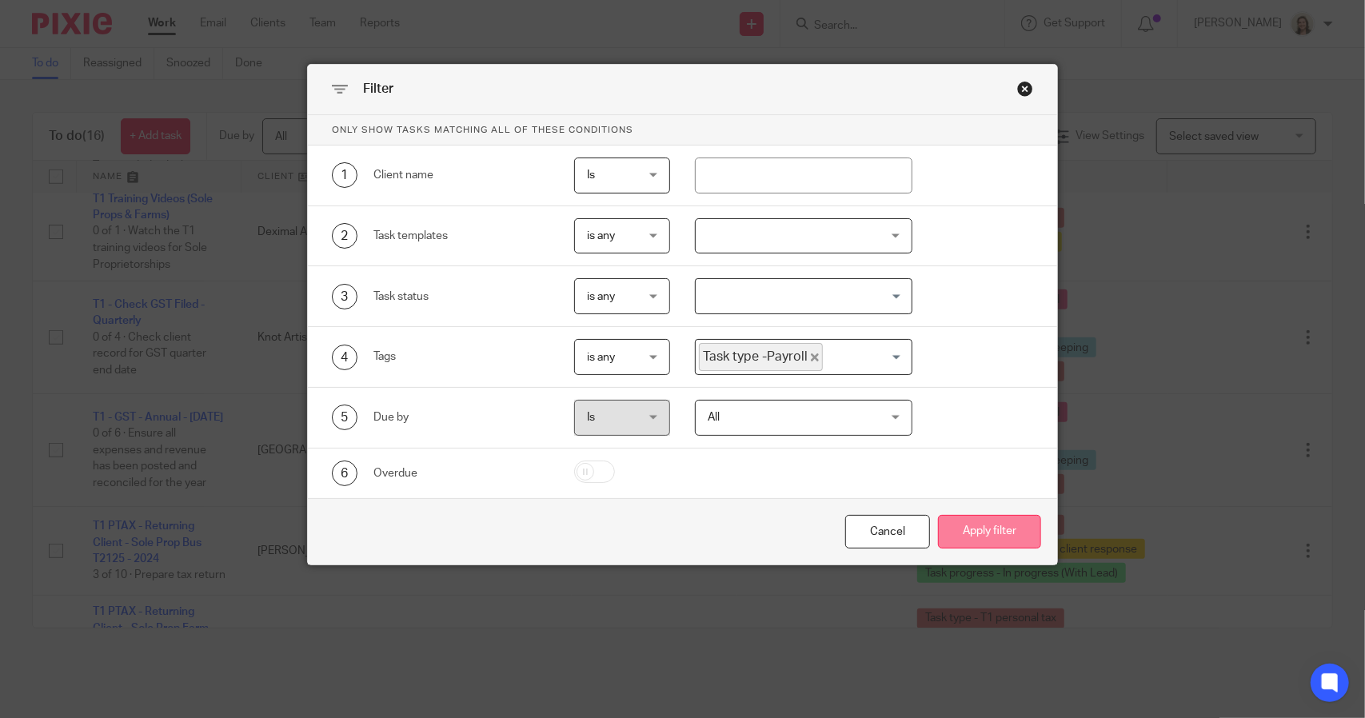
click at [958, 527] on button "Apply filter" at bounding box center [989, 532] width 103 height 34
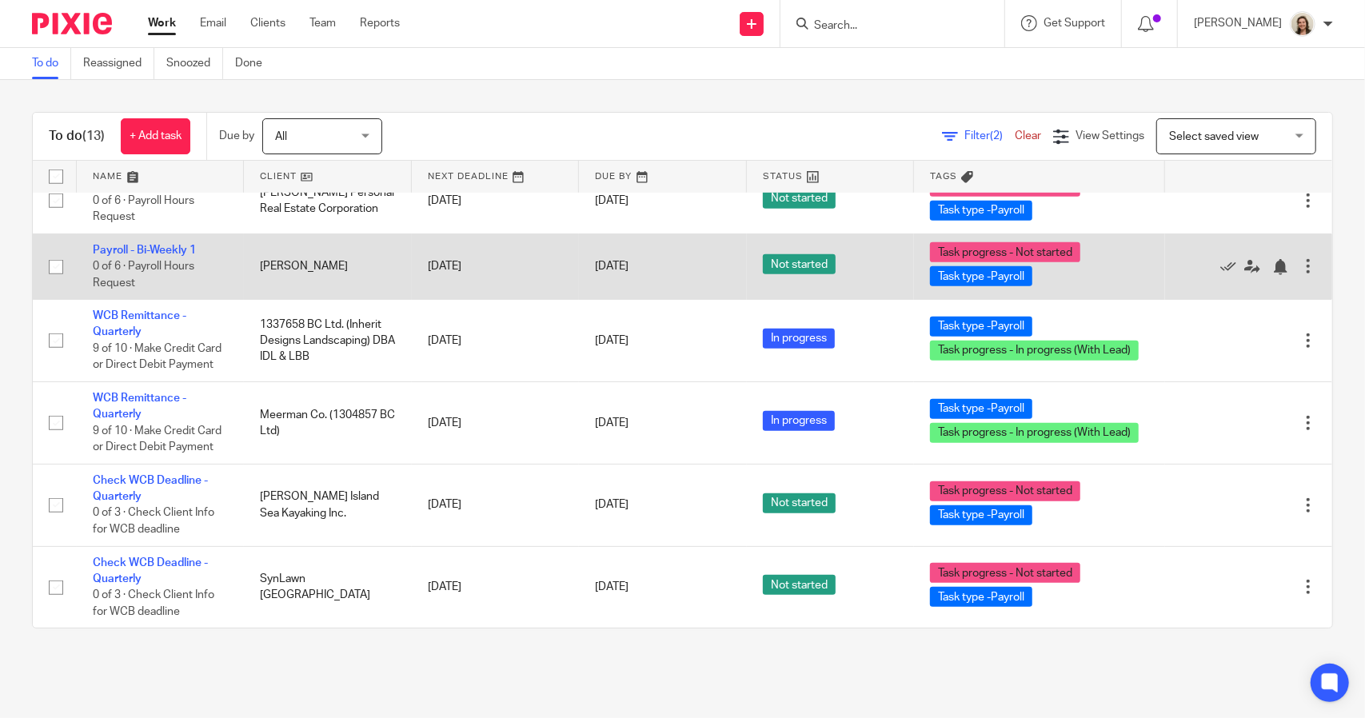
scroll to position [640, 0]
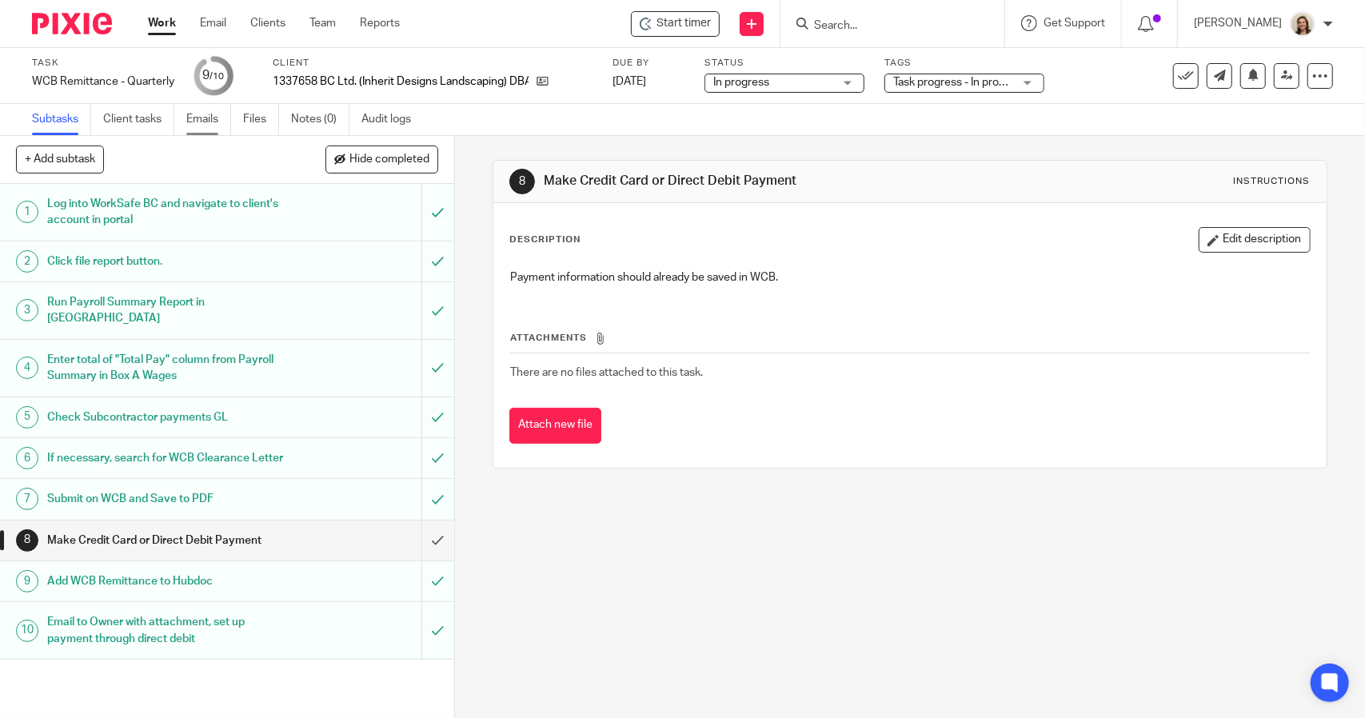
click at [217, 124] on link "Emails" at bounding box center [208, 119] width 45 height 31
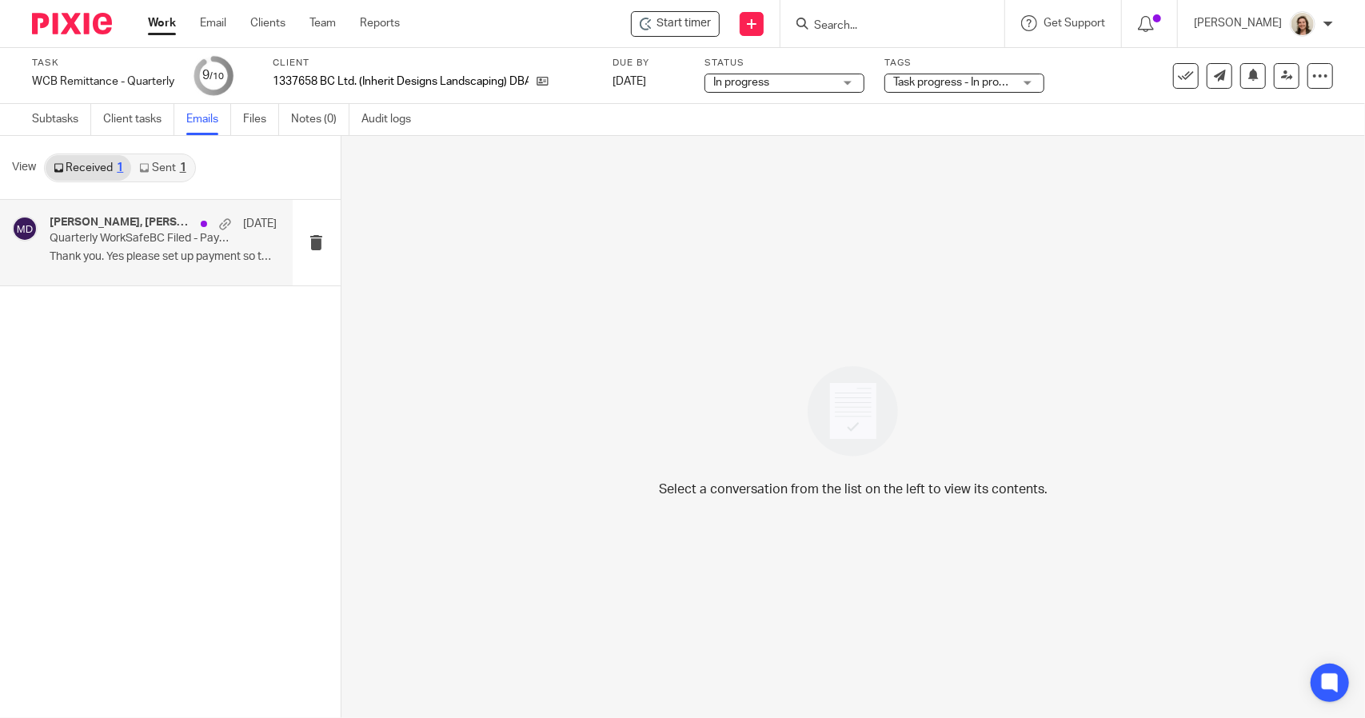
click at [97, 251] on p "Thank you. Yes please set up payment so that..." at bounding box center [163, 257] width 227 height 14
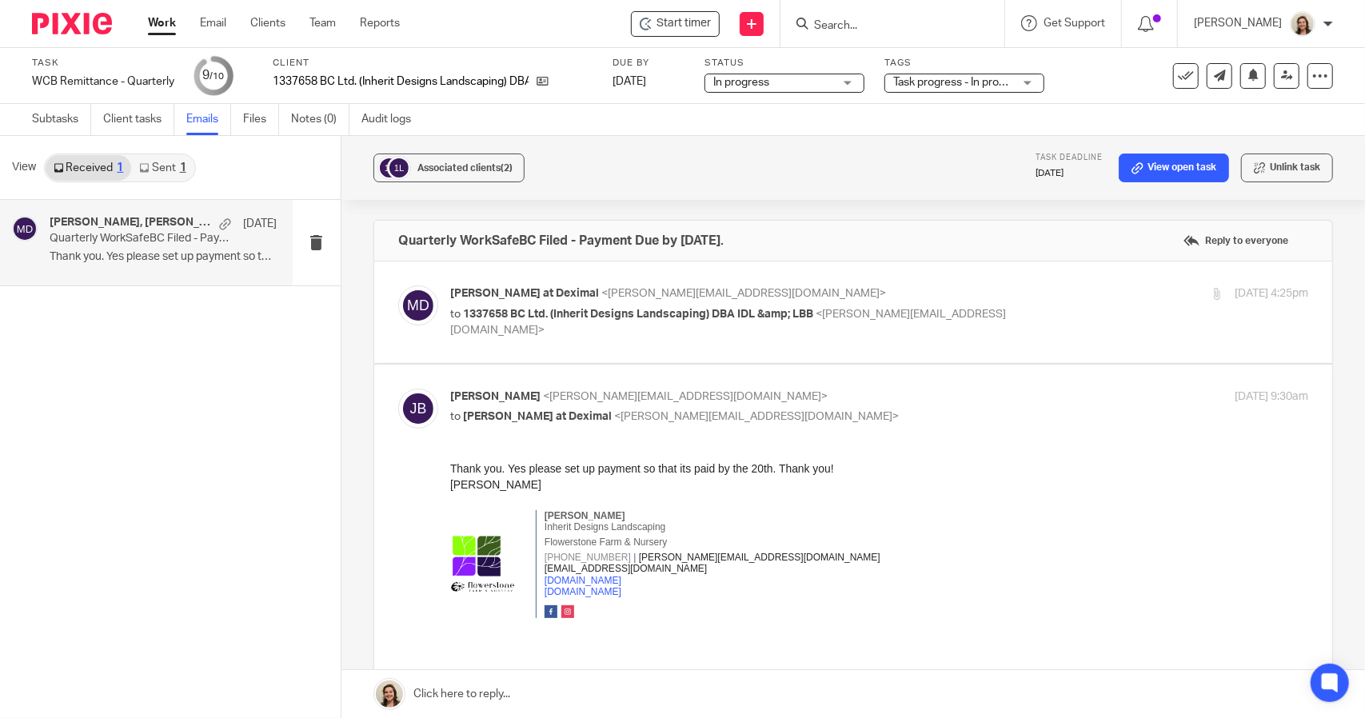
click at [931, 496] on div "Joshua Blades Inherit Designs Landscaping Flowerstone Farm & Nursery (250)217-2…" at bounding box center [878, 559] width 858 height 133
click at [667, 321] on p "to 1337658 BC Ltd. (Inherit Designs Landscaping) DBA IDL &amp; LBB <joshua@inhe…" at bounding box center [736, 322] width 573 height 33
checkbox input "true"
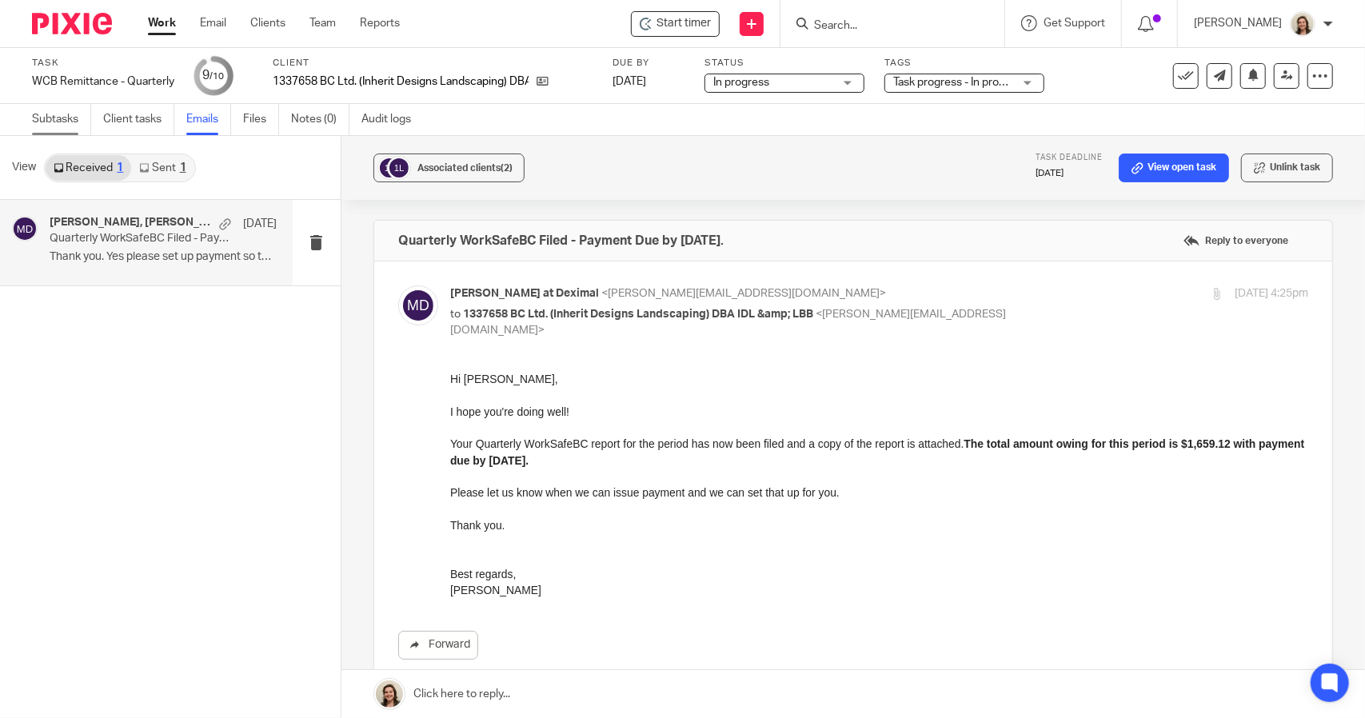
click at [72, 121] on link "Subtasks" at bounding box center [61, 119] width 59 height 31
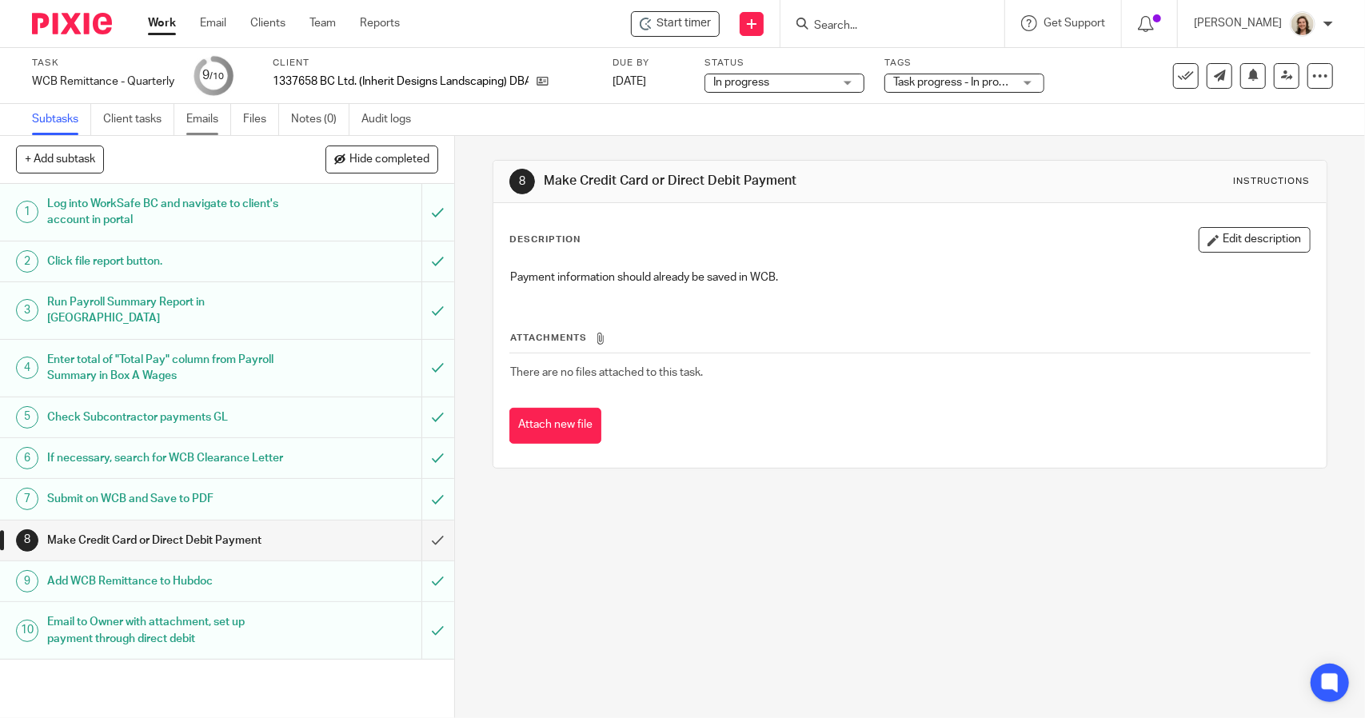
click at [188, 125] on link "Emails" at bounding box center [208, 119] width 45 height 31
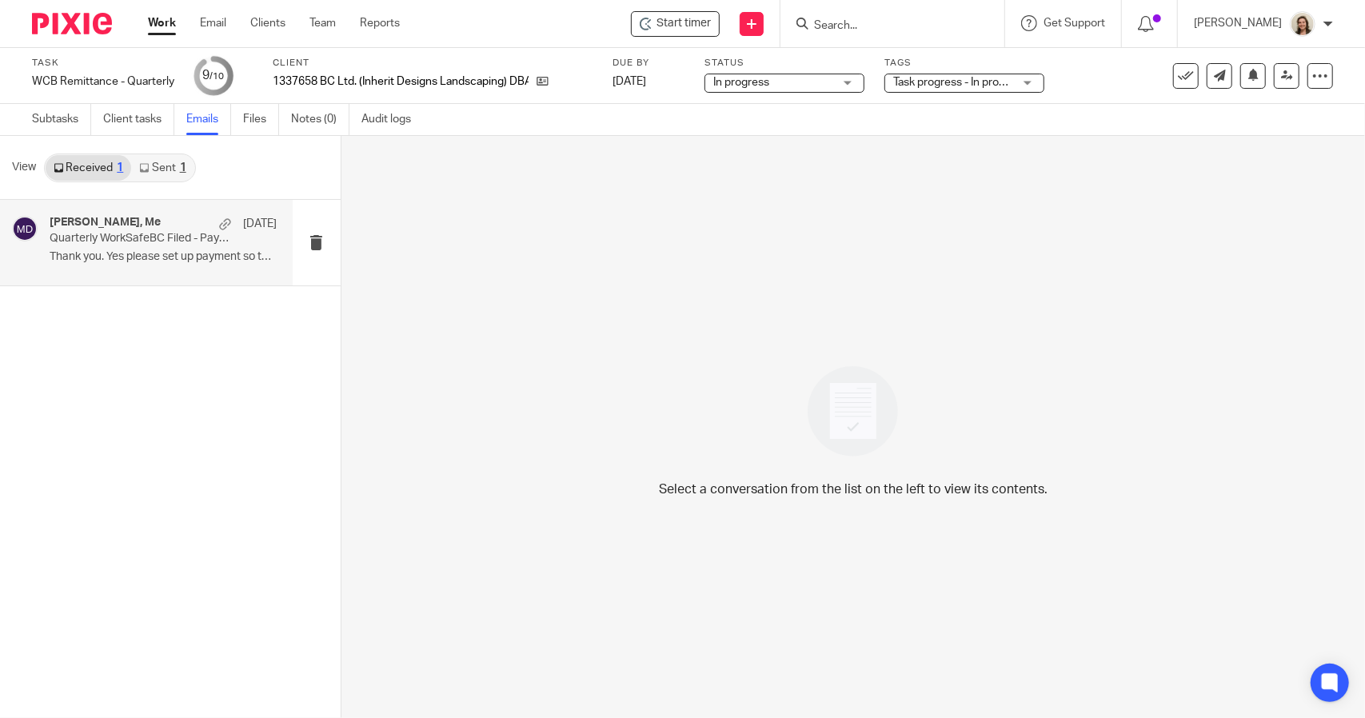
click at [88, 234] on p "Quarterly WorkSafeBC Filed - Payment Due by October 20th." at bounding box center [141, 239] width 182 height 14
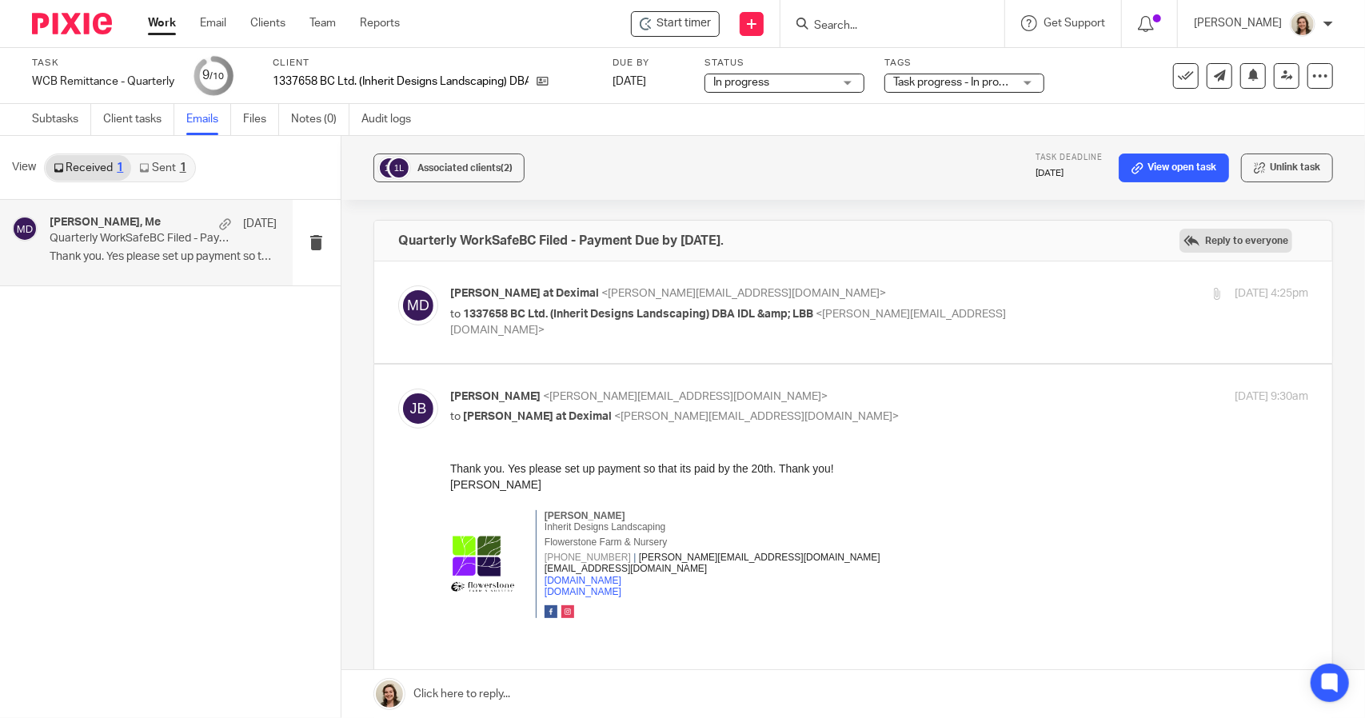
click at [1208, 242] on label "Reply to everyone" at bounding box center [1235, 241] width 113 height 24
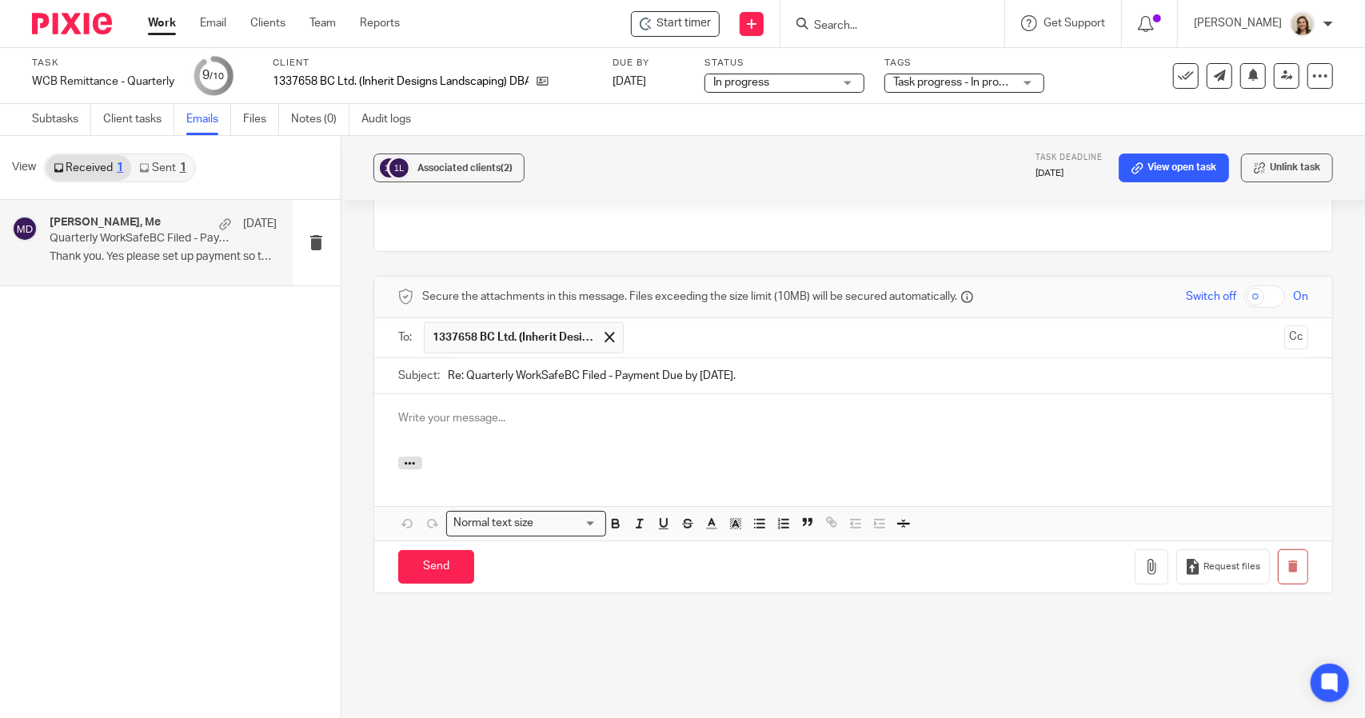
click at [509, 410] on p at bounding box center [853, 418] width 910 height 16
click at [461, 410] on p at bounding box center [853, 418] width 910 height 16
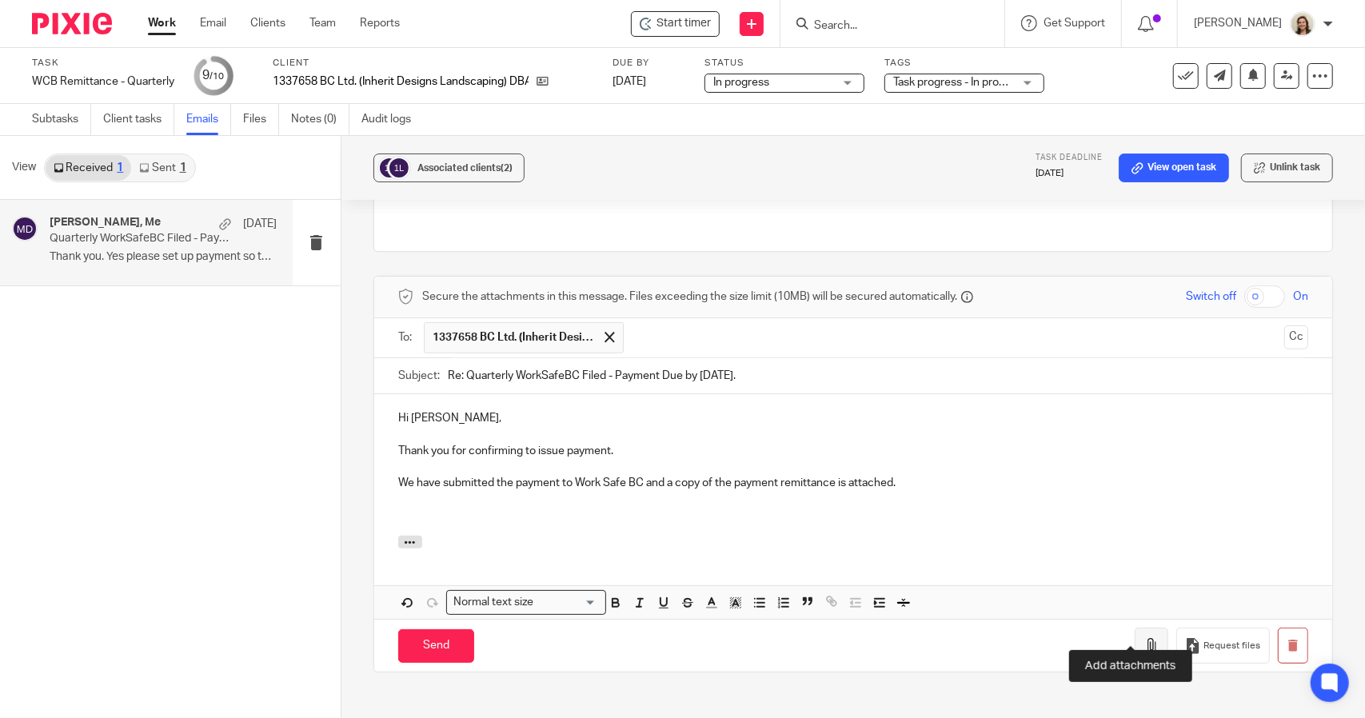
click at [1143, 638] on icon "button" at bounding box center [1151, 646] width 16 height 16
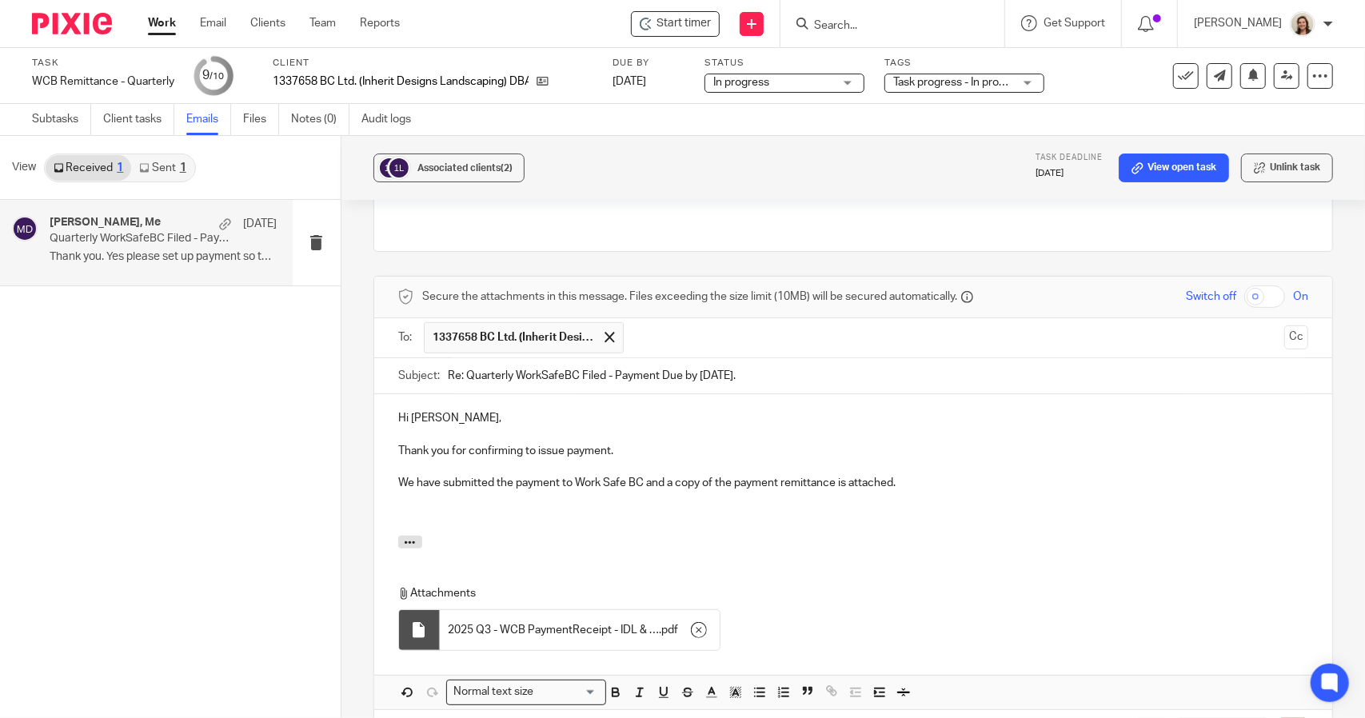
click at [632, 443] on p "Thank you for confirming to issue payment." at bounding box center [853, 451] width 910 height 16
click at [644, 475] on p "We have submitted the payment to Work Safe BC and a copy of the payment remitta…" at bounding box center [853, 483] width 910 height 16
click at [946, 475] on p "We have submitted the payment to Work Safe BC and a copy of the payment remitta…" at bounding box center [853, 483] width 910 height 16
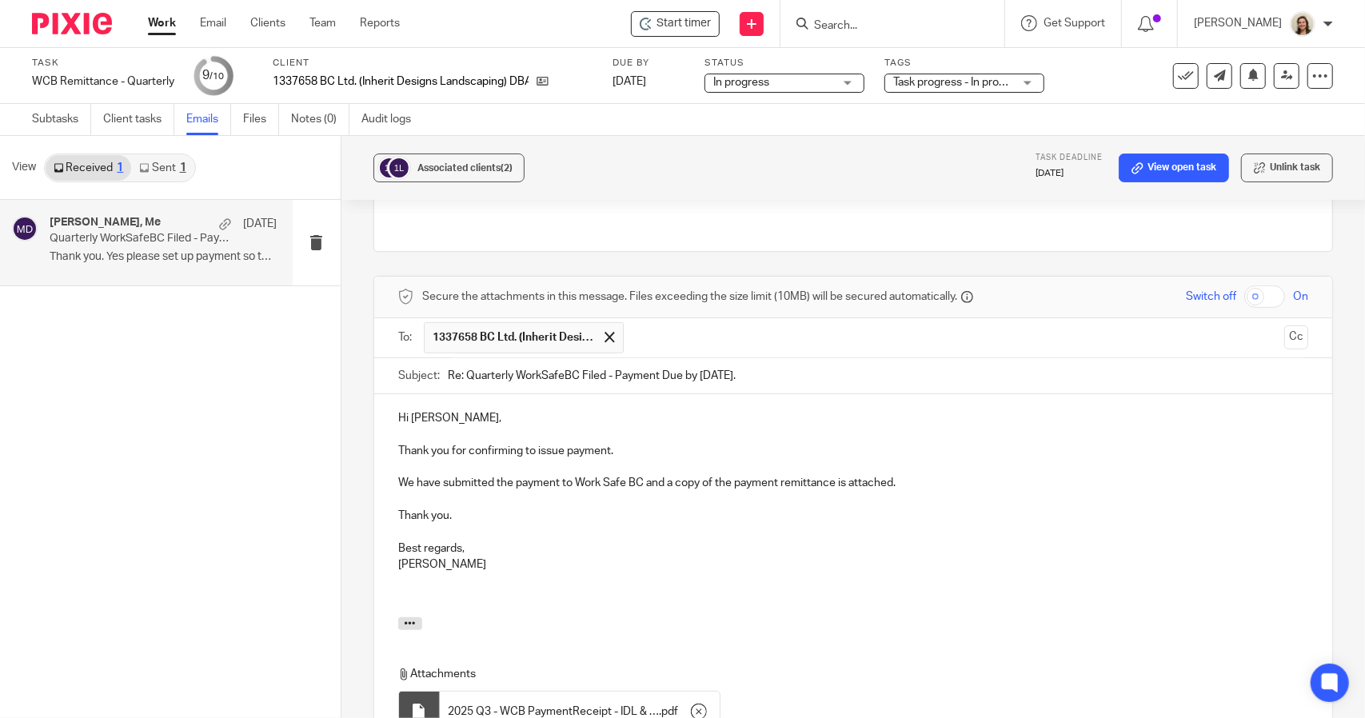
click at [507, 410] on p "Hi Joshua," at bounding box center [853, 418] width 910 height 16
click at [637, 443] on p "Thank you for confirming to issue payment." at bounding box center [853, 451] width 910 height 16
click at [477, 410] on p "Hi Joshua," at bounding box center [853, 418] width 910 height 16
click at [627, 443] on p "Thank you for confirming to issue payment." at bounding box center [853, 451] width 910 height 16
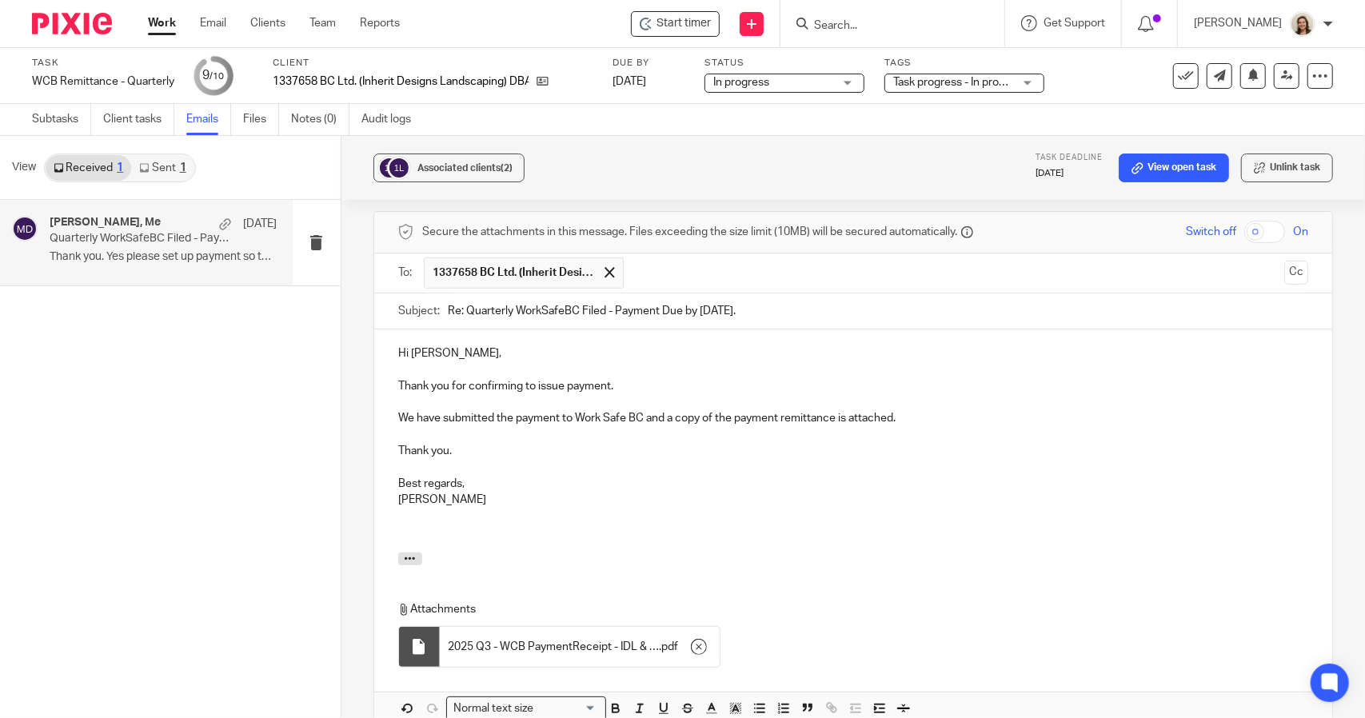
scroll to position [634, 0]
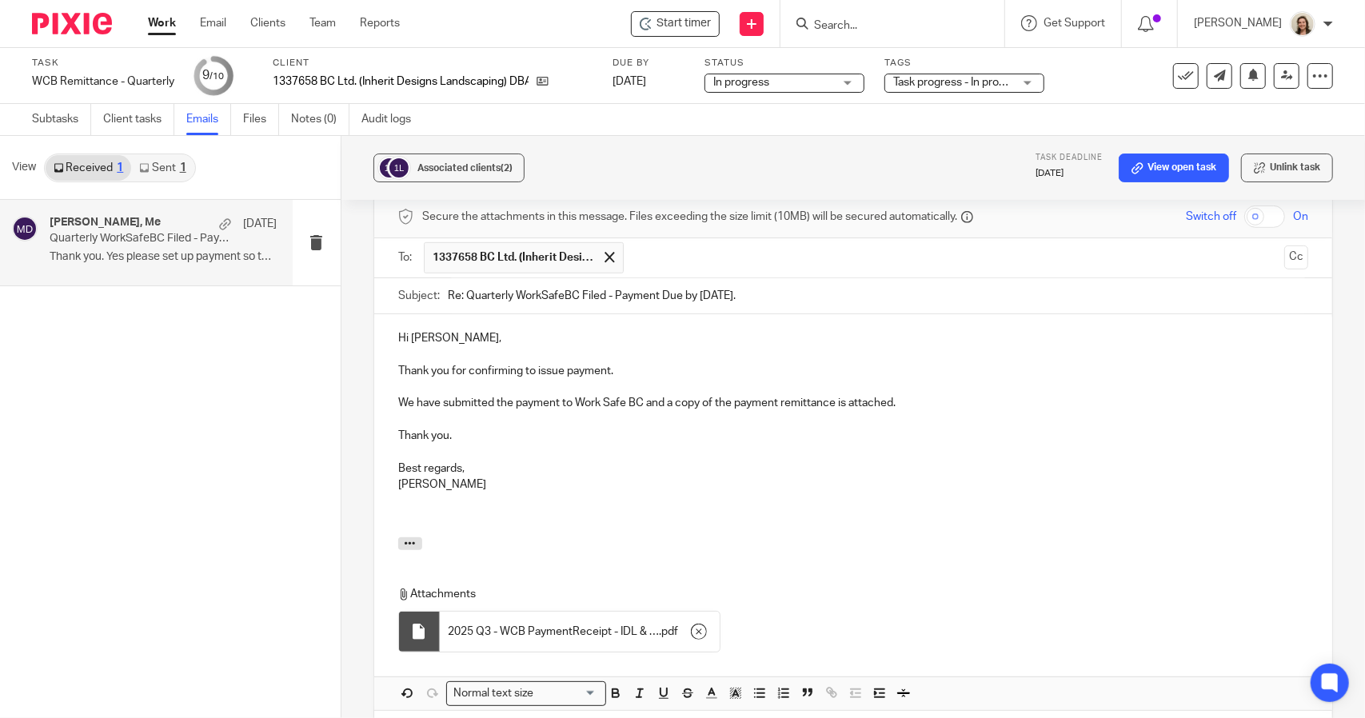
click at [435, 444] on p at bounding box center [853, 452] width 910 height 16
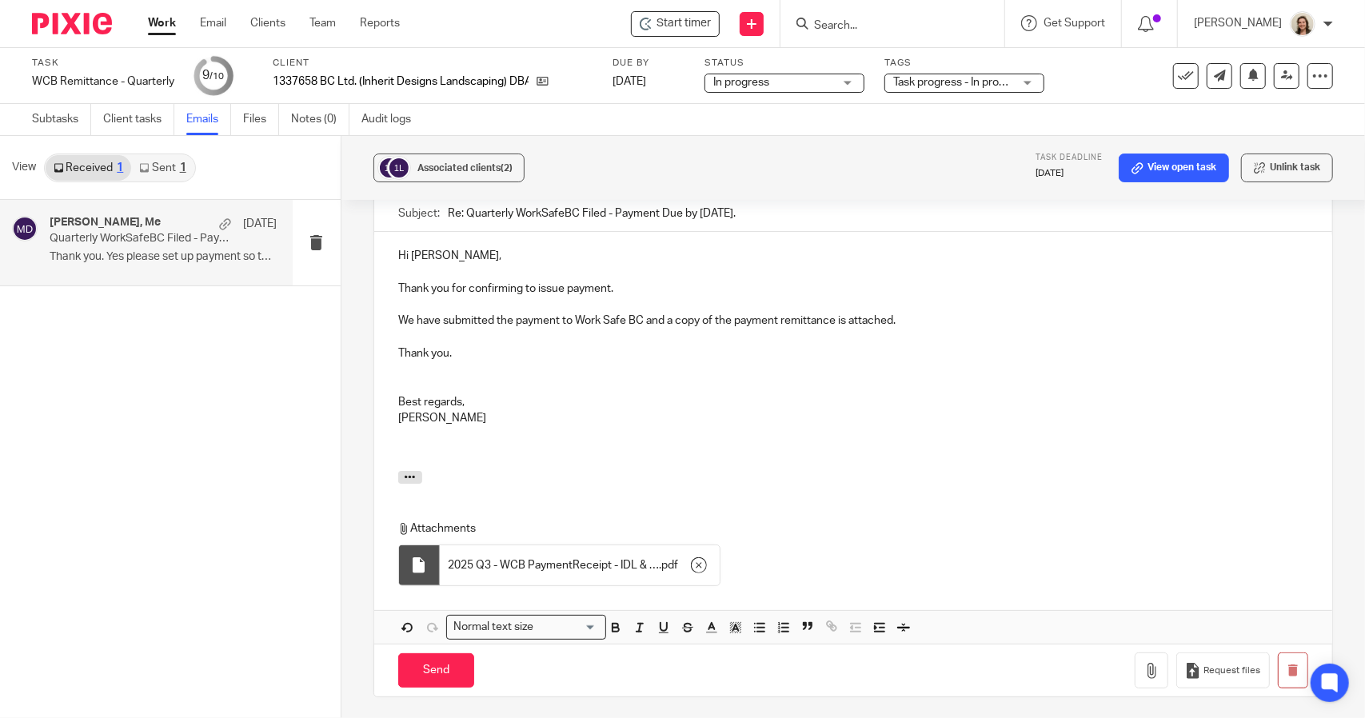
scroll to position [874, 0]
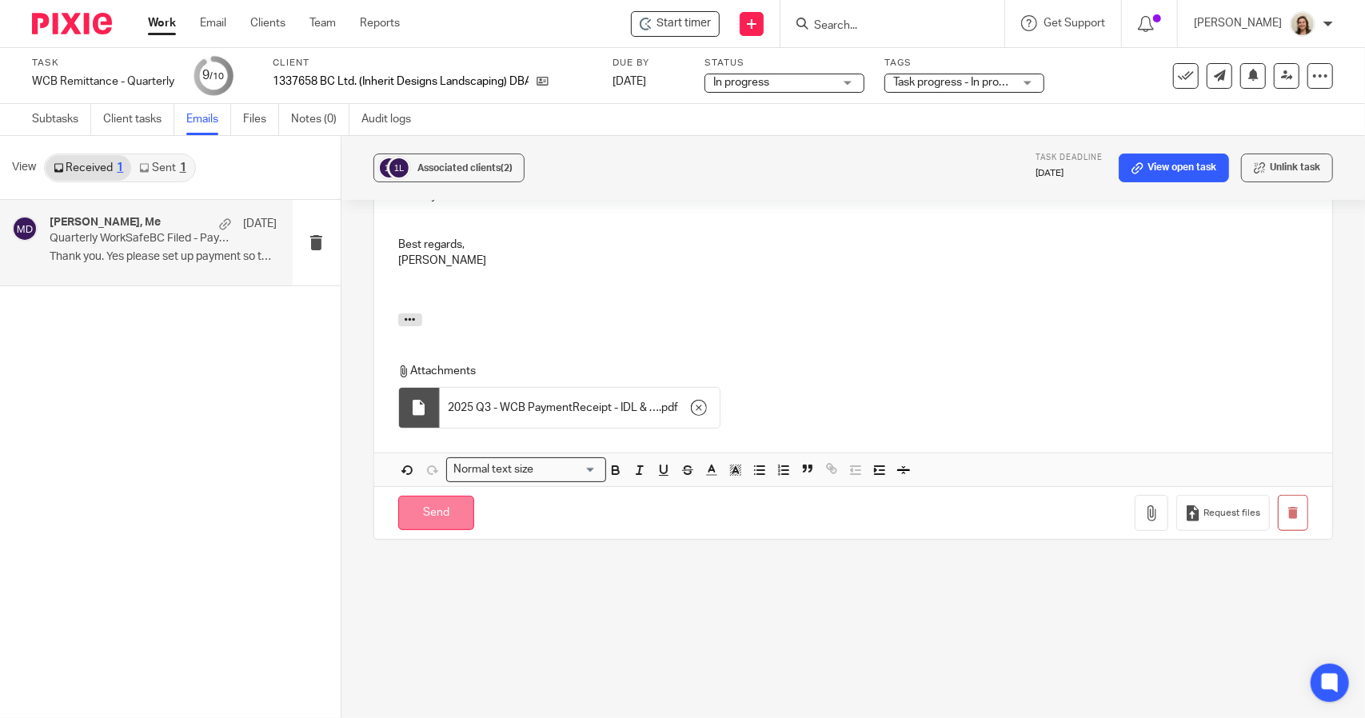
click at [441, 496] on input "Send" at bounding box center [436, 513] width 76 height 34
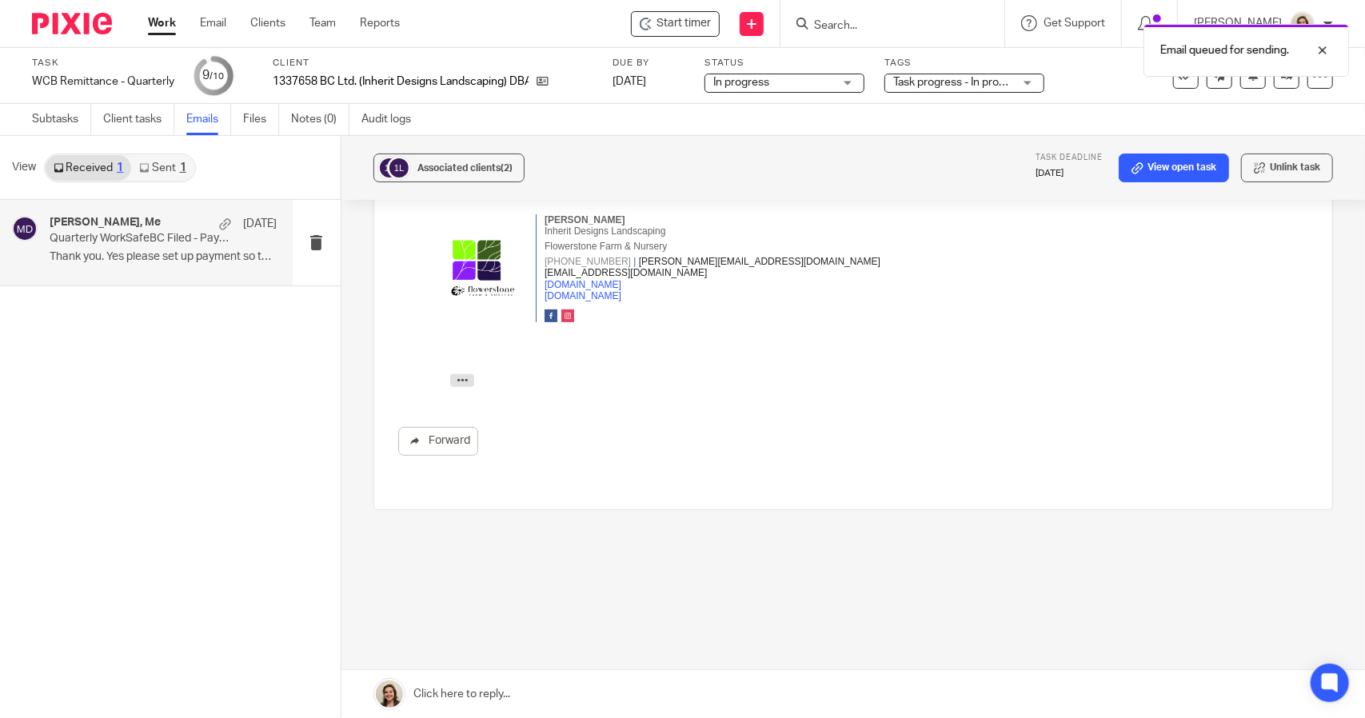
scroll to position [278, 0]
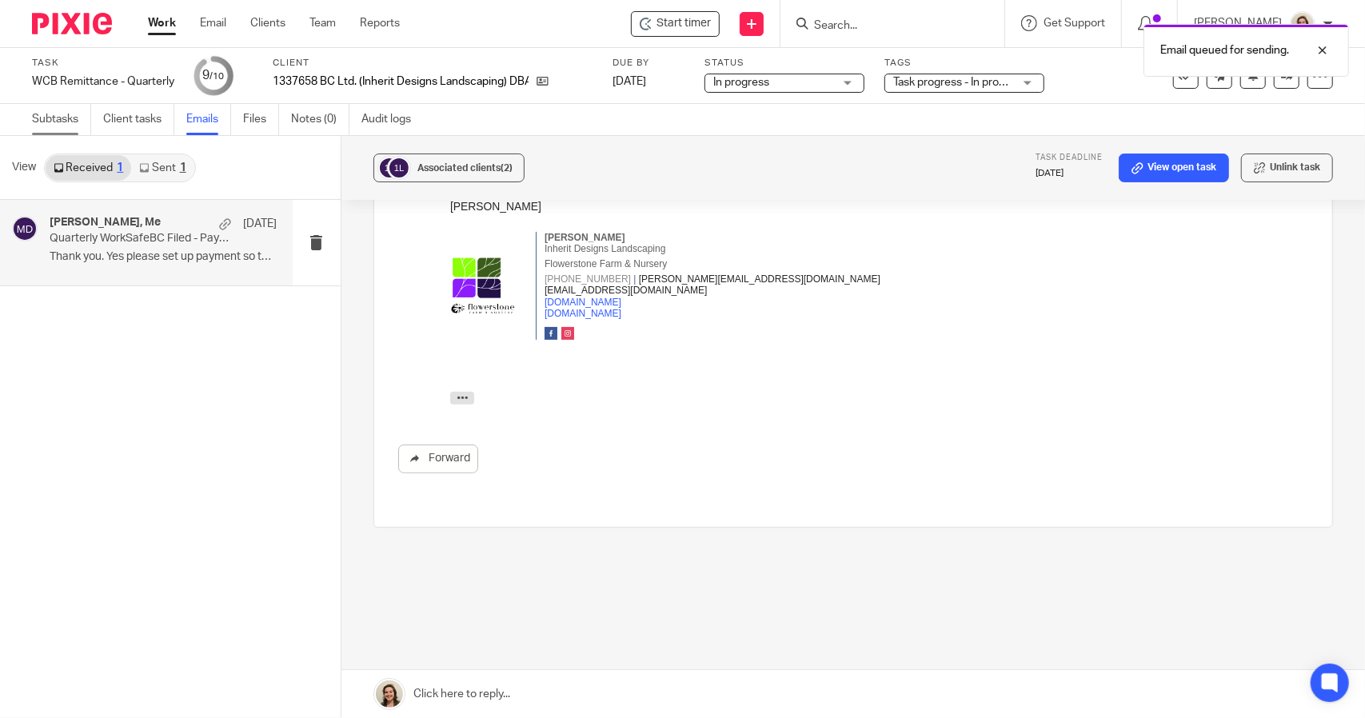
click at [38, 122] on link "Subtasks" at bounding box center [61, 119] width 59 height 31
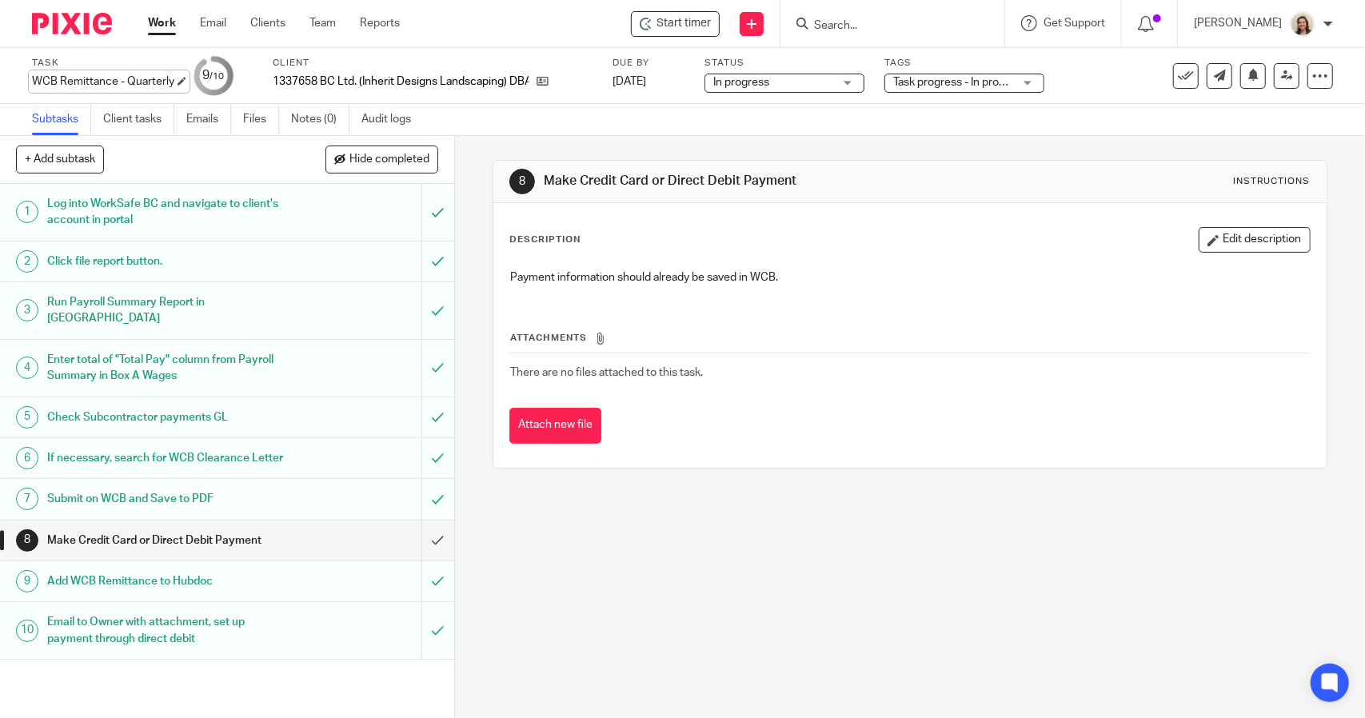
click at [115, 77] on div "WCB Remittance - Quarterly Save WCB Remittance - Quarterly" at bounding box center [103, 82] width 142 height 16
click at [428, 545] on input "submit" at bounding box center [227, 541] width 454 height 40
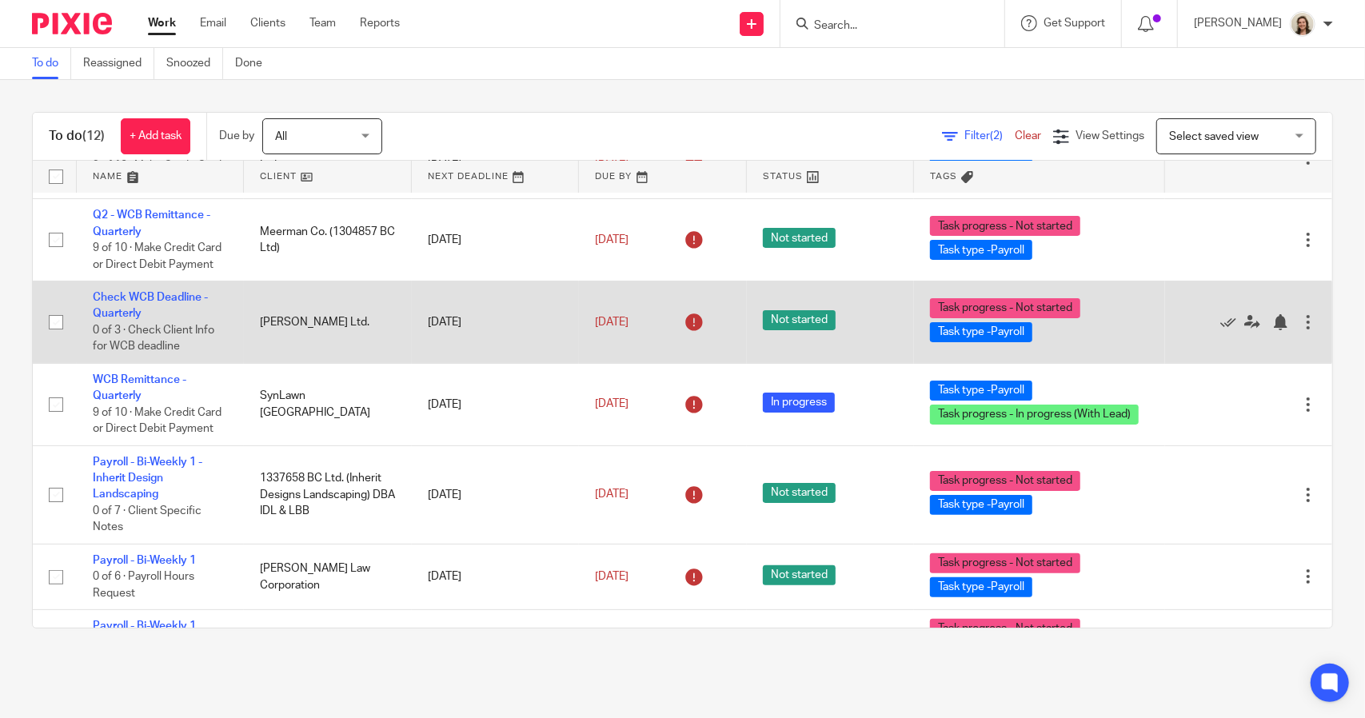
scroll to position [160, 0]
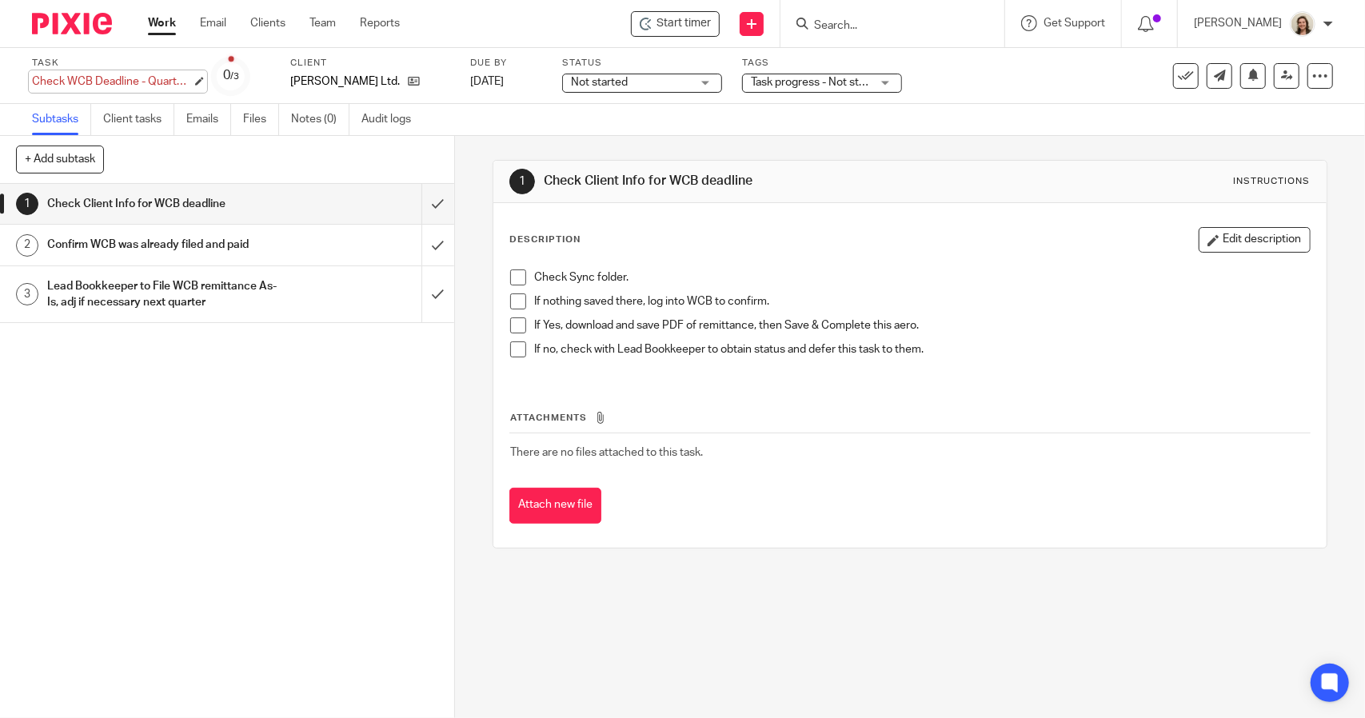
click at [118, 86] on div "Check WCB Deadline - Quarterly Save Check WCB Deadline - Quarterly" at bounding box center [112, 82] width 160 height 16
click at [512, 277] on span at bounding box center [518, 277] width 16 height 16
click at [594, 82] on span "Not started" at bounding box center [599, 82] width 57 height 11
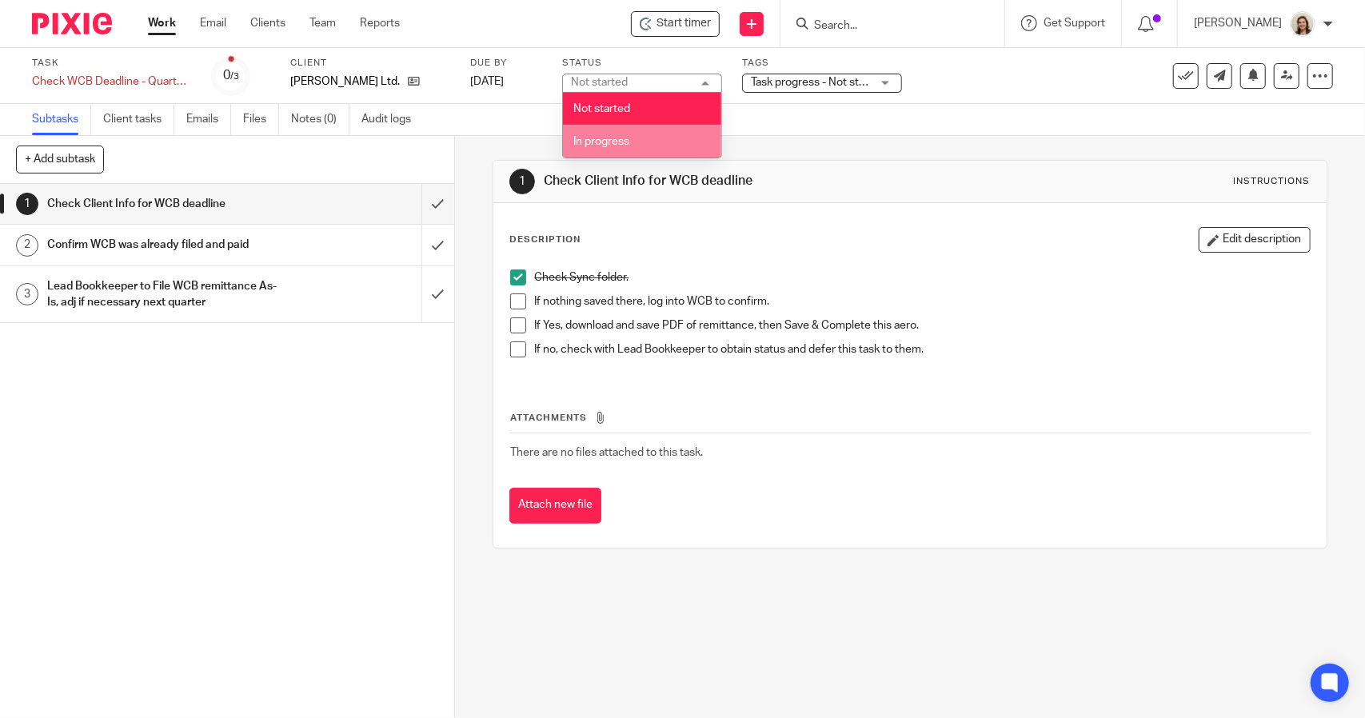
click at [603, 136] on span "In progress" at bounding box center [601, 141] width 56 height 11
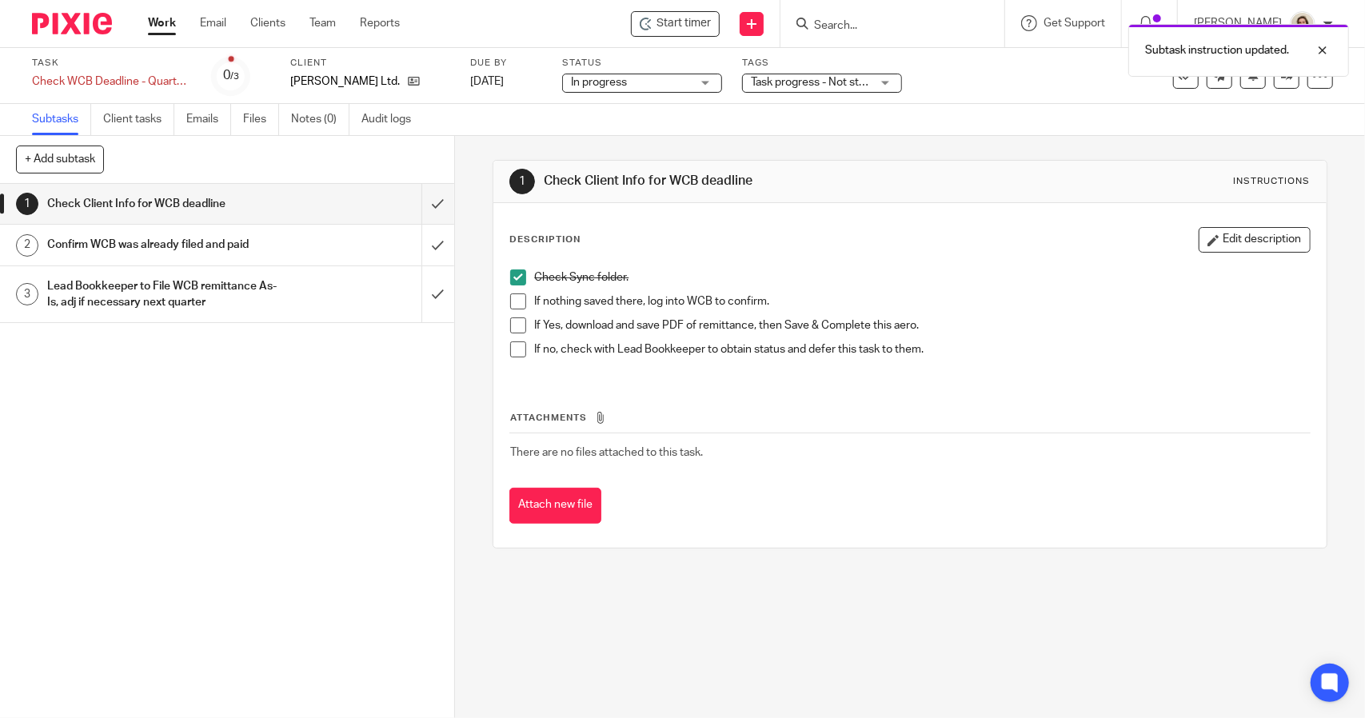
click at [817, 84] on span "Task progress - Not started + 1" at bounding box center [827, 82] width 152 height 11
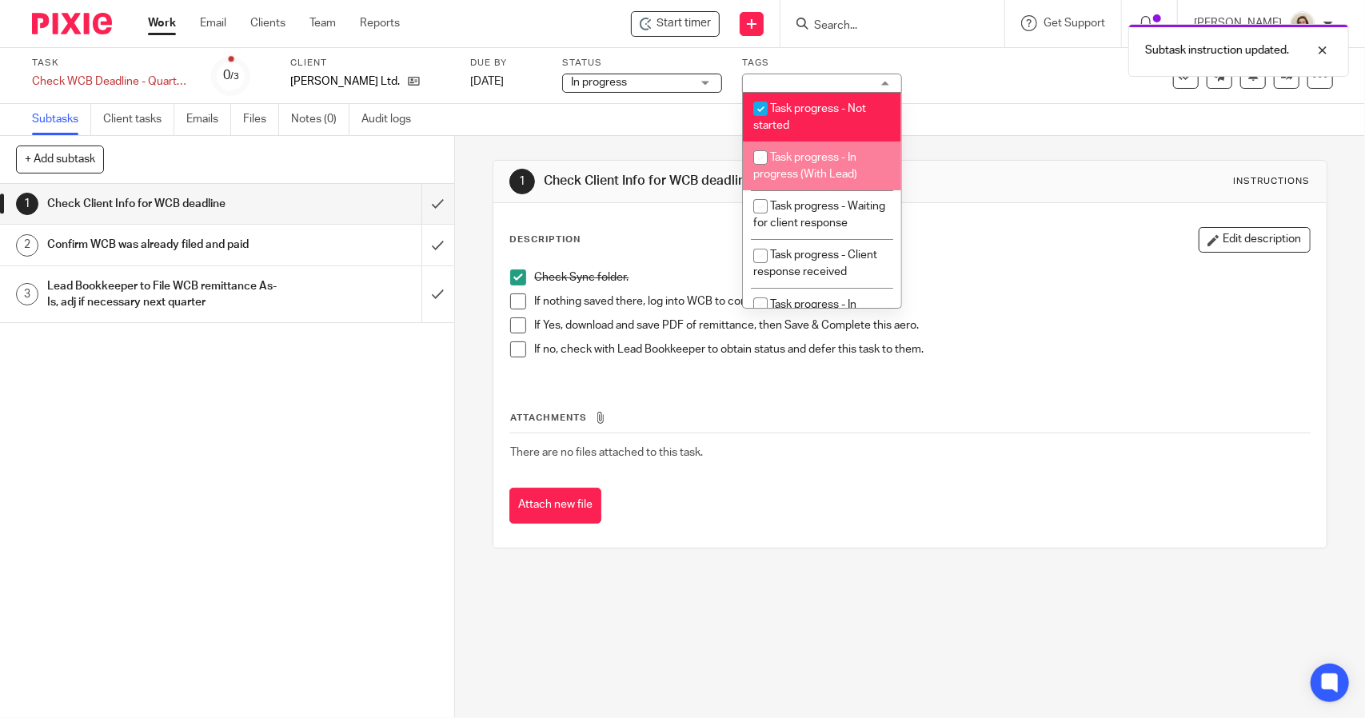
drag, startPoint x: 816, startPoint y: 161, endPoint x: 816, endPoint y: 110, distance: 50.4
click at [816, 158] on span "Task progress - In progress (With Lead)" at bounding box center [805, 166] width 104 height 28
checkbox input "true"
click at [816, 110] on span "Task progress - Not started" at bounding box center [809, 117] width 113 height 28
checkbox input "false"
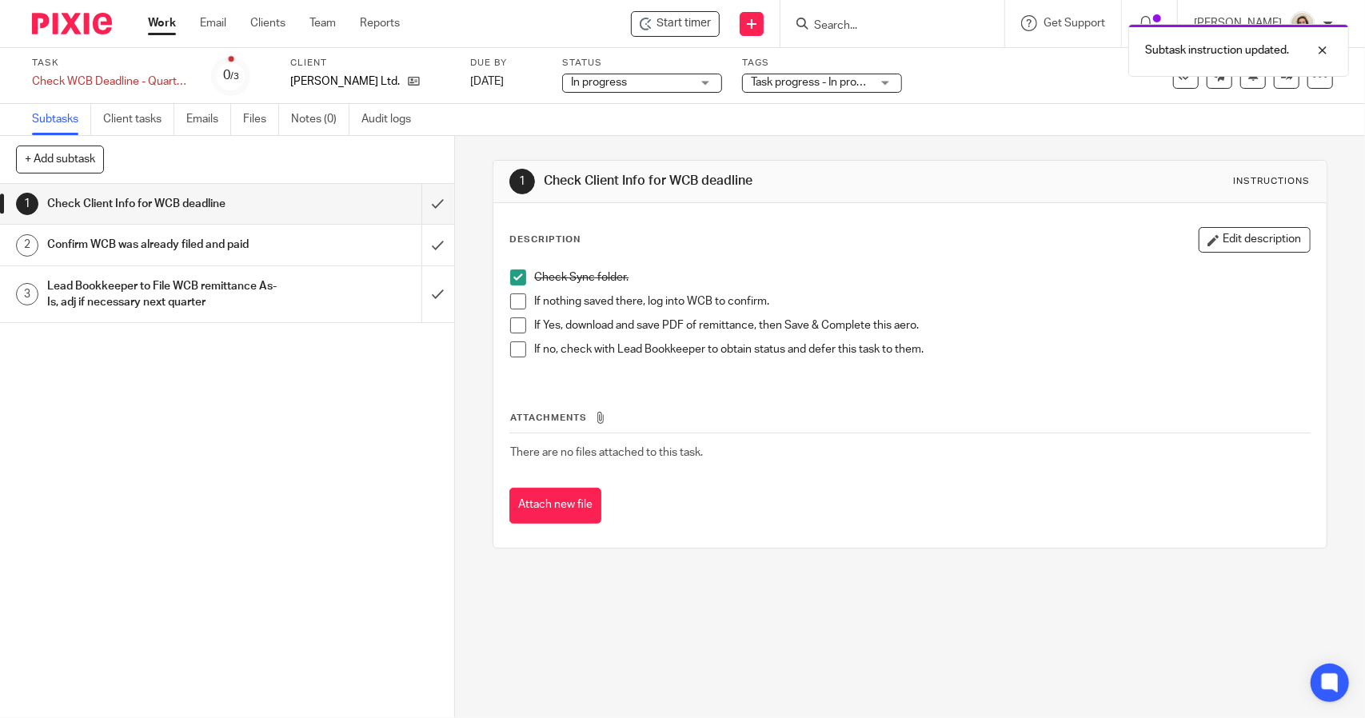
click at [920, 118] on div "Subtasks Client tasks Emails Files Notes (0) Audit logs" at bounding box center [682, 120] width 1365 height 32
click at [612, 77] on span "In progress" at bounding box center [599, 82] width 56 height 11
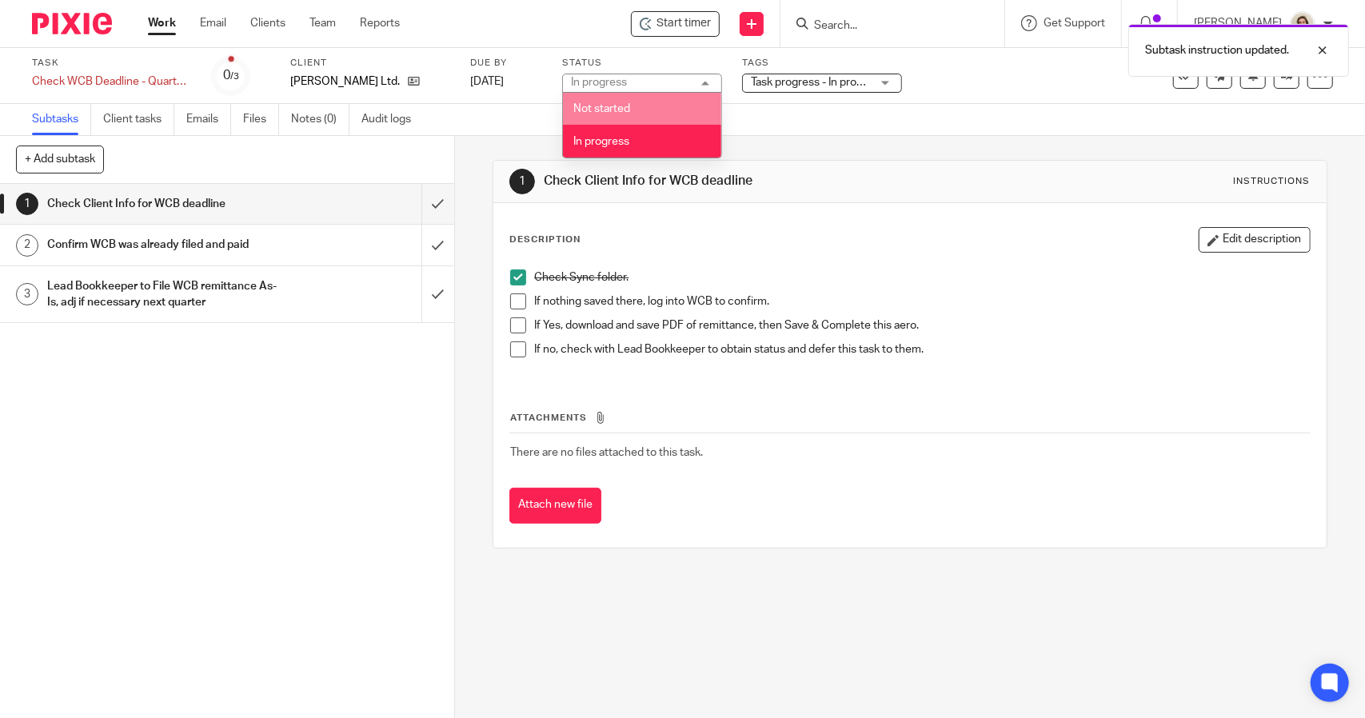
click at [790, 142] on div "1 Check Client Info for WCB deadline Instructions Description Edit description …" at bounding box center [910, 354] width 834 height 437
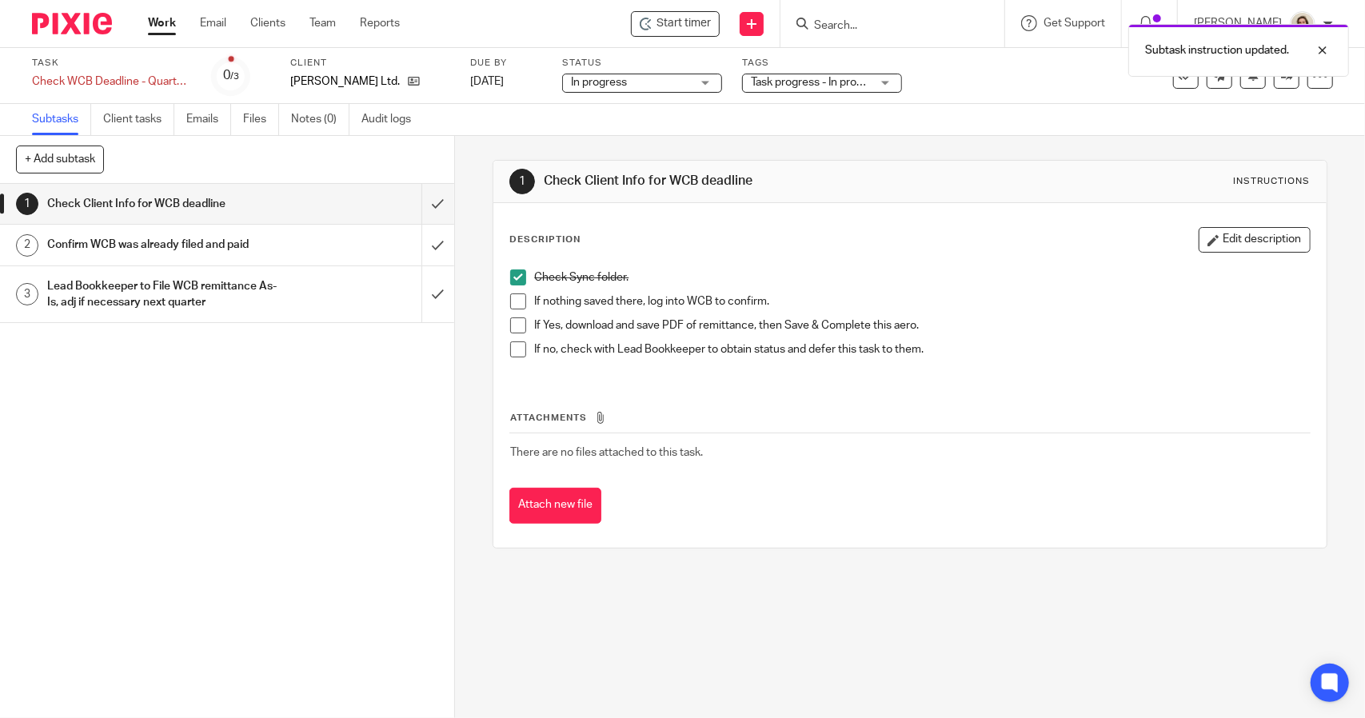
click at [517, 300] on span at bounding box center [518, 301] width 16 height 16
click at [517, 329] on span at bounding box center [518, 325] width 16 height 16
click at [511, 348] on span at bounding box center [518, 349] width 16 height 16
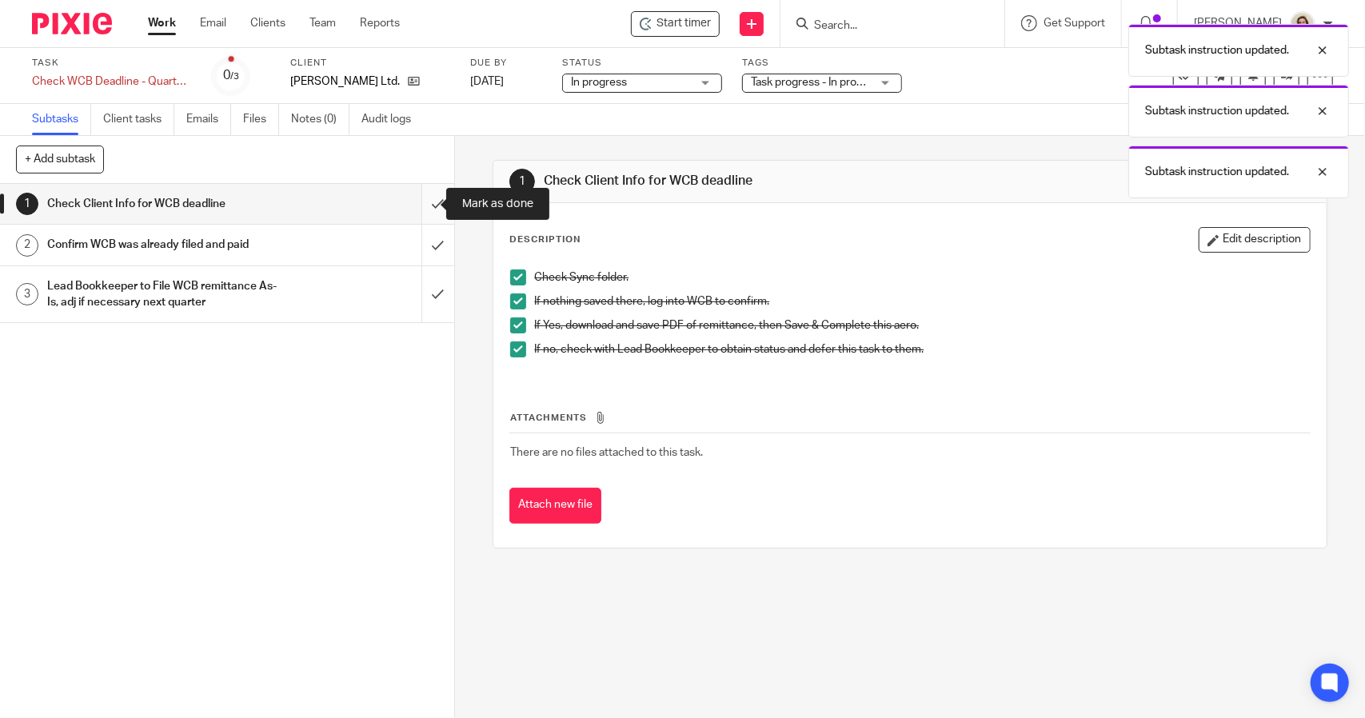
click at [419, 201] on input "submit" at bounding box center [227, 204] width 454 height 40
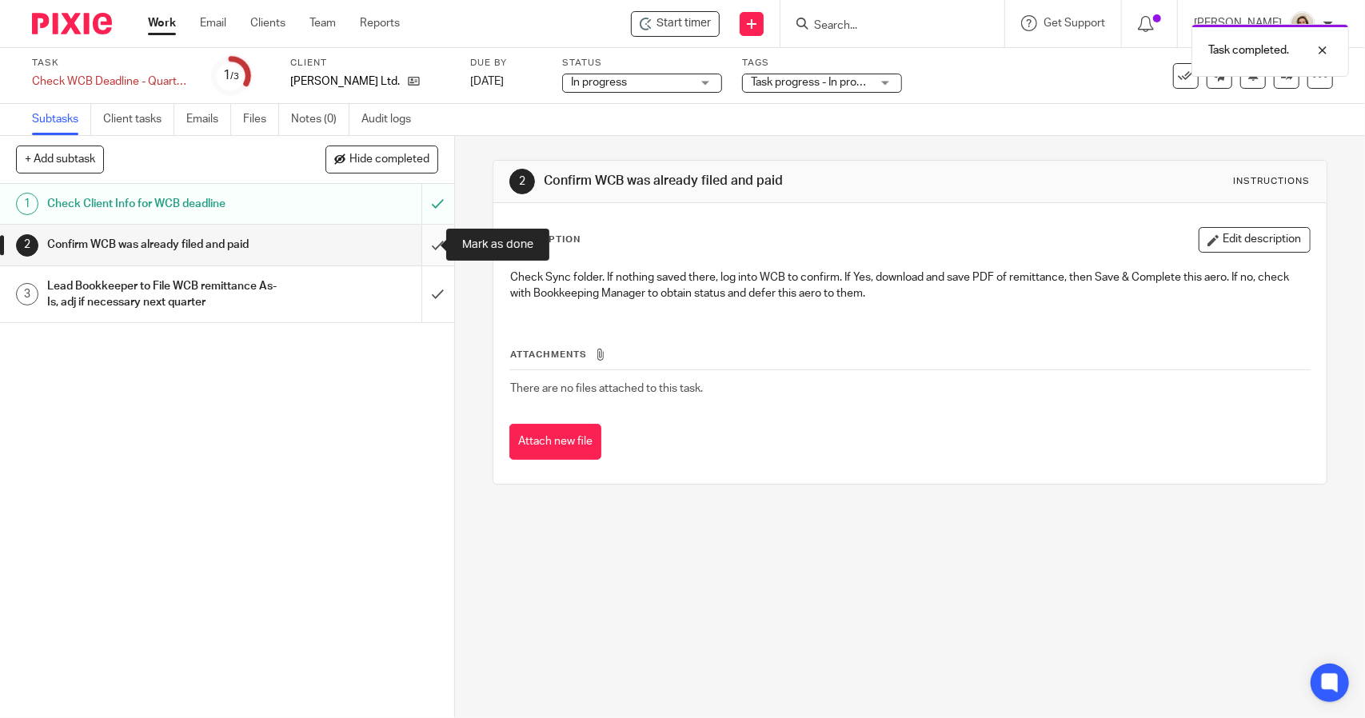
click at [417, 237] on input "submit" at bounding box center [227, 245] width 454 height 40
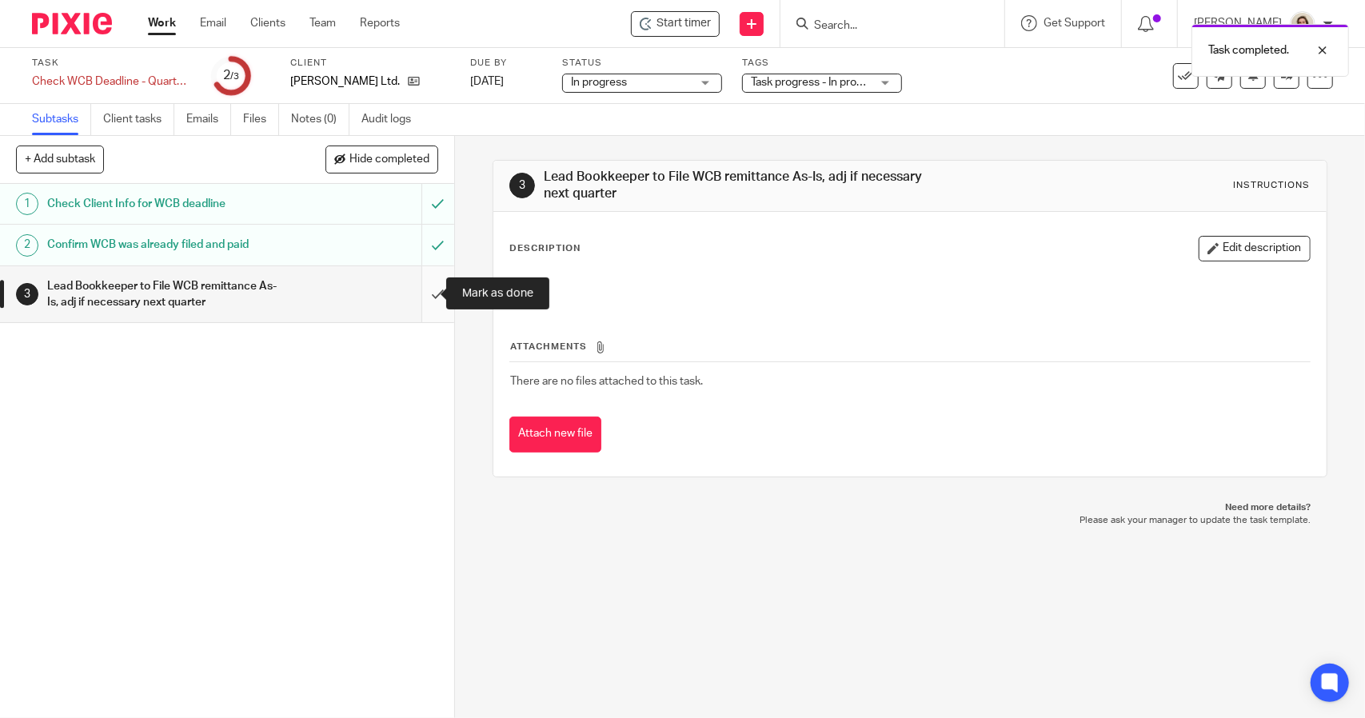
click at [418, 297] on input "submit" at bounding box center [227, 294] width 454 height 57
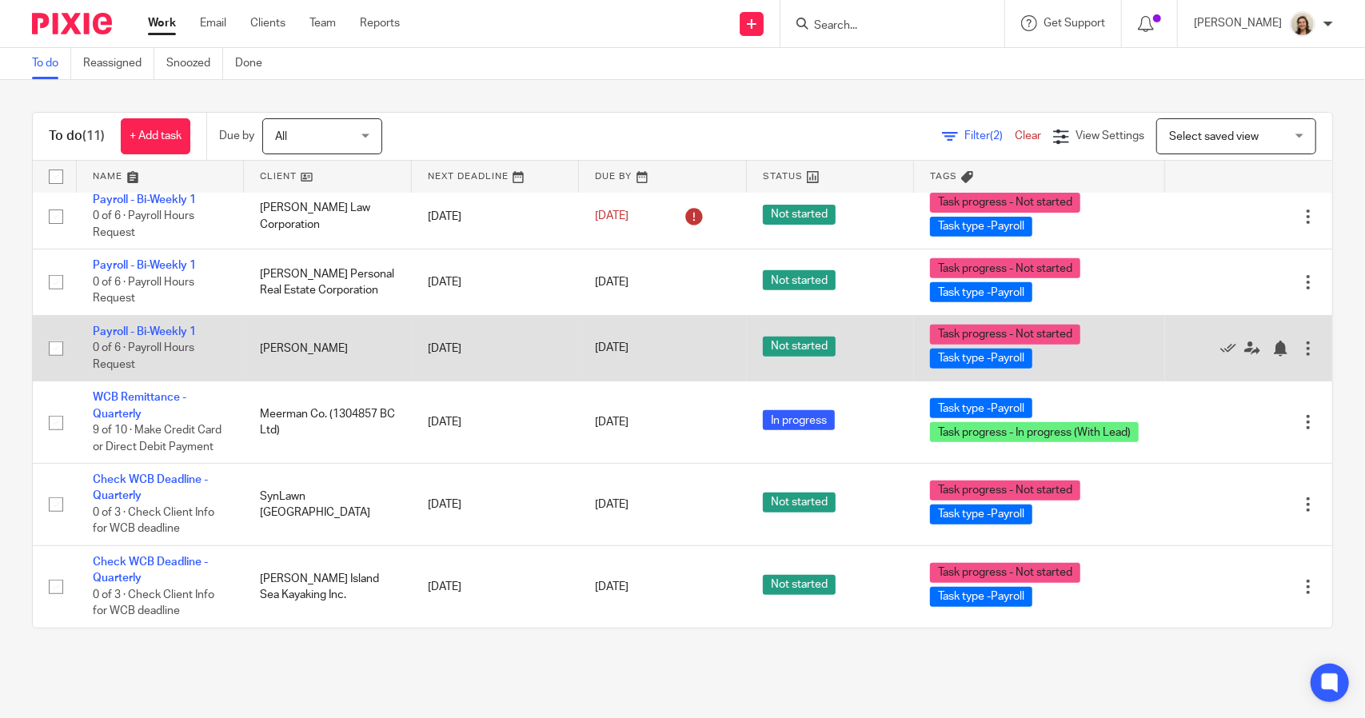
scroll to position [533, 0]
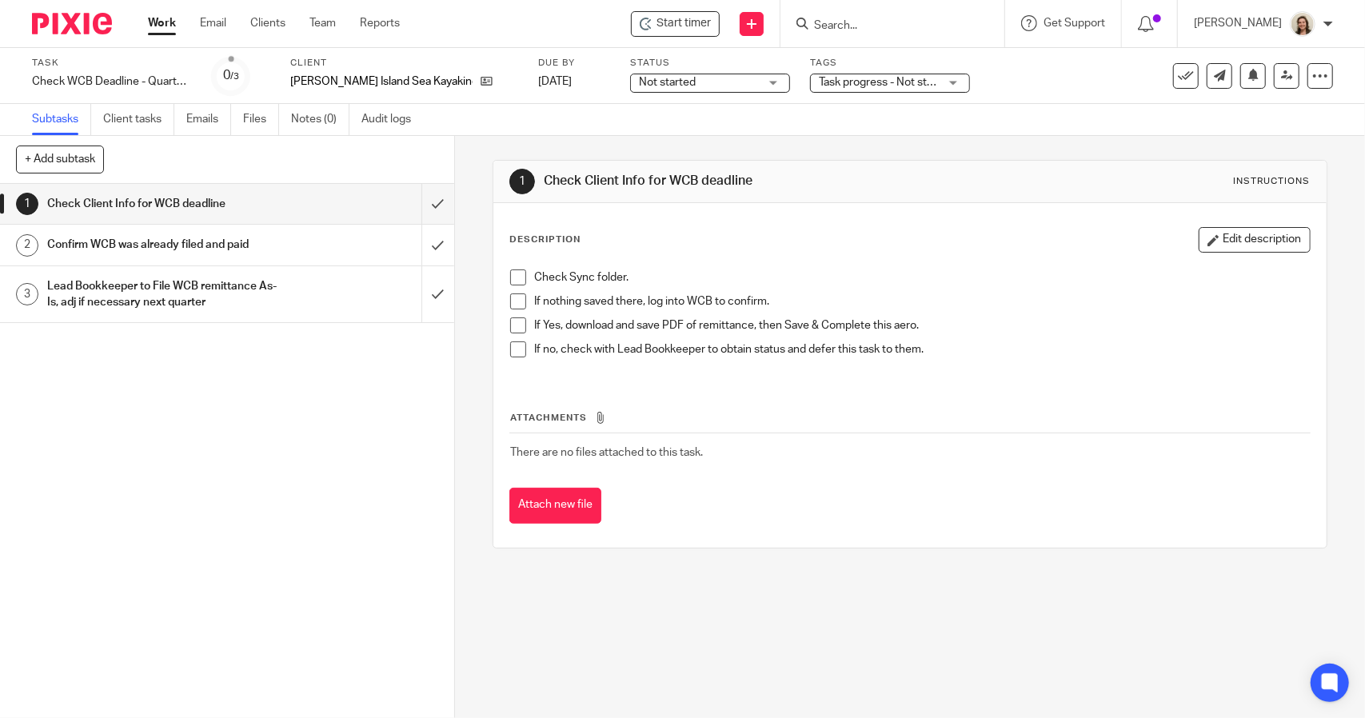
click at [656, 82] on span "Not started" at bounding box center [699, 82] width 120 height 17
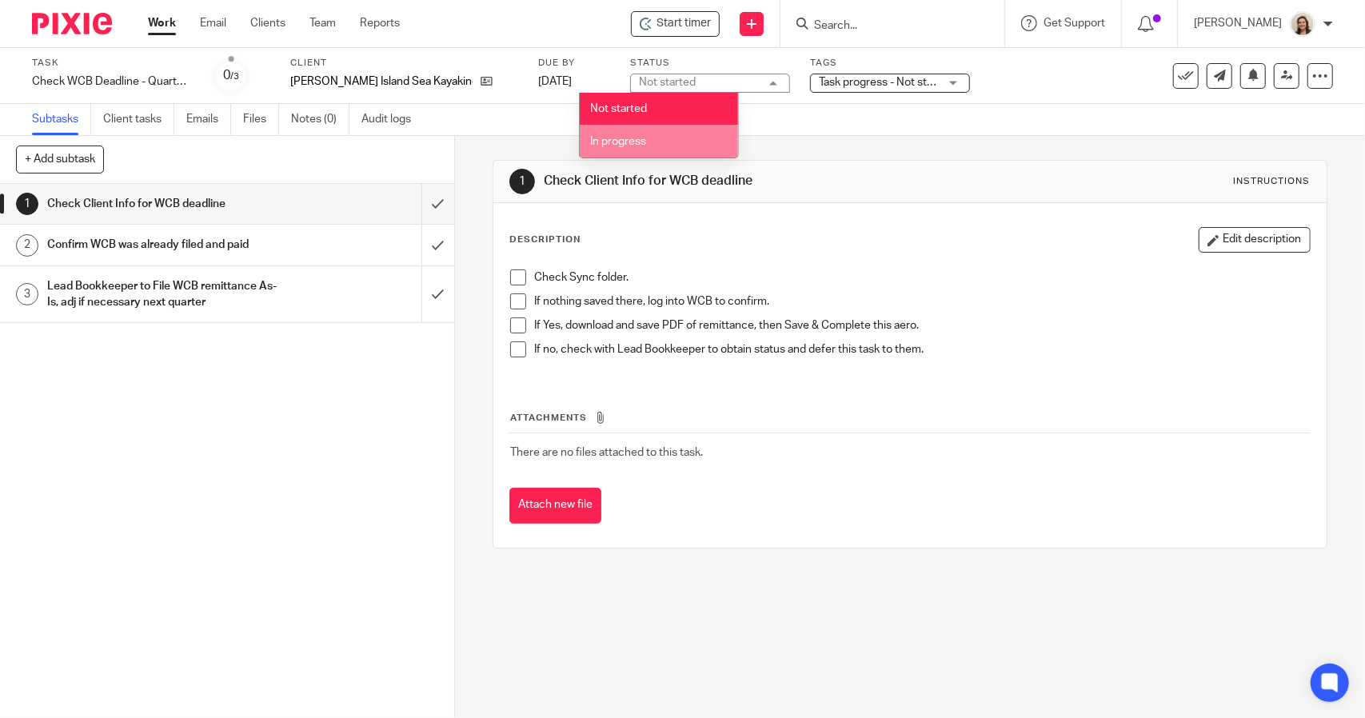
click at [678, 134] on li "In progress" at bounding box center [659, 141] width 158 height 33
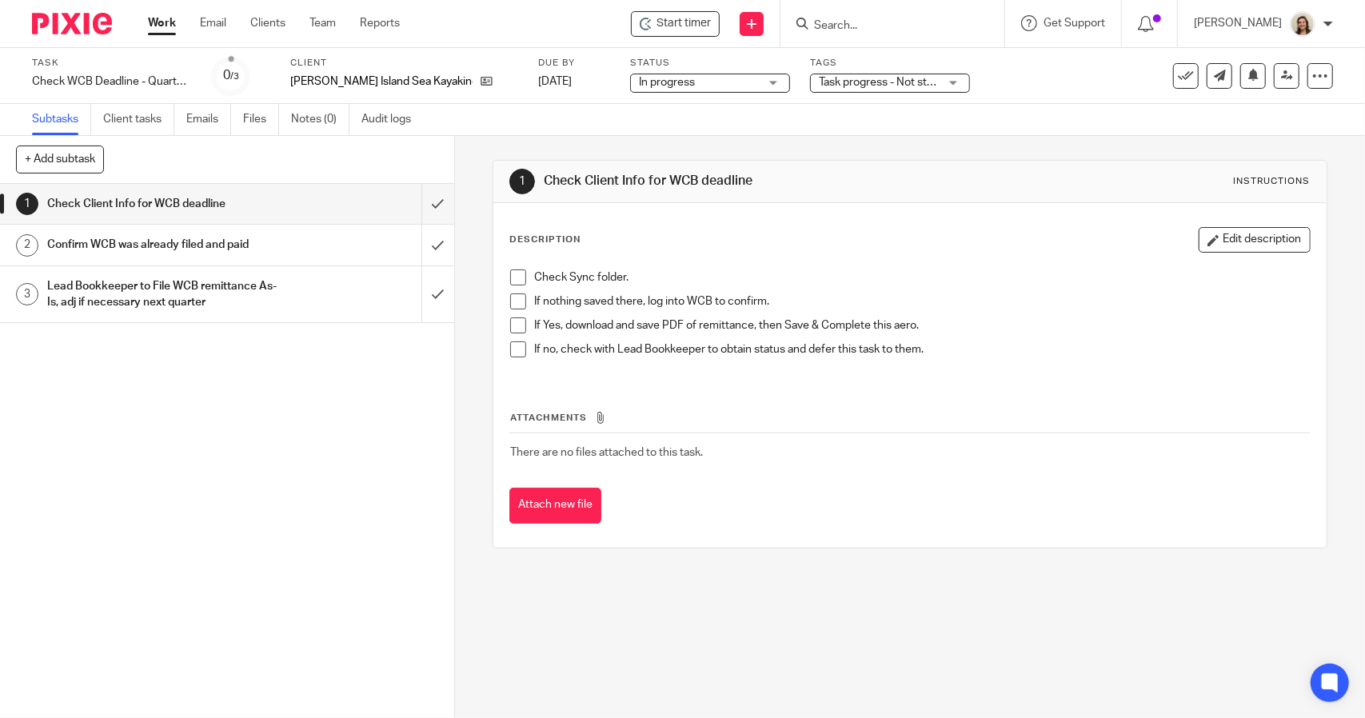
click at [822, 90] on span "Task progress - Not started + 1" at bounding box center [879, 82] width 120 height 17
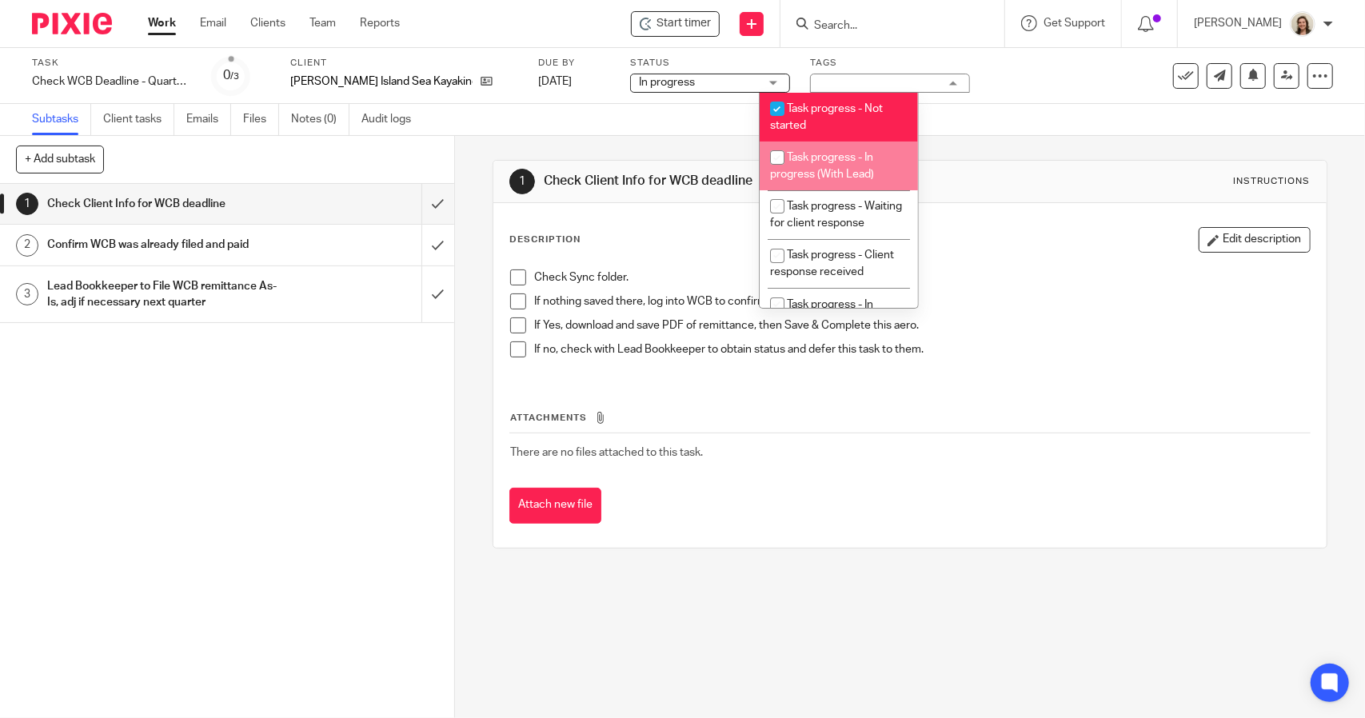
click at [836, 150] on li "Task progress - In progress (With Lead)" at bounding box center [839, 166] width 158 height 49
checkbox input "true"
click at [845, 117] on li "Task progress - Not started" at bounding box center [839, 117] width 158 height 49
checkbox input "false"
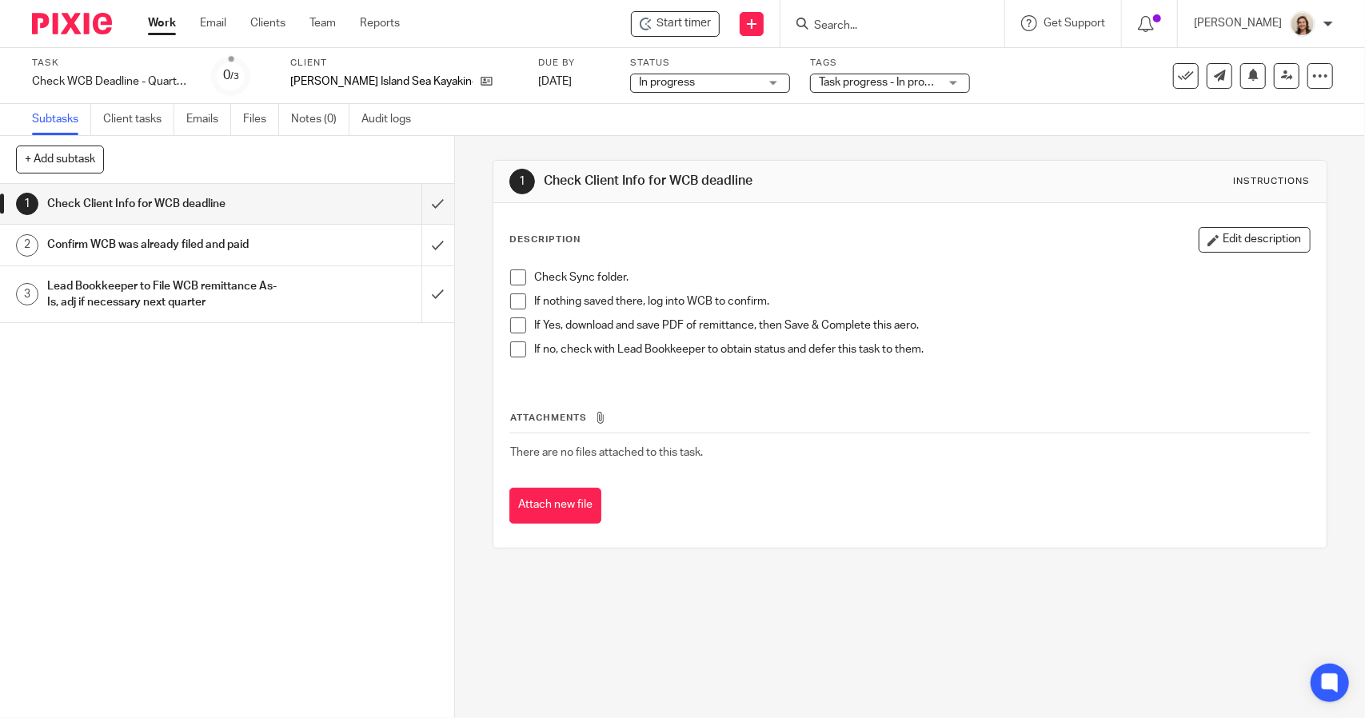
click at [989, 131] on div "Subtasks Client tasks Emails Files Notes (0) Audit logs" at bounding box center [682, 120] width 1365 height 32
click at [124, 74] on div "Check WCB Deadline - Quarterly Save Check WCB Deadline - Quarterly" at bounding box center [112, 82] width 160 height 16
click at [310, 373] on div "1 Check Client Info for WCB deadline 2 Confirm WCB was already filed and paid 3…" at bounding box center [227, 451] width 454 height 534
click at [523, 277] on li "Check Sync folder." at bounding box center [909, 281] width 799 height 24
click at [513, 276] on span at bounding box center [518, 277] width 16 height 16
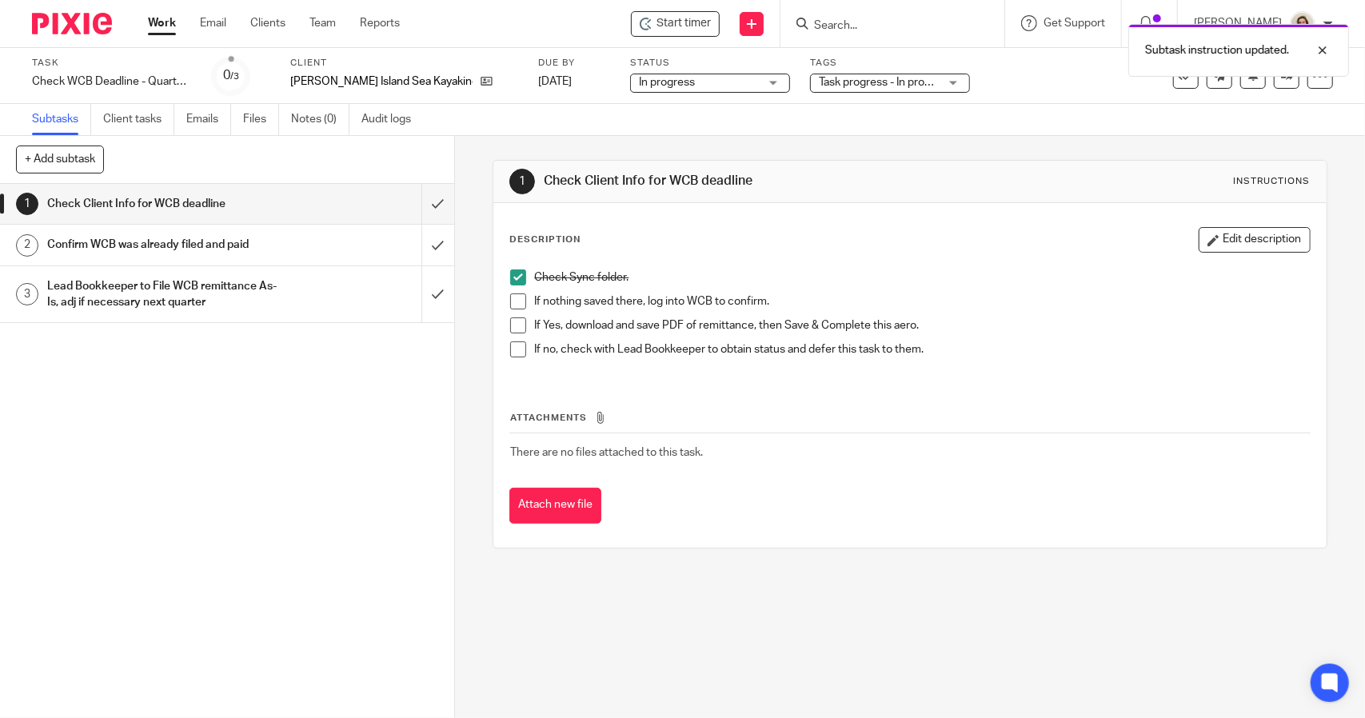
click at [513, 297] on span at bounding box center [518, 301] width 16 height 16
click at [518, 317] on span at bounding box center [518, 325] width 16 height 16
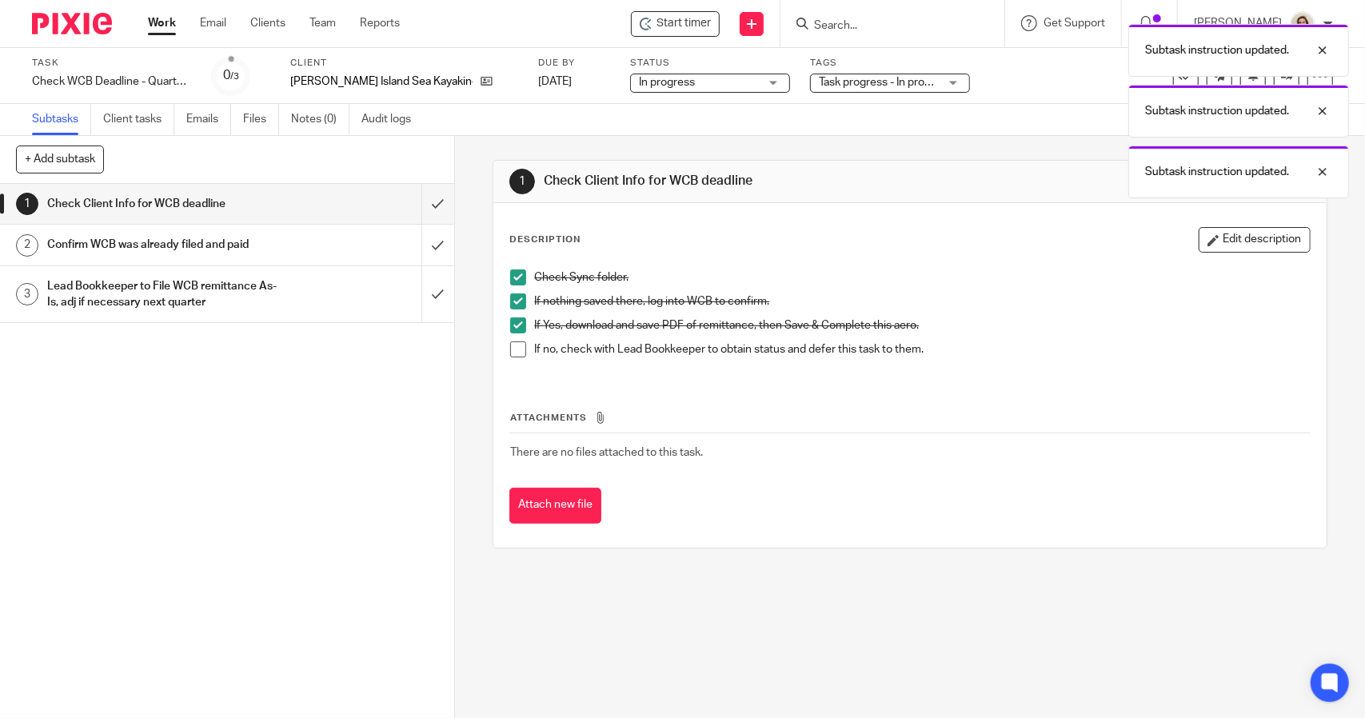
drag, startPoint x: 512, startPoint y: 343, endPoint x: 489, endPoint y: 333, distance: 25.1
click at [512, 343] on span at bounding box center [518, 349] width 16 height 16
click at [426, 201] on input "submit" at bounding box center [227, 204] width 454 height 40
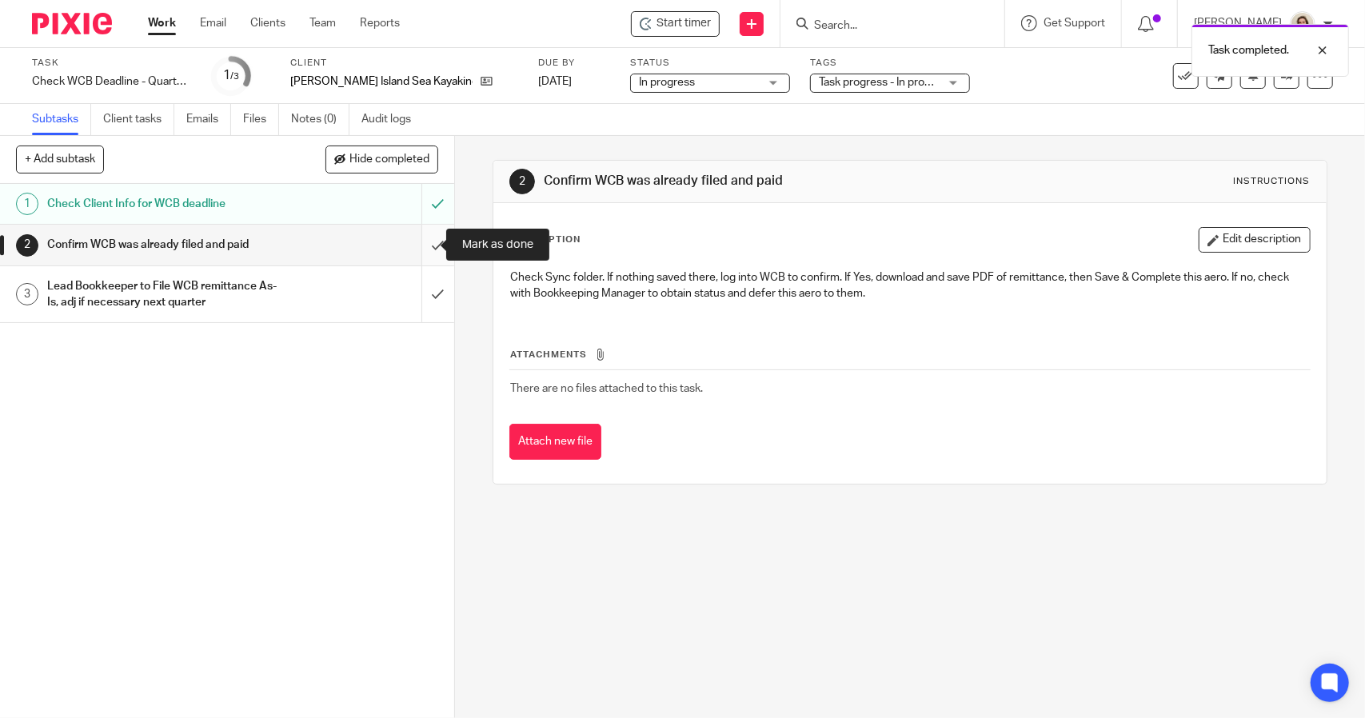
click at [423, 237] on input "submit" at bounding box center [227, 245] width 454 height 40
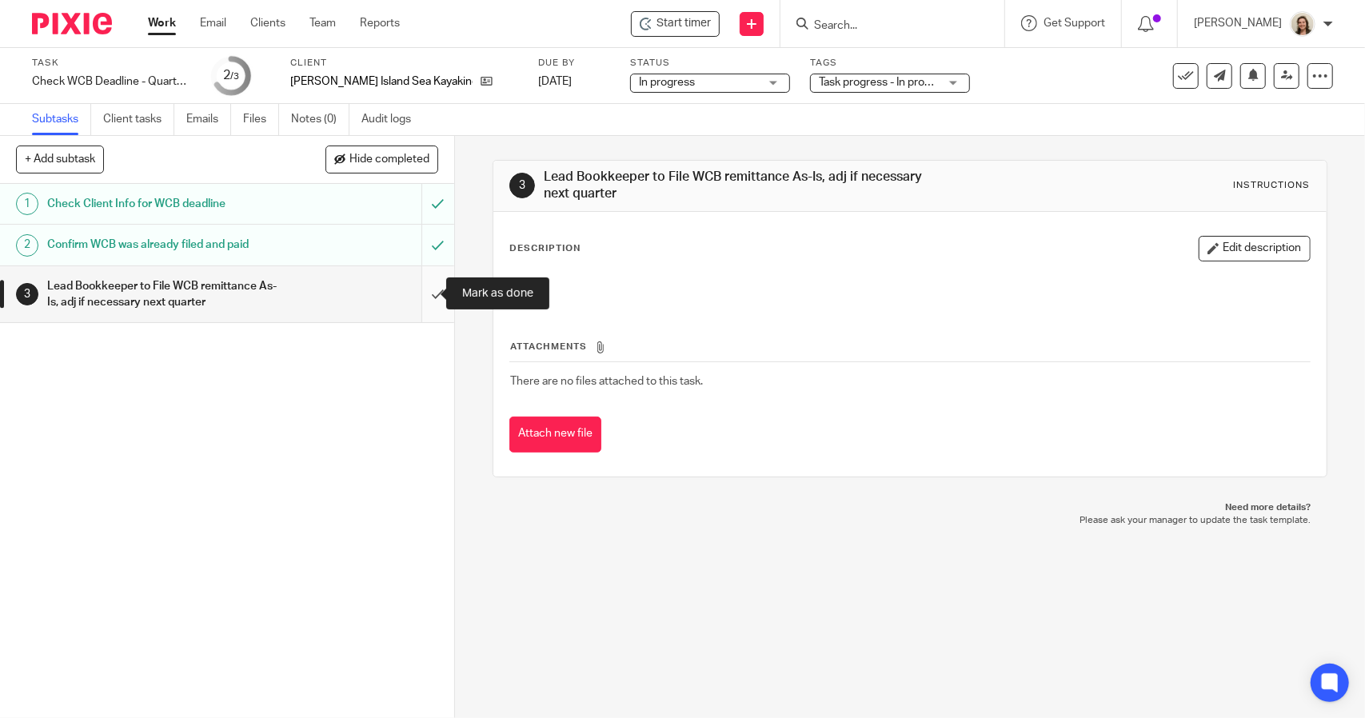
click at [427, 284] on input "submit" at bounding box center [227, 294] width 454 height 57
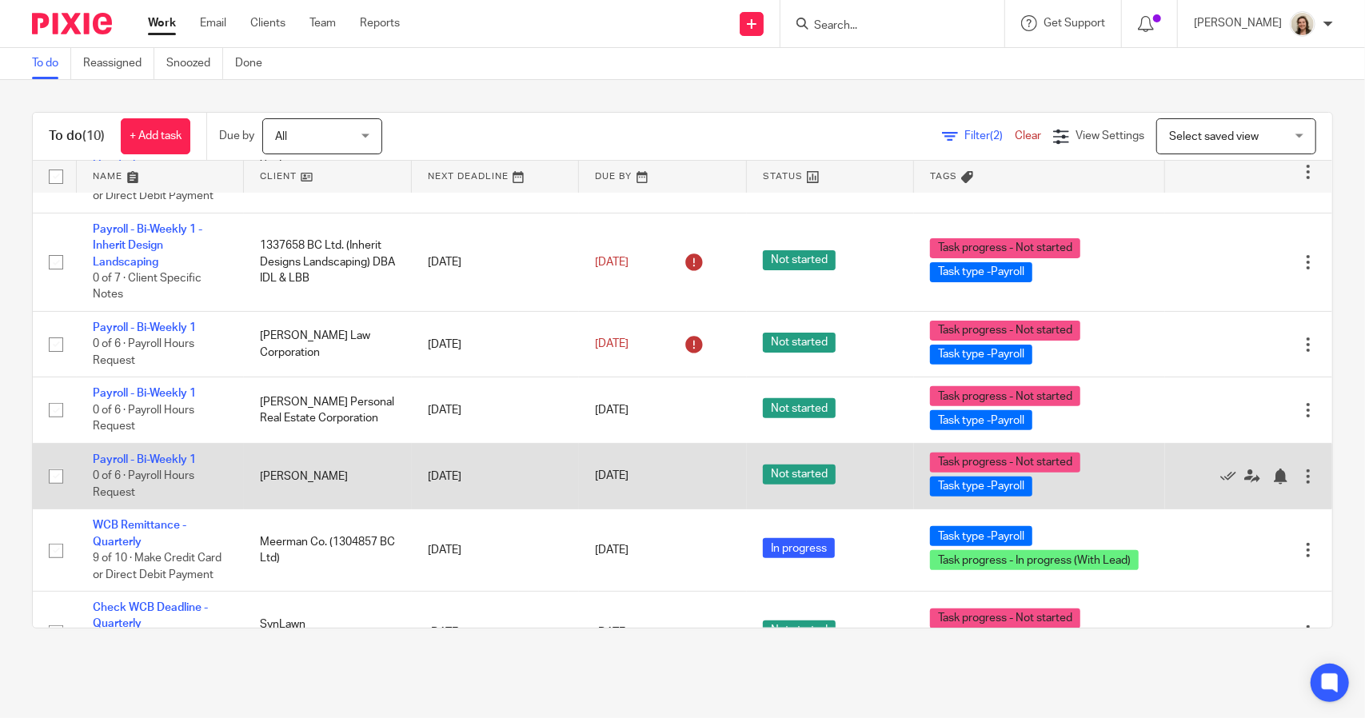
scroll to position [450, 0]
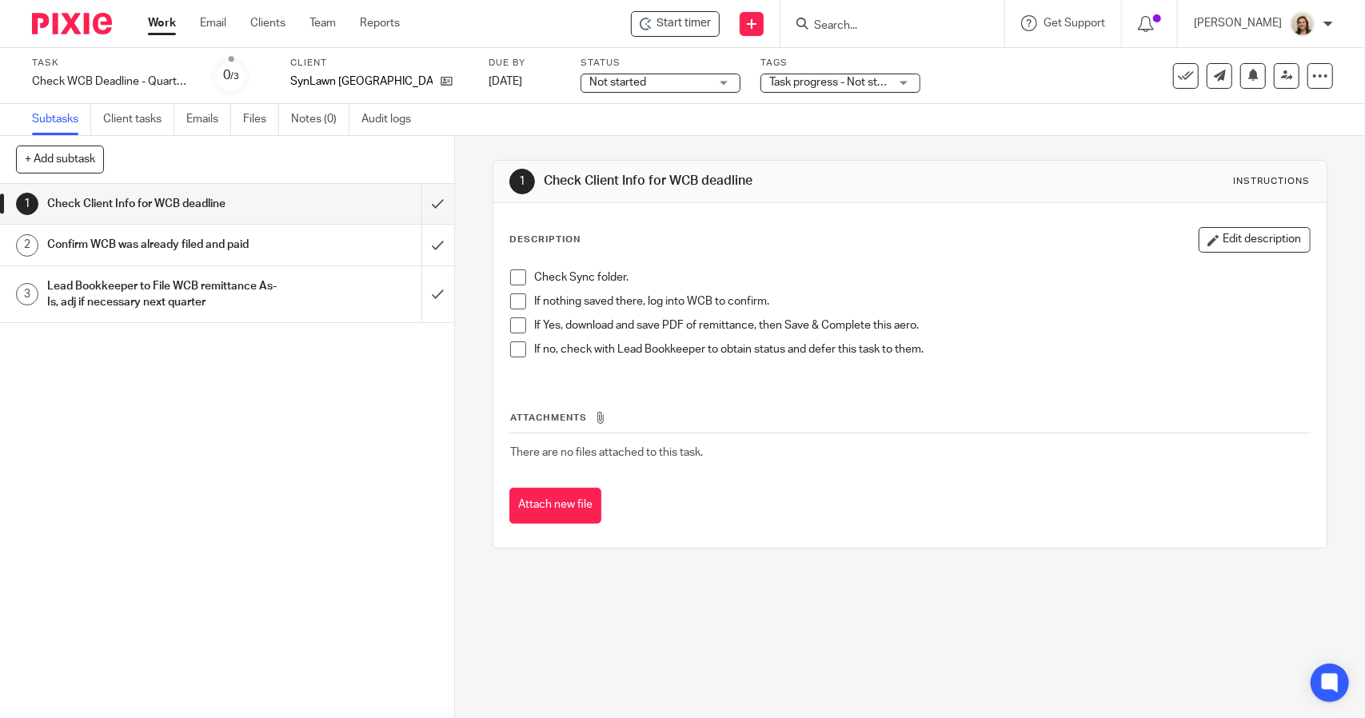
click at [601, 81] on span "Not started" at bounding box center [617, 82] width 57 height 11
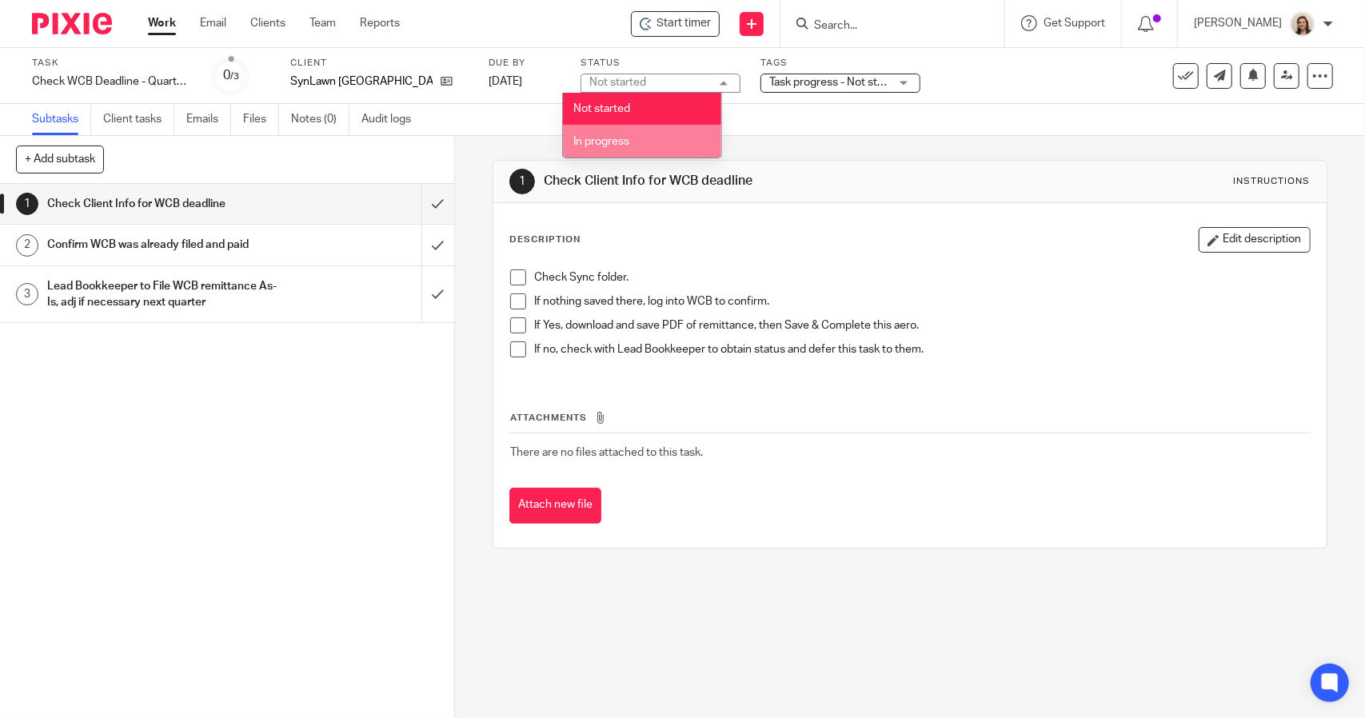
drag, startPoint x: 629, startPoint y: 138, endPoint x: 655, endPoint y: 130, distance: 26.8
click at [630, 138] on li "In progress" at bounding box center [642, 141] width 158 height 33
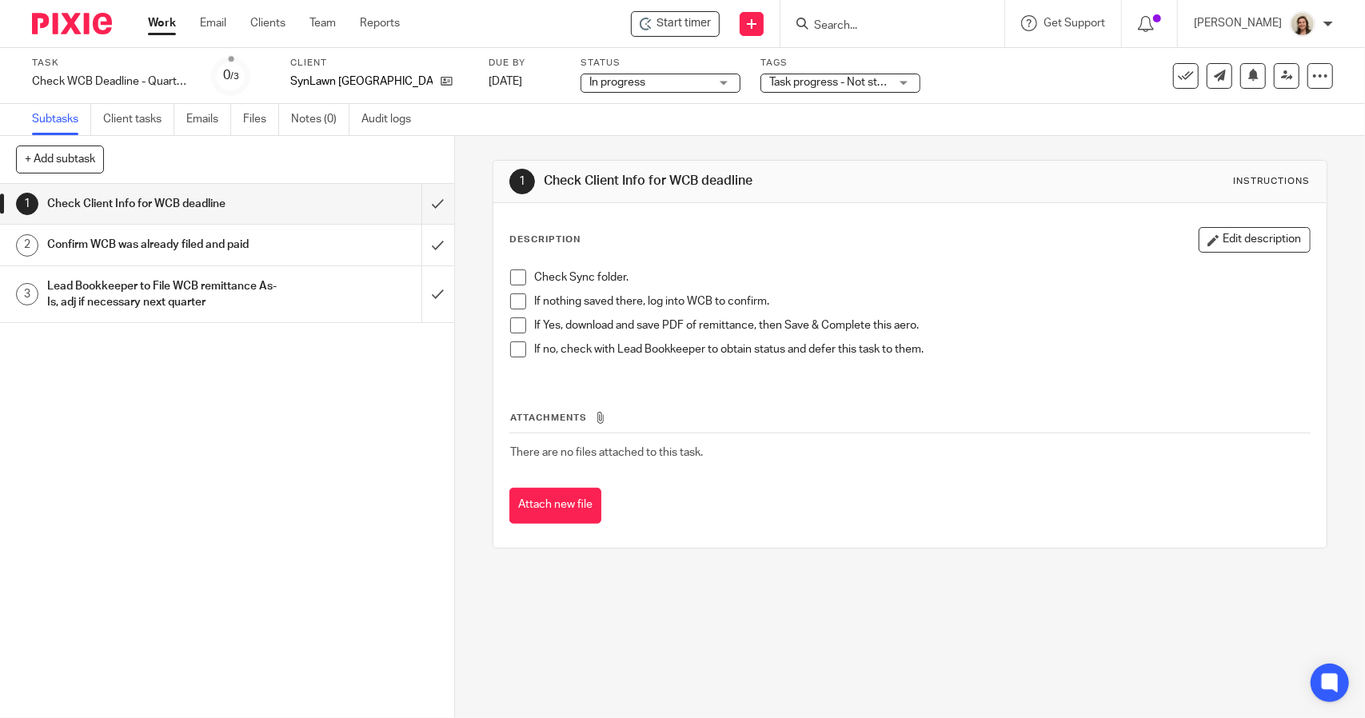
click at [784, 86] on span "Task progress - Not started + 1" at bounding box center [845, 82] width 152 height 11
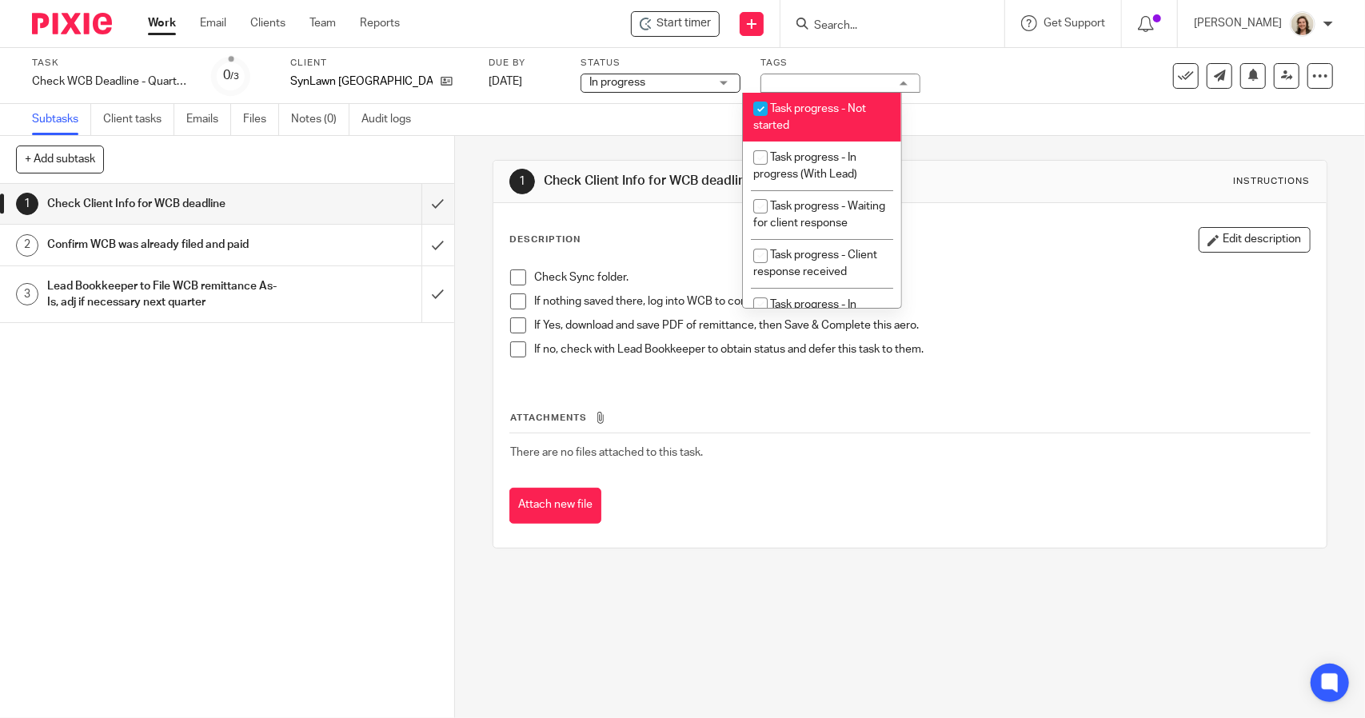
click at [800, 121] on li "Task progress - Not started" at bounding box center [822, 117] width 158 height 49
checkbox input "false"
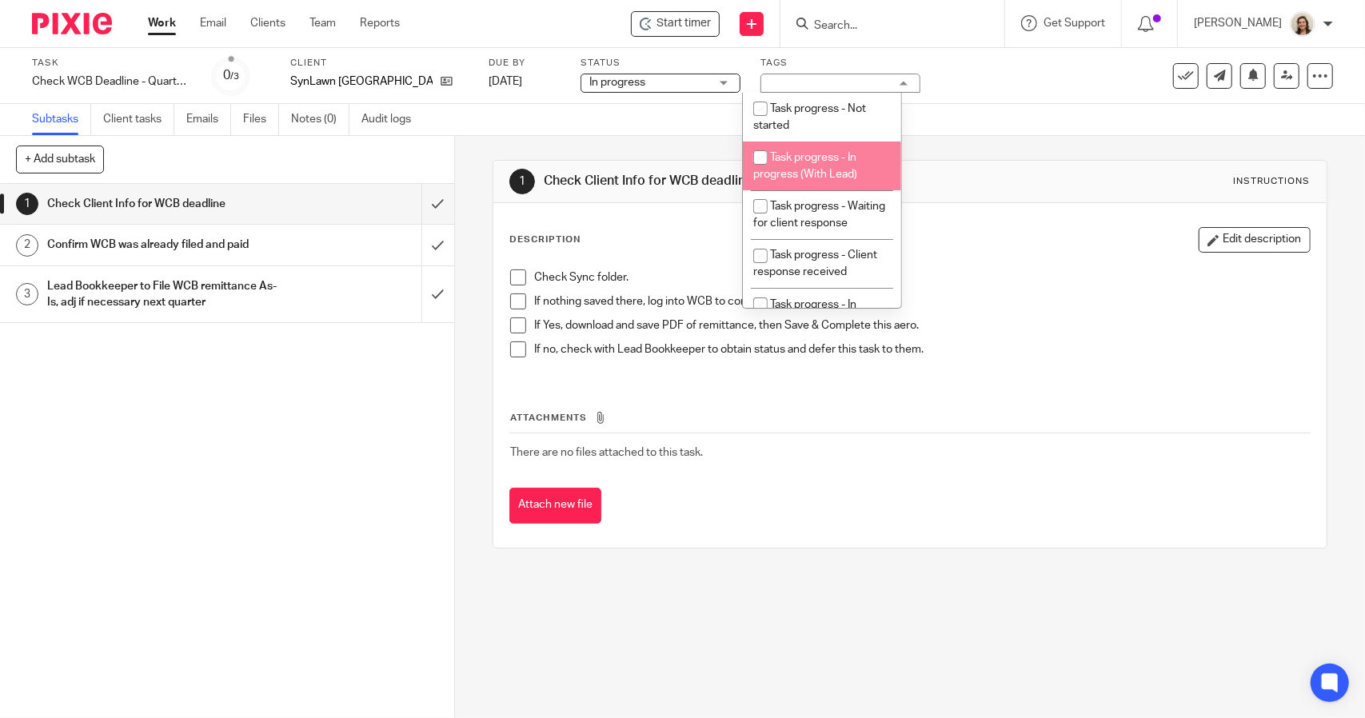
click at [811, 152] on span "Task progress - In progress (With Lead)" at bounding box center [805, 166] width 104 height 28
checkbox input "true"
click at [966, 151] on div "1 Check Client Info for WCB deadline Instructions Description Edit description …" at bounding box center [910, 354] width 834 height 437
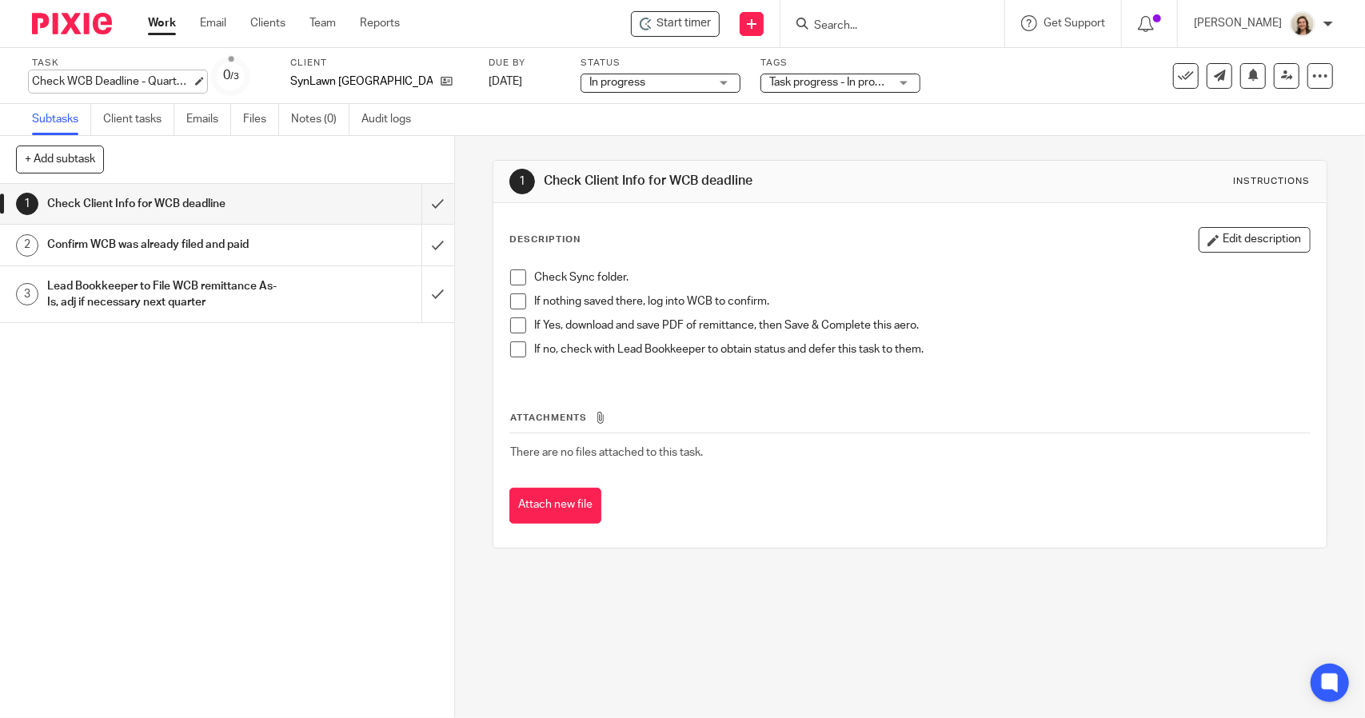
click at [85, 76] on div "Check WCB Deadline - Quarterly Save Check WCB Deadline - Quarterly" at bounding box center [112, 82] width 160 height 16
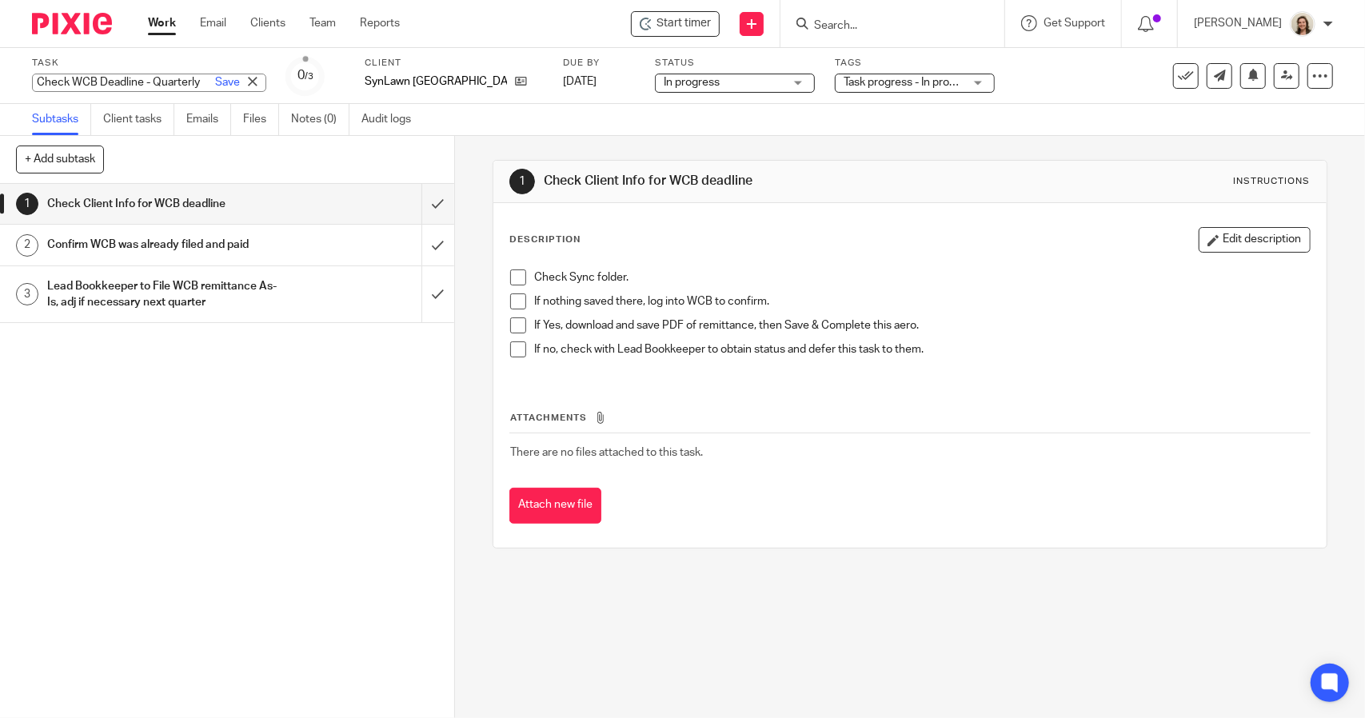
click at [473, 150] on div "1 Check Client Info for WCB deadline Instructions Description Edit description …" at bounding box center [910, 427] width 910 height 582
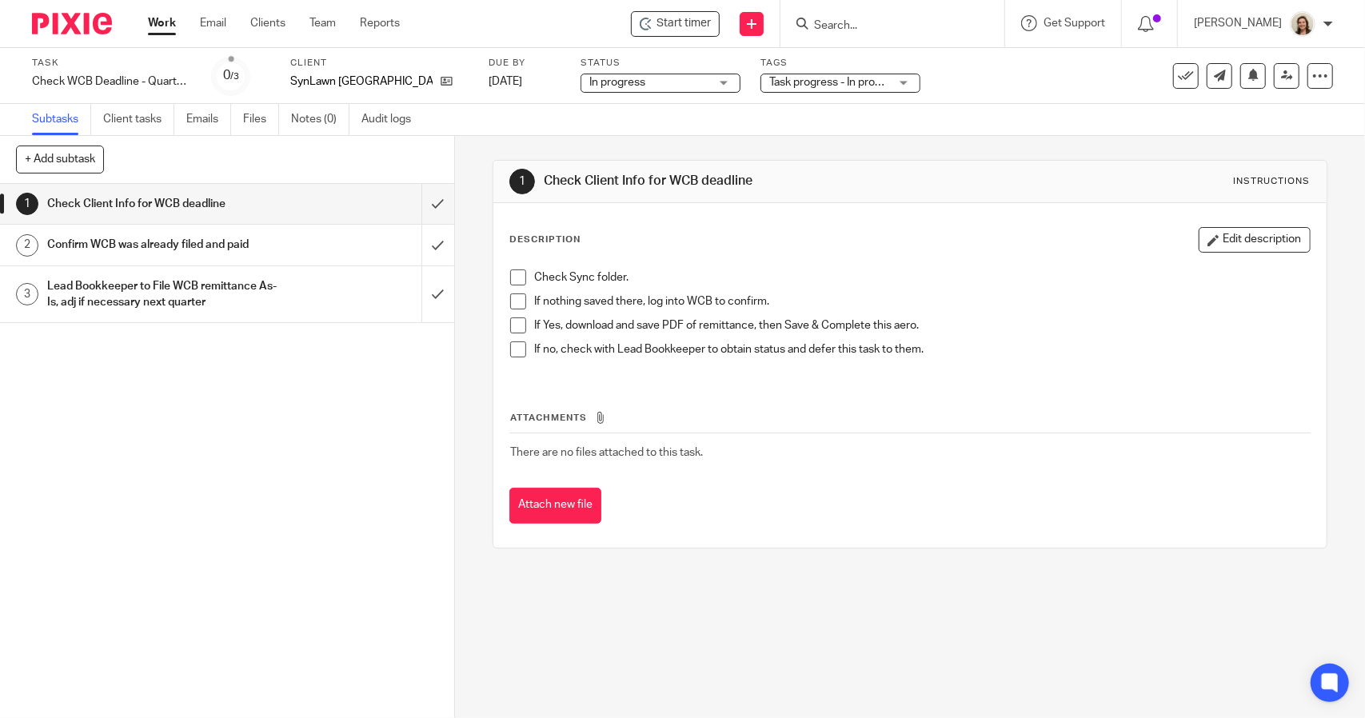
click at [513, 275] on span at bounding box center [518, 277] width 16 height 16
click at [517, 294] on span at bounding box center [518, 301] width 16 height 16
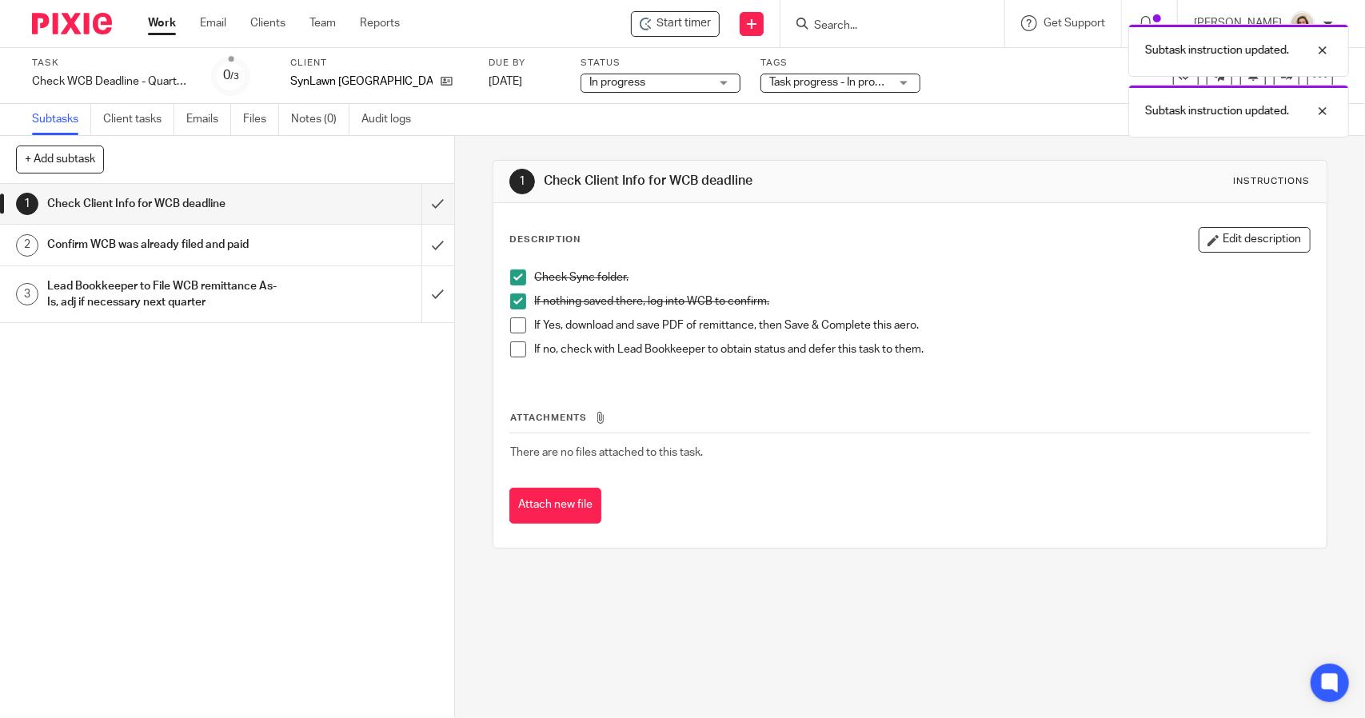
click at [513, 322] on span at bounding box center [518, 325] width 16 height 16
click at [515, 341] on span at bounding box center [518, 349] width 16 height 16
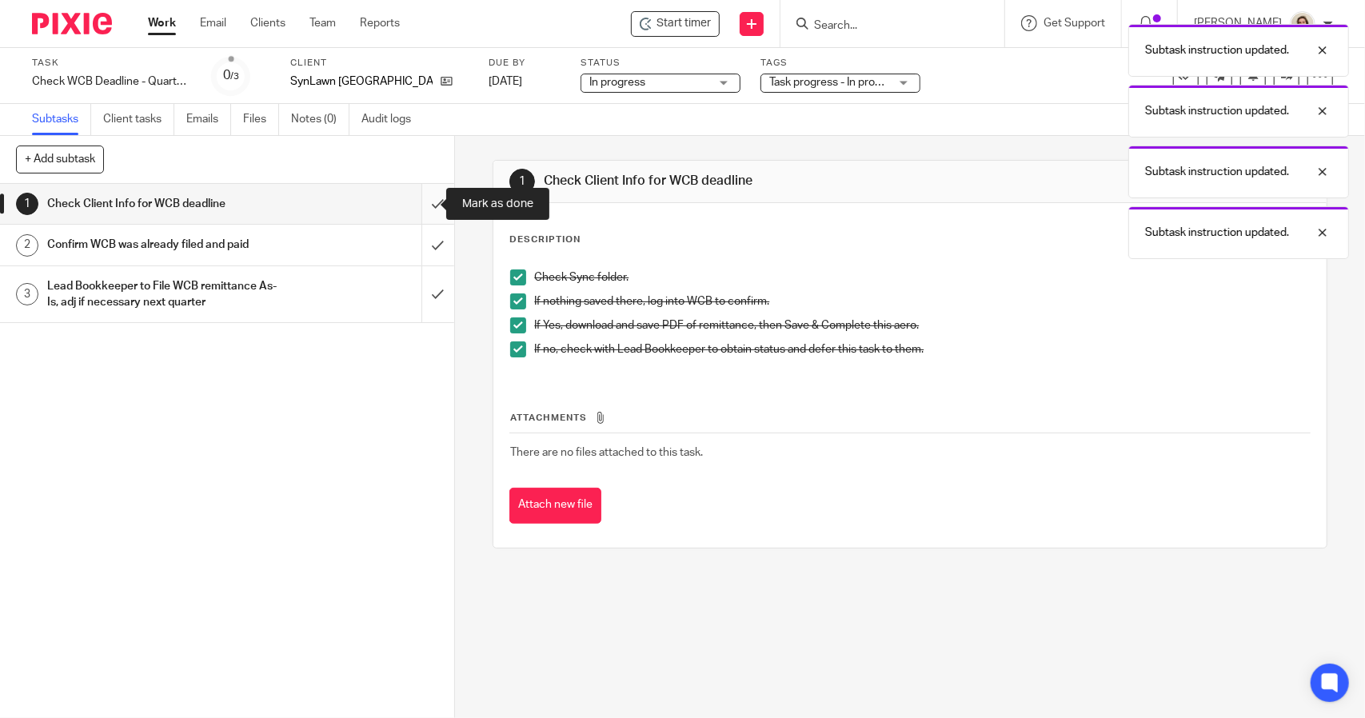
click at [416, 205] on input "submit" at bounding box center [227, 204] width 454 height 40
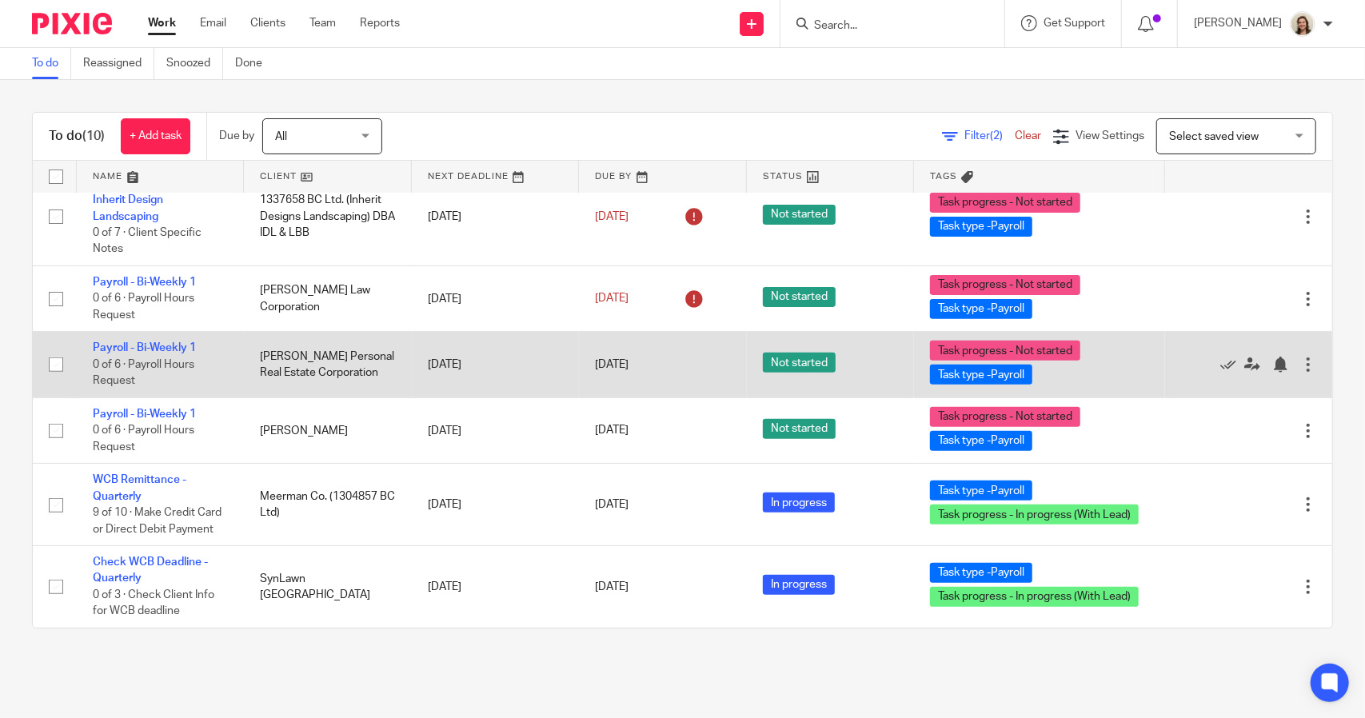
scroll to position [450, 0]
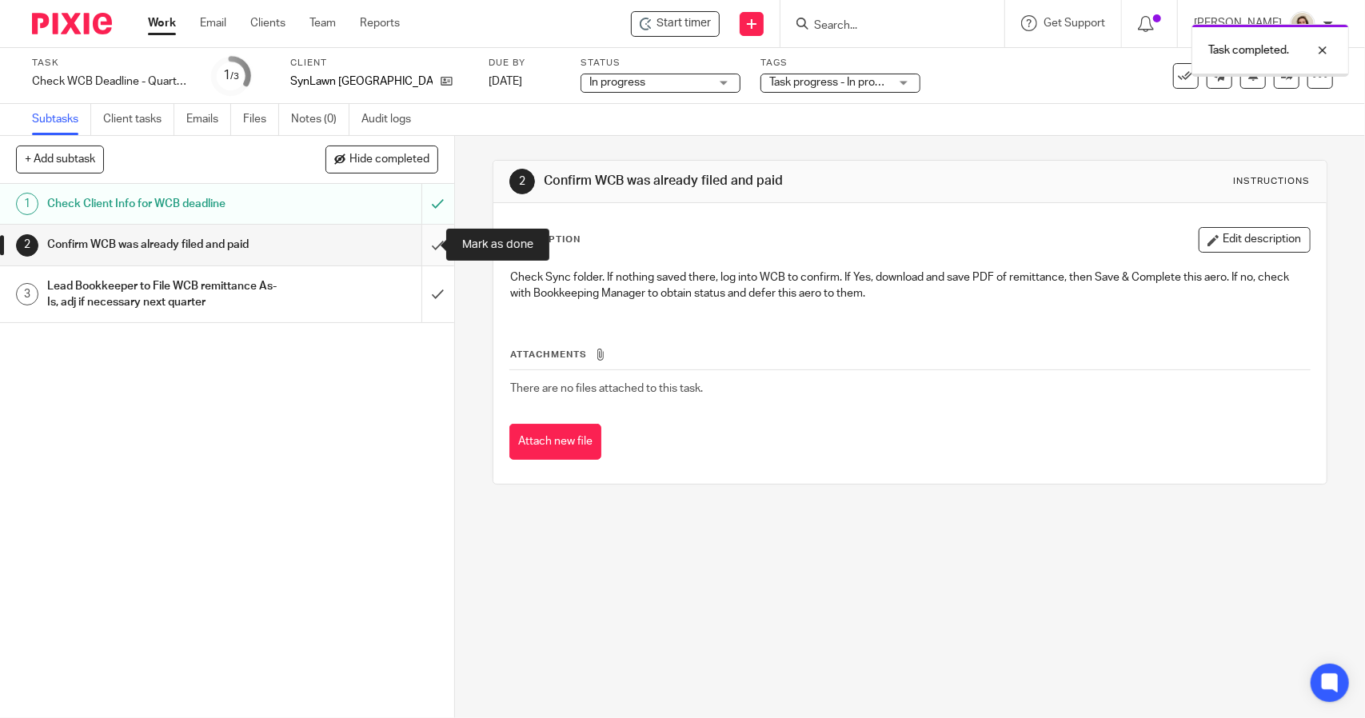
click at [429, 244] on input "submit" at bounding box center [227, 245] width 454 height 40
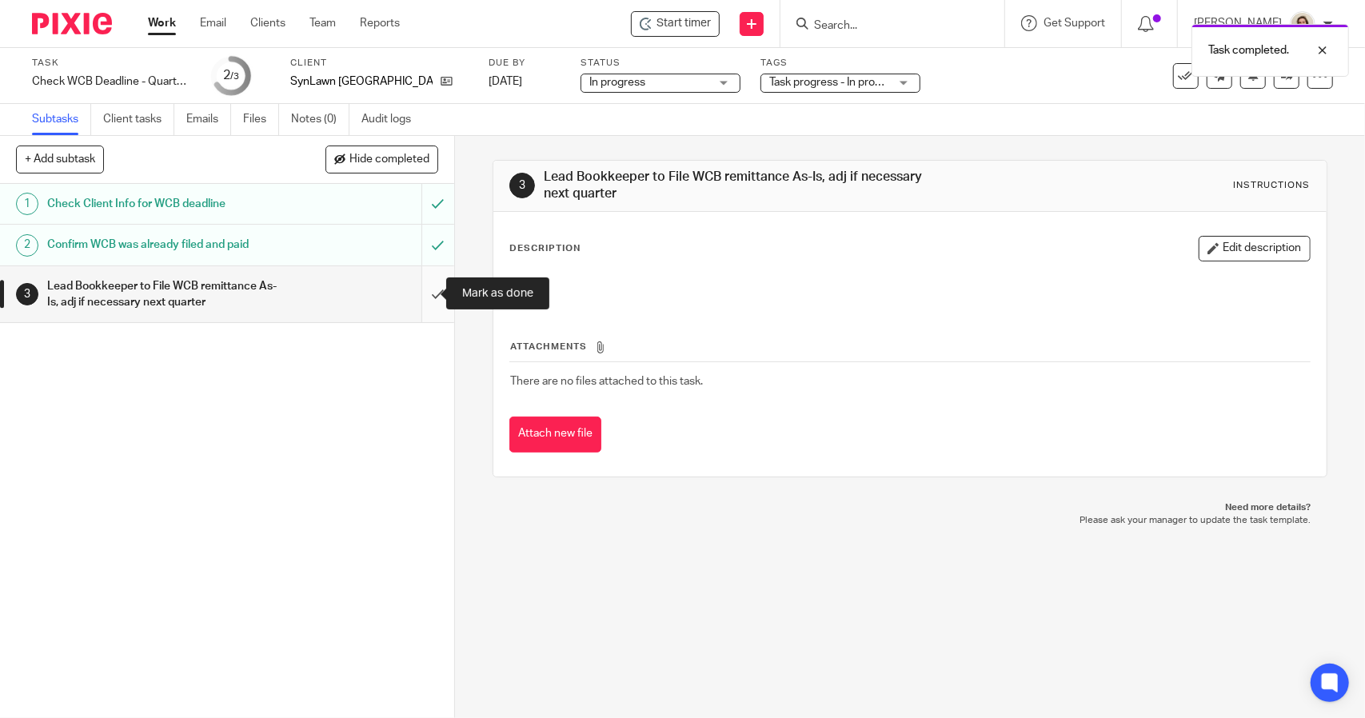
click at [427, 294] on input "submit" at bounding box center [227, 294] width 454 height 57
